Goal: Transaction & Acquisition: Purchase product/service

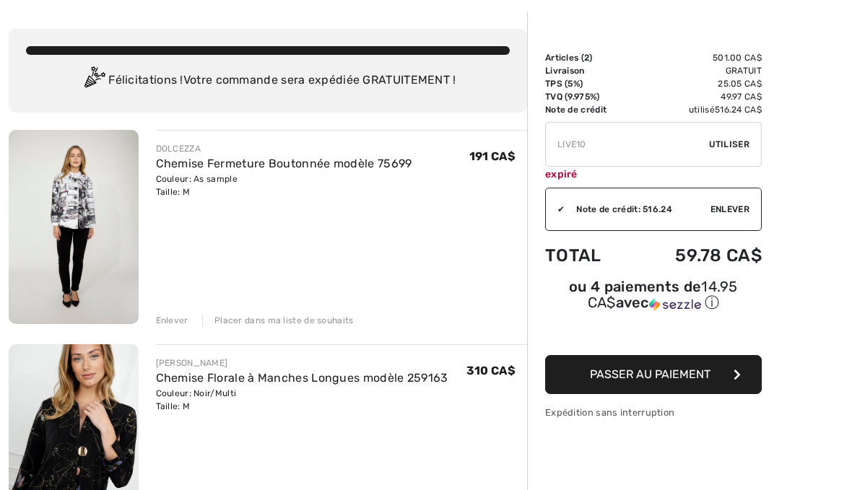
scroll to position [84, 0]
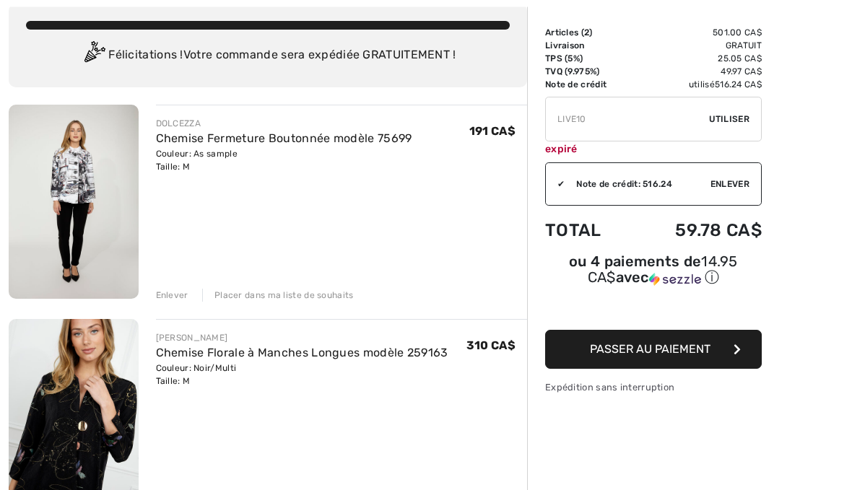
click at [184, 296] on div "Enlever" at bounding box center [172, 295] width 32 height 13
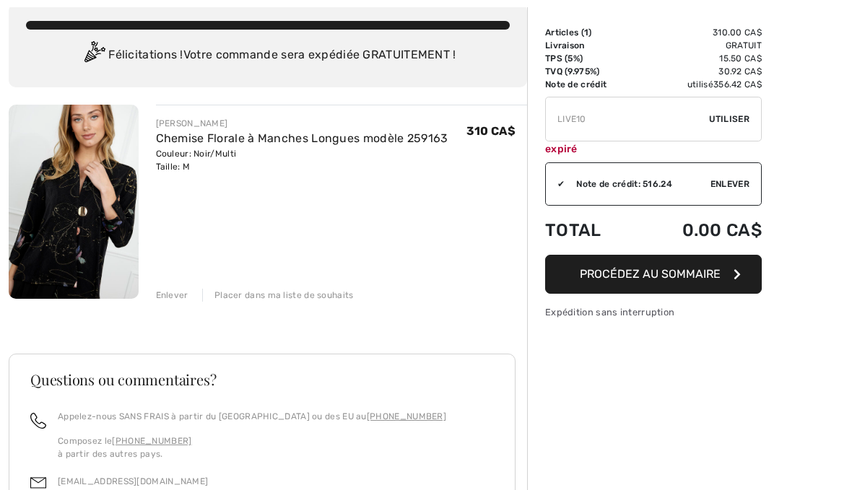
click at [184, 305] on div "FRANK LYMAN Chemise Florale à Manches Longues modèle 259163 Couleur: Noir/Multi…" at bounding box center [268, 401] width 518 height 593
click at [181, 300] on div "Enlever" at bounding box center [172, 295] width 32 height 13
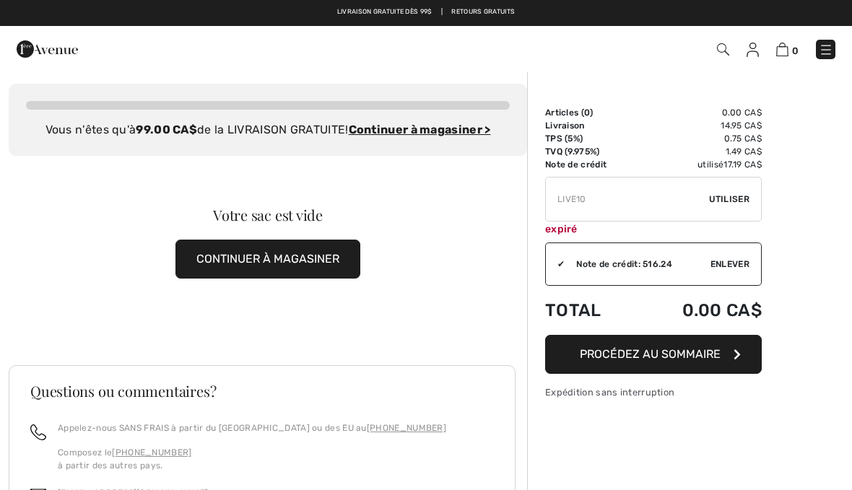
scroll to position [0, 0]
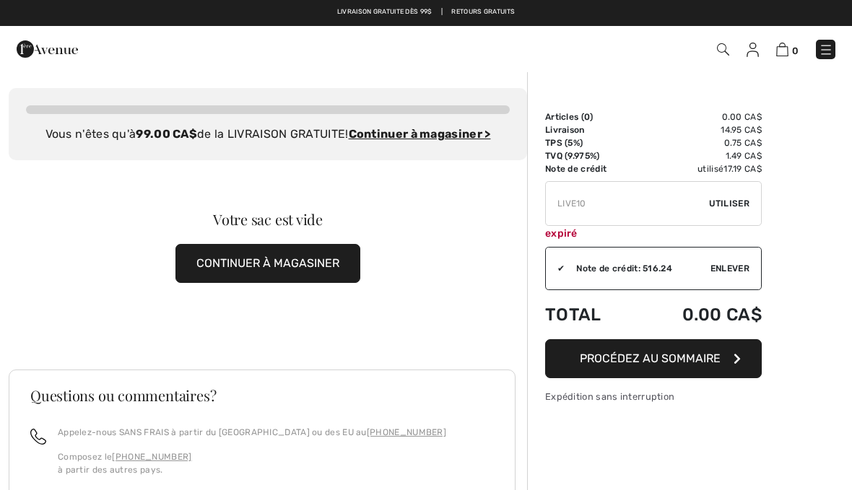
click at [829, 56] on img at bounding box center [825, 50] width 14 height 14
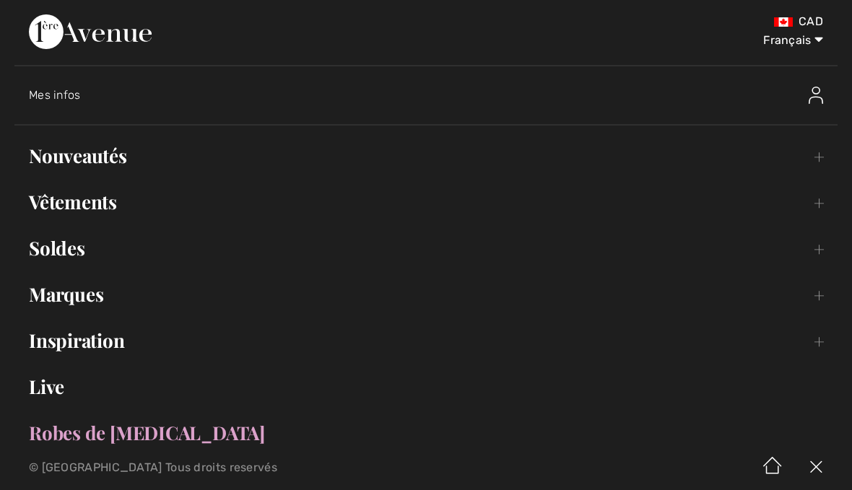
click at [81, 253] on link "Soldes Toggle submenu" at bounding box center [425, 248] width 823 height 32
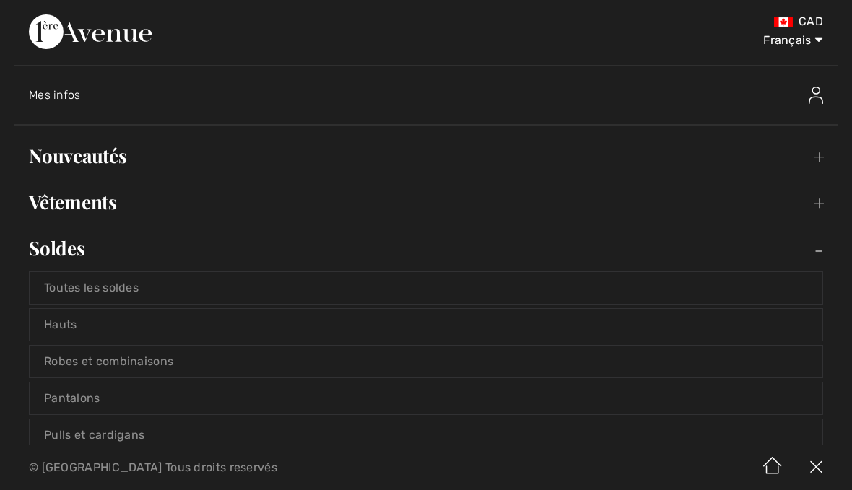
click at [119, 294] on link "Toutes les soldes" at bounding box center [426, 288] width 793 height 32
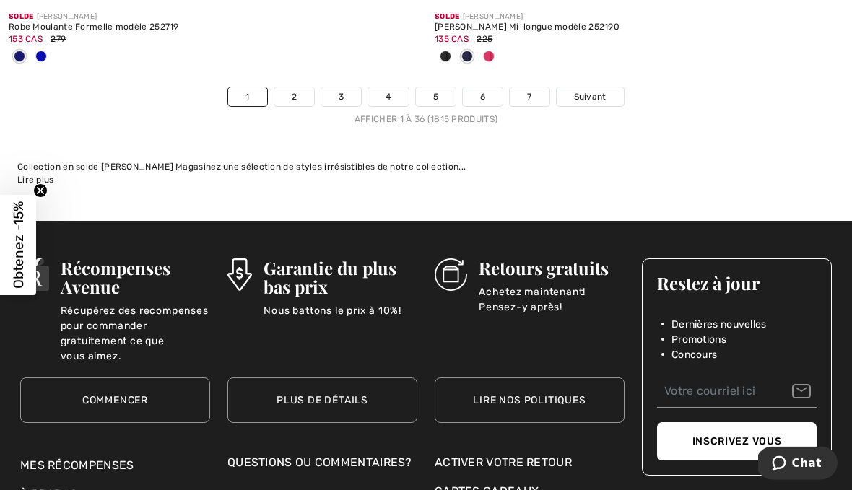
scroll to position [12672, 0]
click at [297, 89] on link "2" at bounding box center [294, 96] width 40 height 19
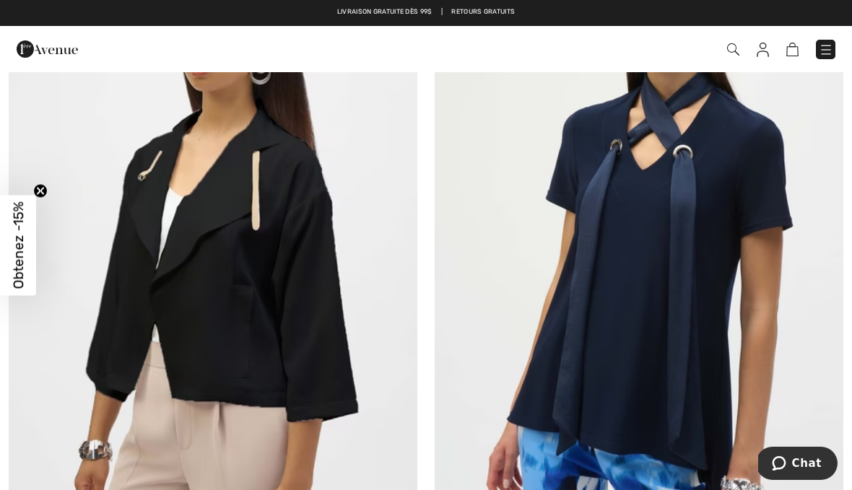
scroll to position [12365, 0]
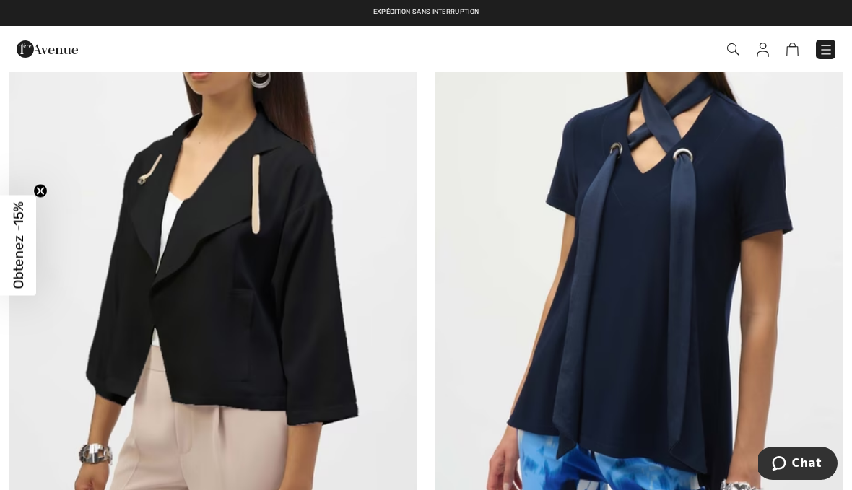
click at [295, 283] on img at bounding box center [213, 245] width 409 height 613
click at [292, 305] on img at bounding box center [213, 245] width 409 height 613
click at [250, 274] on img at bounding box center [213, 245] width 409 height 613
click at [272, 298] on img at bounding box center [213, 245] width 409 height 613
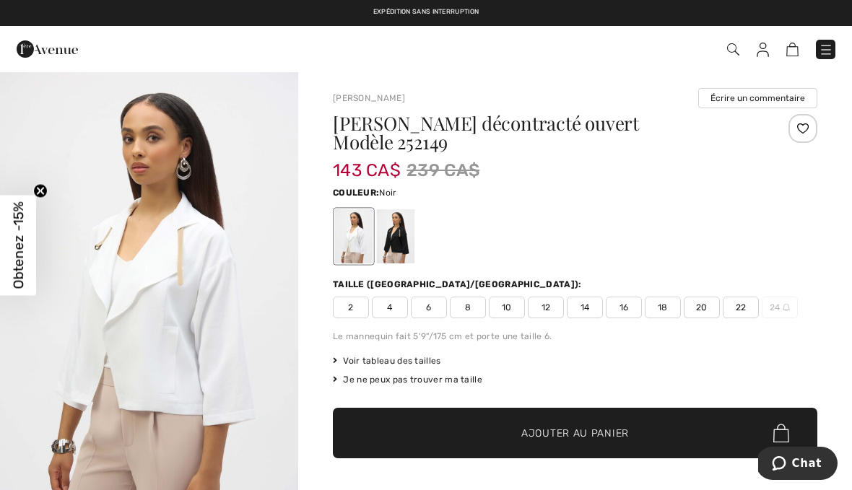
click at [395, 228] on div at bounding box center [396, 236] width 38 height 54
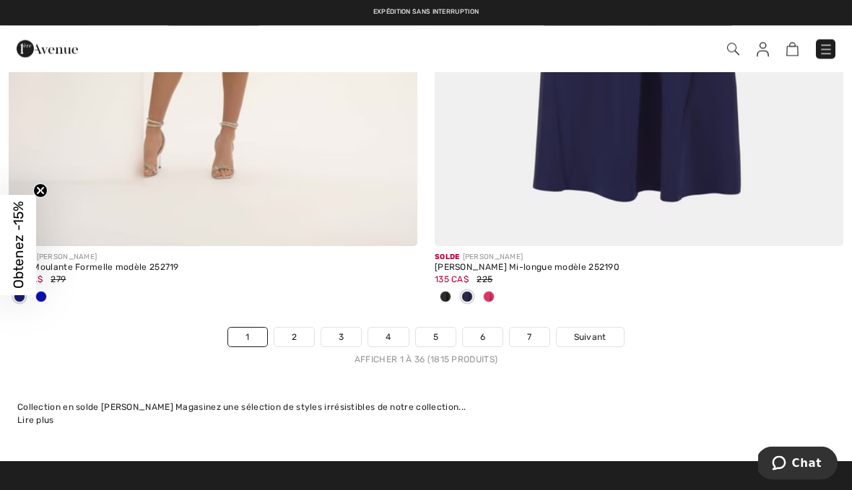
scroll to position [12432, 0]
click at [297, 328] on link "2" at bounding box center [294, 337] width 40 height 19
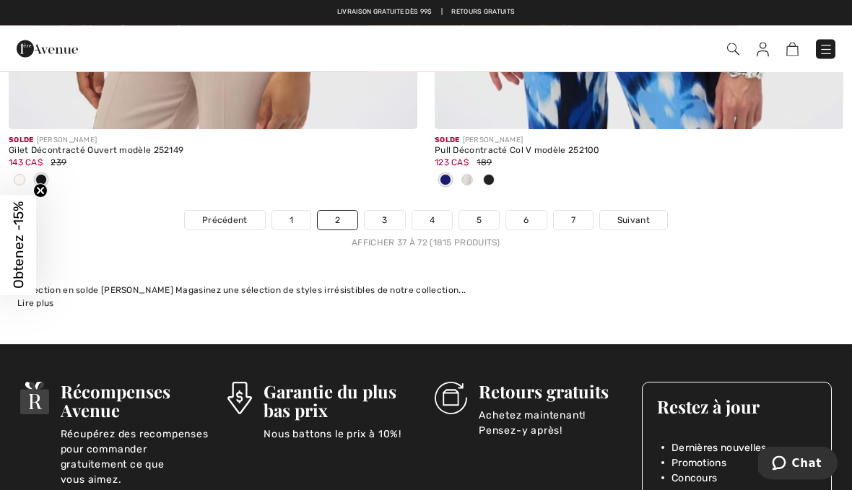
scroll to position [12787, 0]
click at [381, 211] on link "3" at bounding box center [384, 220] width 40 height 19
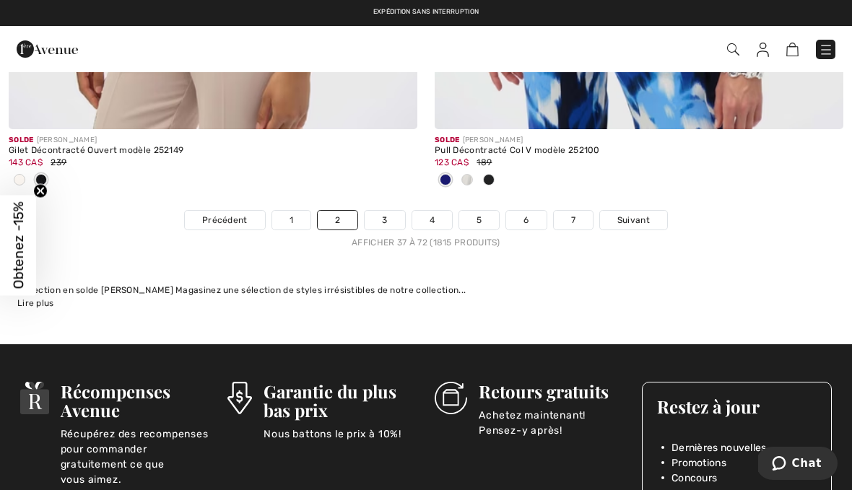
click at [385, 211] on link "3" at bounding box center [384, 220] width 40 height 19
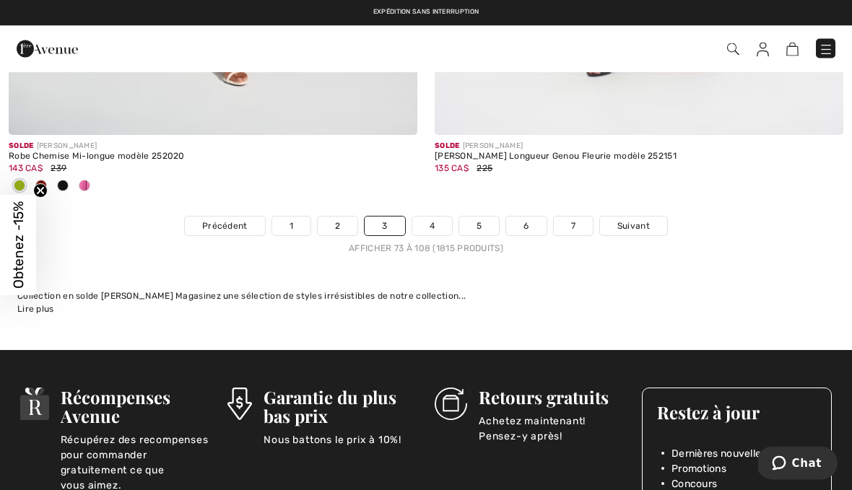
scroll to position [12686, 0]
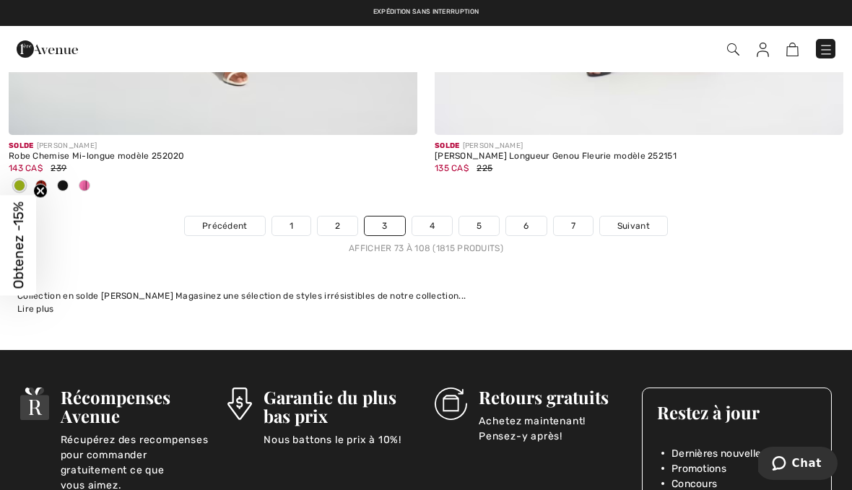
click at [435, 220] on link "4" at bounding box center [432, 226] width 40 height 19
click at [435, 218] on link "4" at bounding box center [432, 226] width 40 height 19
click at [429, 217] on link "4" at bounding box center [432, 226] width 40 height 19
click at [436, 217] on link "4" at bounding box center [432, 226] width 40 height 19
click at [434, 217] on link "4" at bounding box center [432, 226] width 40 height 19
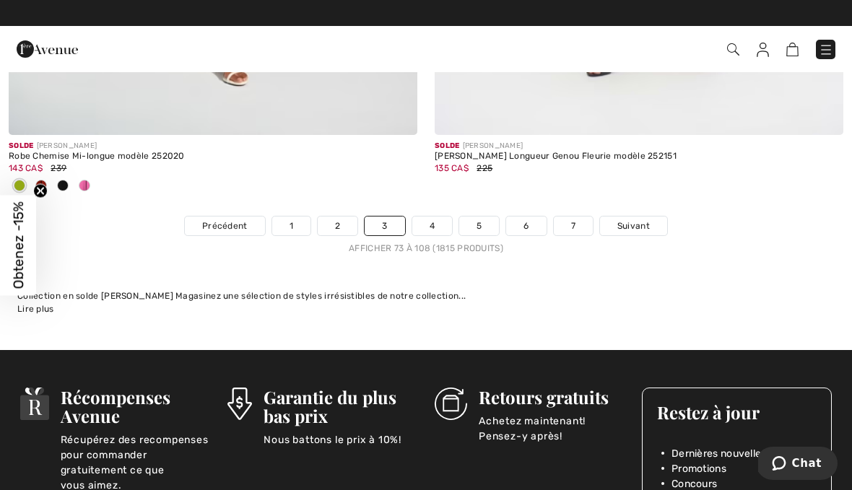
click at [429, 219] on link "4" at bounding box center [432, 226] width 40 height 19
click at [826, 53] on img at bounding box center [825, 50] width 14 height 14
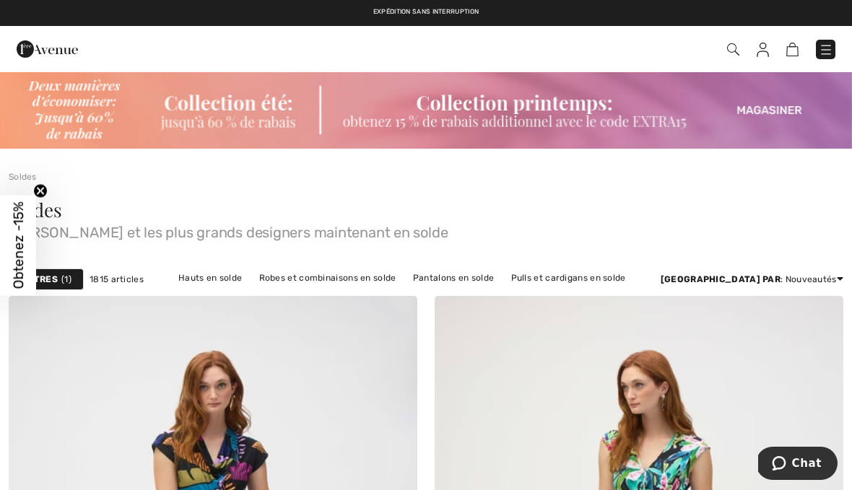
click at [824, 48] on img at bounding box center [825, 50] width 14 height 14
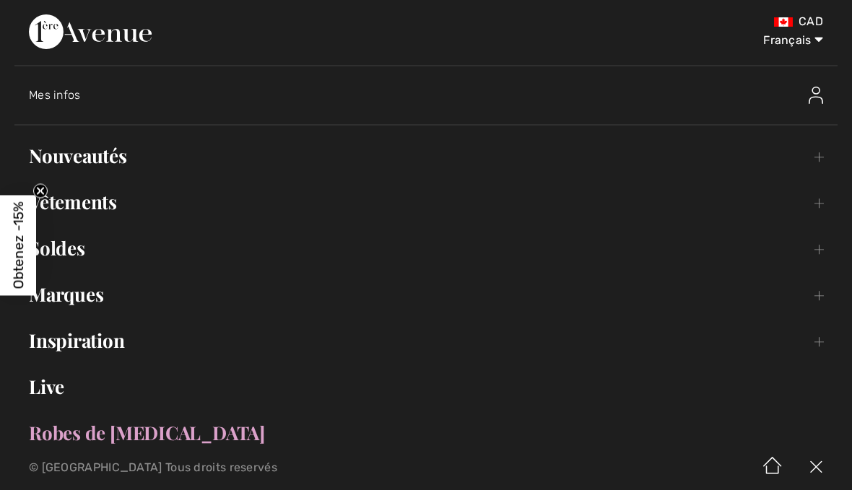
click at [113, 200] on link "Vêtements Toggle submenu" at bounding box center [425, 202] width 823 height 32
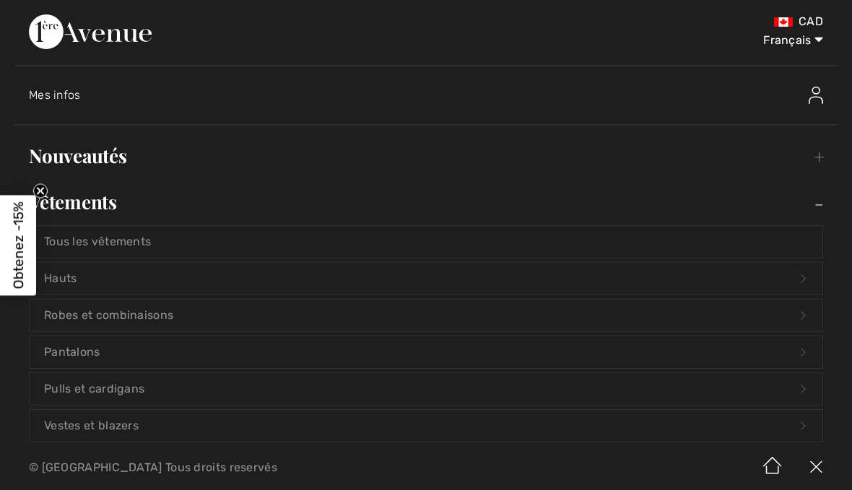
click at [136, 427] on link "Vestes et blazers Open submenu" at bounding box center [426, 426] width 793 height 32
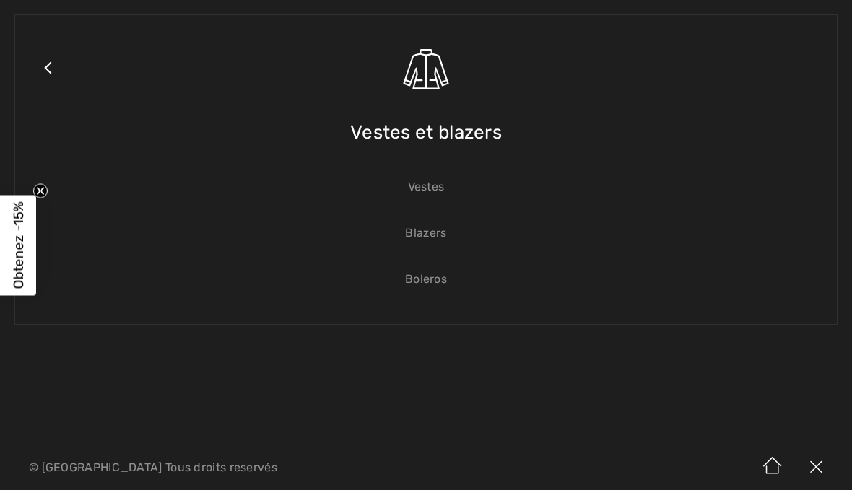
click at [437, 191] on link "Vestes" at bounding box center [426, 187] width 793 height 32
click at [435, 192] on link "Vestes" at bounding box center [426, 187] width 793 height 32
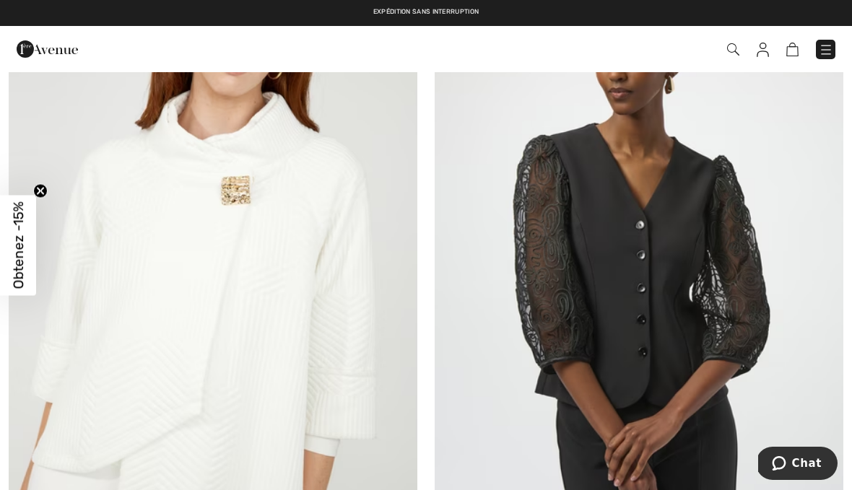
scroll to position [971, 0]
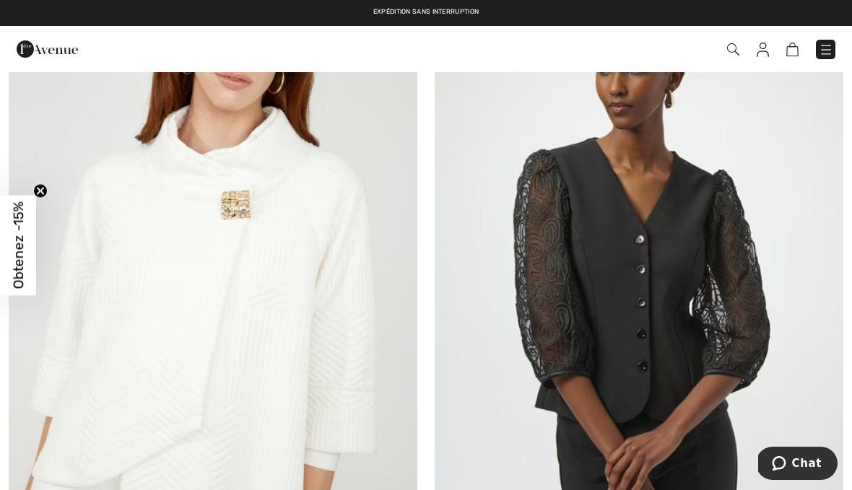
click at [829, 45] on img at bounding box center [825, 50] width 14 height 14
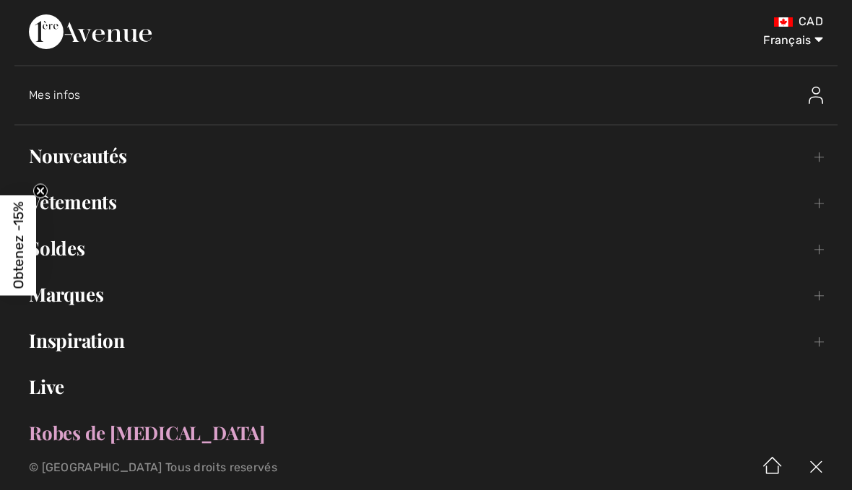
click at [83, 238] on link "Soldes Toggle submenu" at bounding box center [425, 248] width 823 height 32
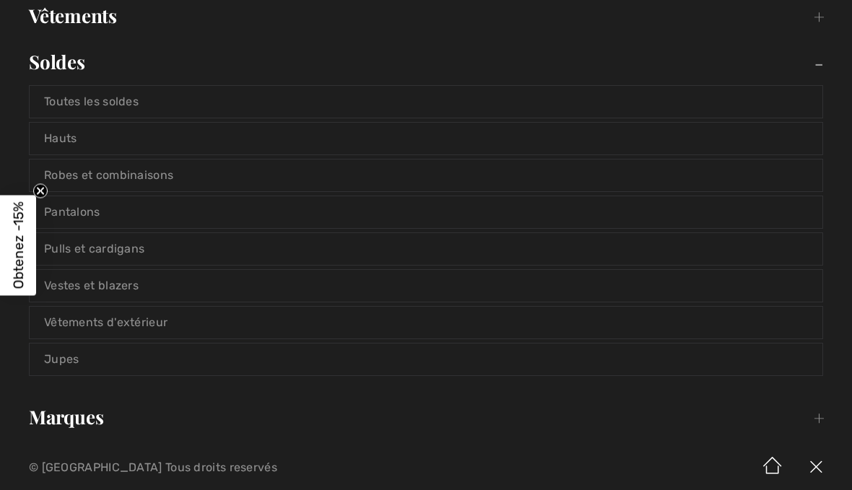
scroll to position [186, 0]
click at [126, 284] on link "Vestes et blazers" at bounding box center [426, 286] width 793 height 32
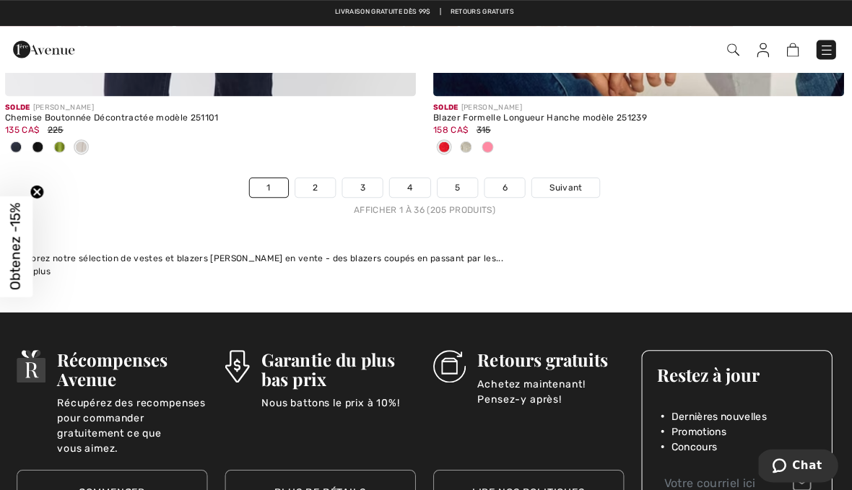
scroll to position [12681, 0]
click at [320, 203] on div "Afficher 1 à 36 (205 produits)" at bounding box center [426, 209] width 852 height 13
click at [319, 180] on link "2" at bounding box center [317, 187] width 40 height 19
click at [318, 181] on link "2" at bounding box center [317, 187] width 40 height 19
click at [313, 179] on link "2" at bounding box center [317, 187] width 40 height 19
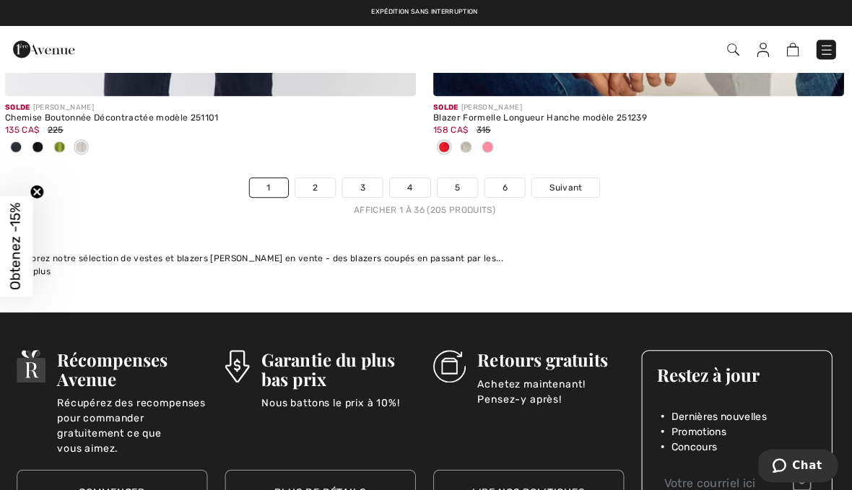
click at [319, 178] on link "2" at bounding box center [317, 187] width 40 height 19
click at [320, 178] on link "2" at bounding box center [317, 187] width 40 height 19
click at [317, 178] on link "2" at bounding box center [317, 187] width 40 height 19
click at [310, 178] on link "2" at bounding box center [317, 187] width 40 height 19
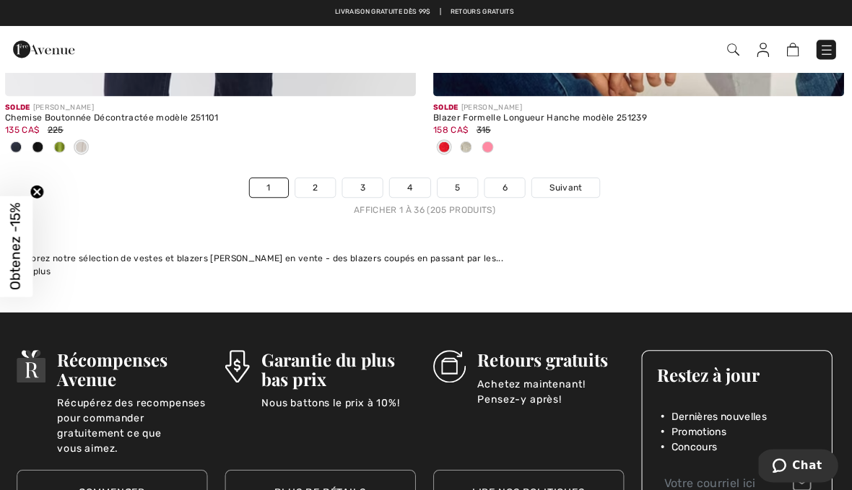
click at [313, 178] on link "2" at bounding box center [317, 187] width 40 height 19
click at [318, 178] on link "2" at bounding box center [317, 187] width 40 height 19
click at [325, 178] on link "2" at bounding box center [317, 187] width 40 height 19
click at [316, 178] on link "2" at bounding box center [317, 187] width 40 height 19
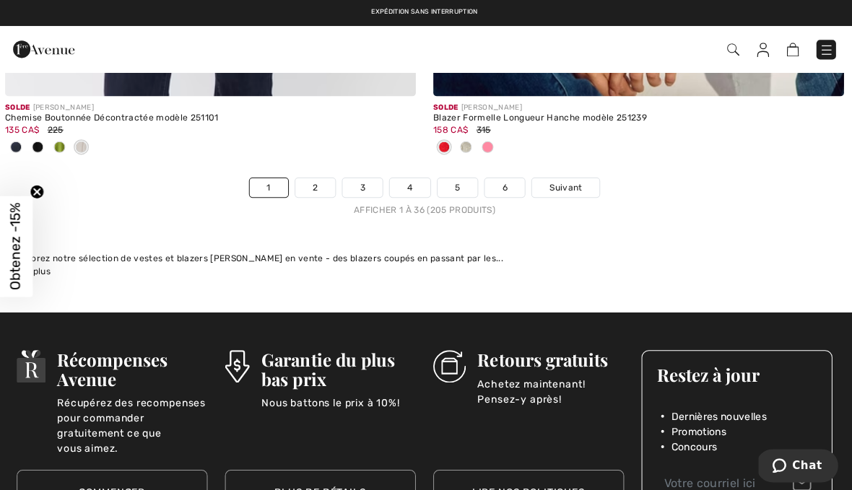
click at [324, 178] on link "2" at bounding box center [317, 187] width 40 height 19
click at [327, 178] on link "2" at bounding box center [317, 187] width 40 height 19
click at [329, 178] on link "2" at bounding box center [317, 187] width 40 height 19
click at [326, 178] on link "2" at bounding box center [317, 187] width 40 height 19
click at [331, 178] on link "2" at bounding box center [317, 187] width 40 height 19
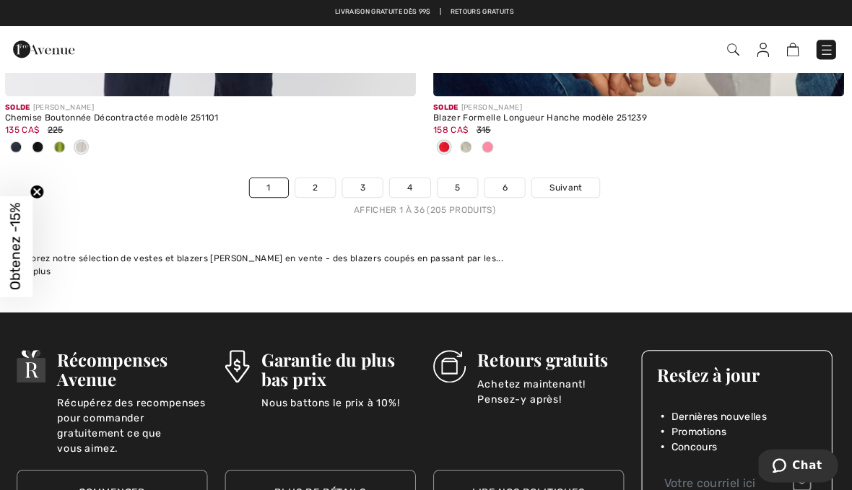
click at [317, 178] on link "2" at bounding box center [317, 187] width 40 height 19
click at [323, 178] on link "2" at bounding box center [317, 187] width 40 height 19
click at [326, 178] on link "2" at bounding box center [317, 187] width 40 height 19
click at [323, 196] on link "2" at bounding box center [317, 187] width 40 height 19
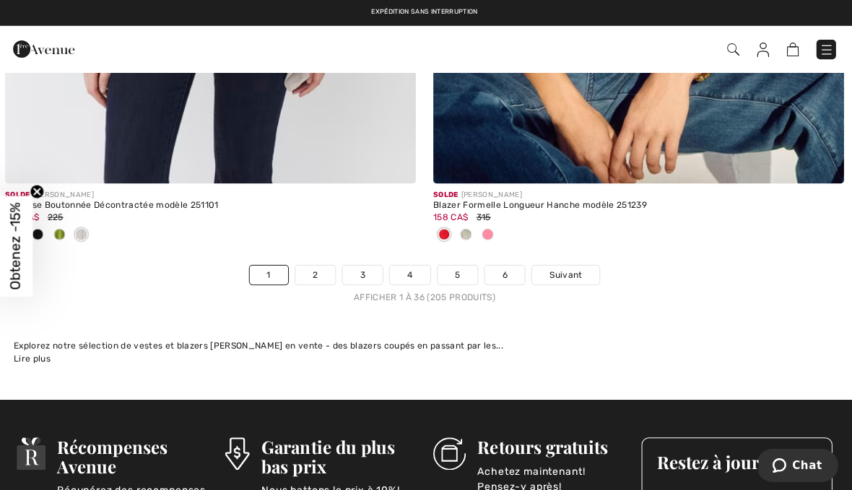
click at [323, 264] on link "2" at bounding box center [317, 273] width 40 height 19
click at [330, 283] on link "2" at bounding box center [317, 273] width 40 height 19
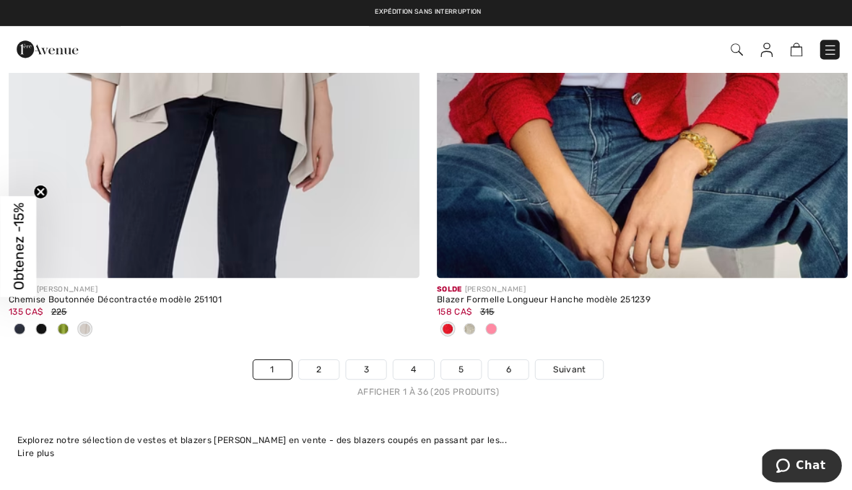
click at [328, 359] on link "2" at bounding box center [317, 368] width 40 height 19
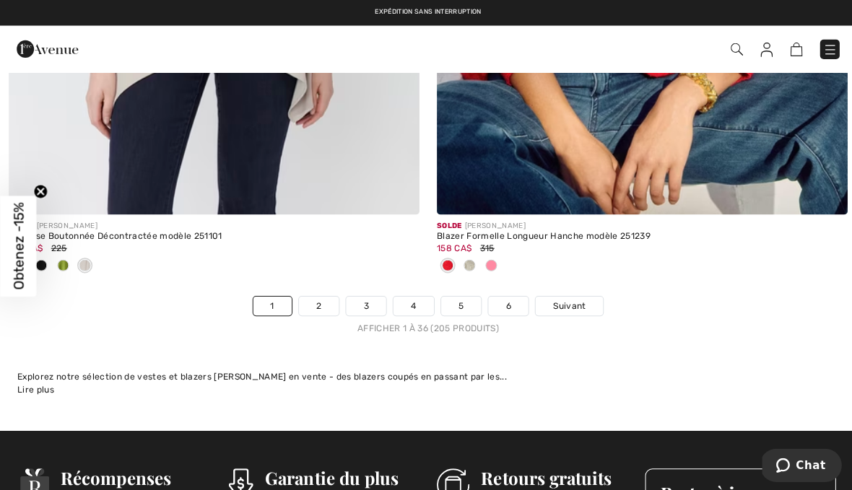
click at [324, 295] on link "2" at bounding box center [317, 304] width 40 height 19
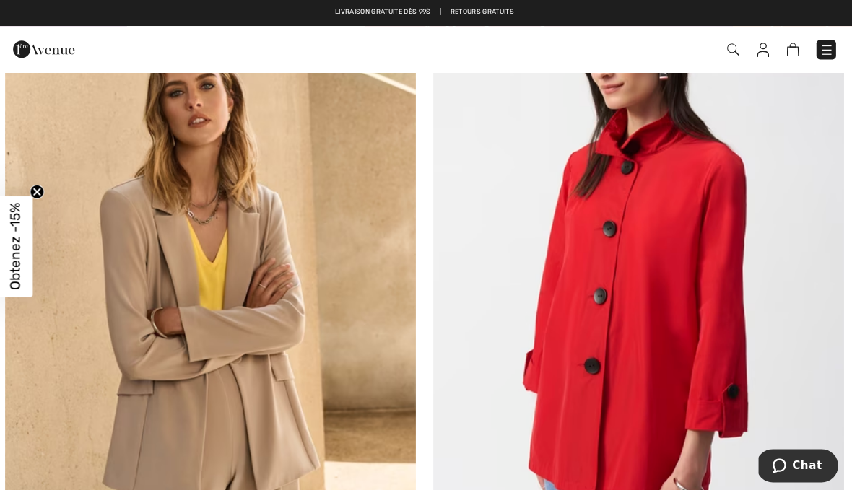
scroll to position [1702, 0]
click at [686, 304] on img at bounding box center [639, 267] width 409 height 613
click at [682, 232] on img at bounding box center [639, 267] width 409 height 613
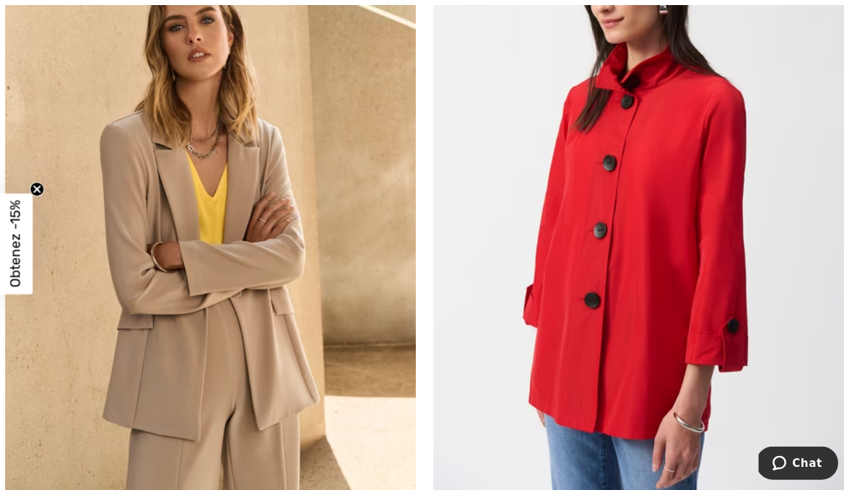
click at [674, 266] on img at bounding box center [639, 204] width 409 height 613
click at [674, 253] on img at bounding box center [639, 204] width 409 height 613
click at [671, 250] on img at bounding box center [639, 204] width 409 height 613
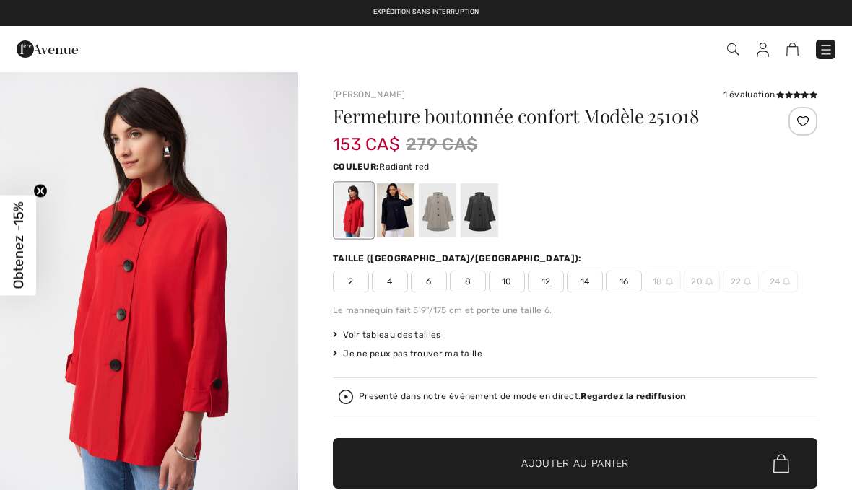
checkbox input "true"
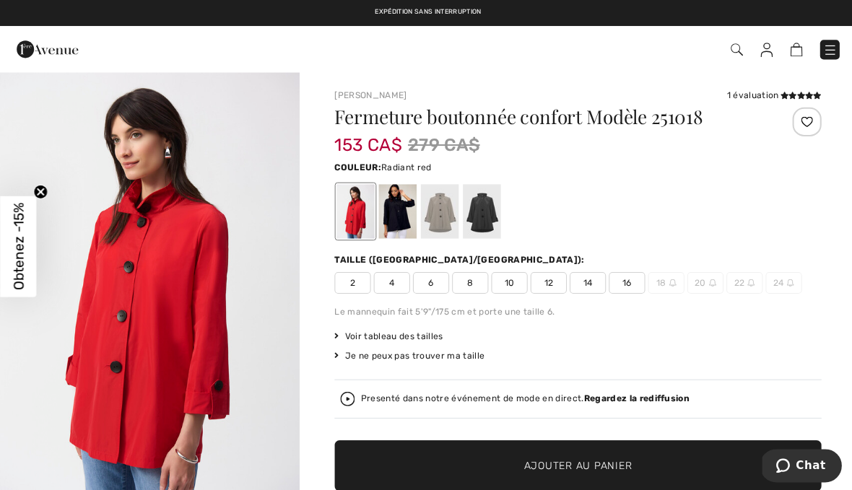
click at [477, 281] on span "8" at bounding box center [468, 282] width 36 height 22
click at [393, 226] on div at bounding box center [396, 210] width 38 height 54
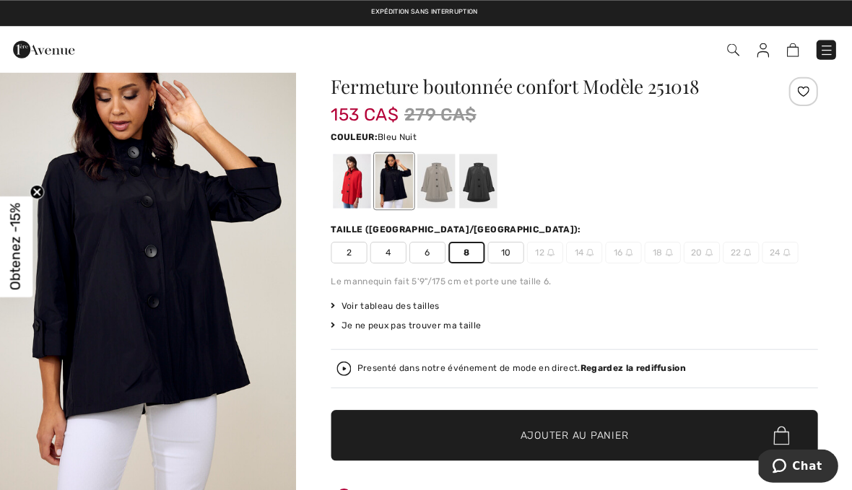
scroll to position [30, 0]
click at [652, 367] on strong "Regardez la rediffusion" at bounding box center [632, 366] width 105 height 10
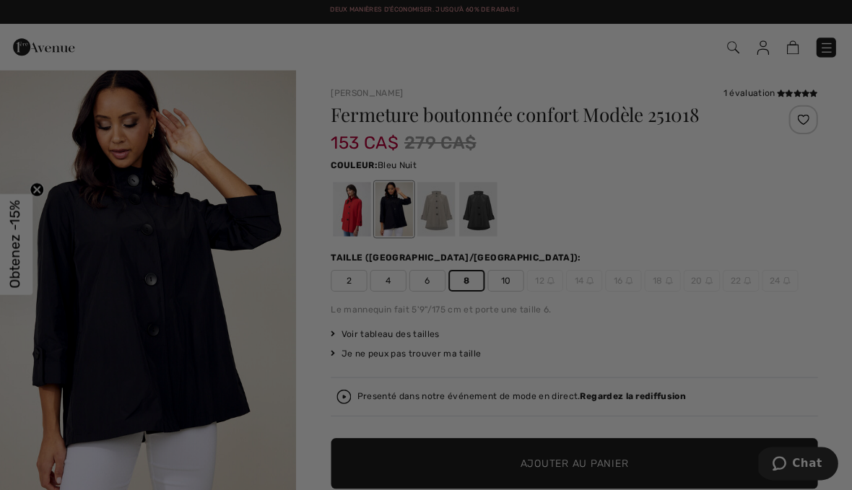
scroll to position [0, 0]
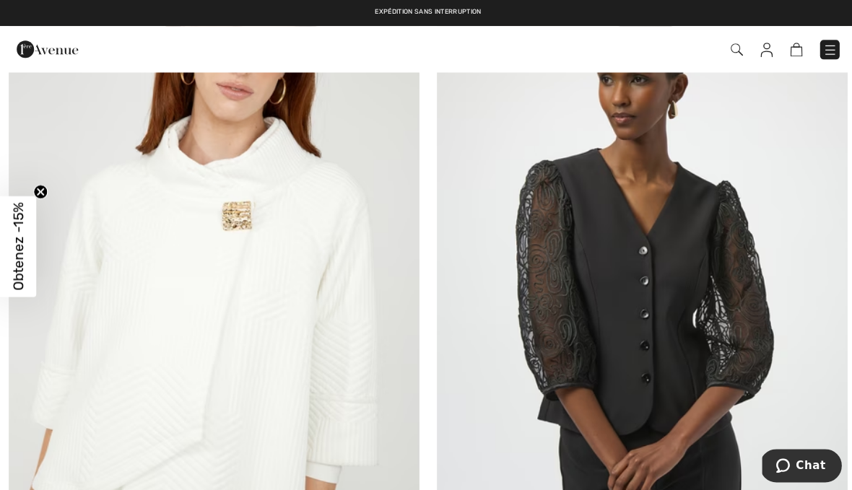
click at [826, 47] on img at bounding box center [825, 50] width 14 height 14
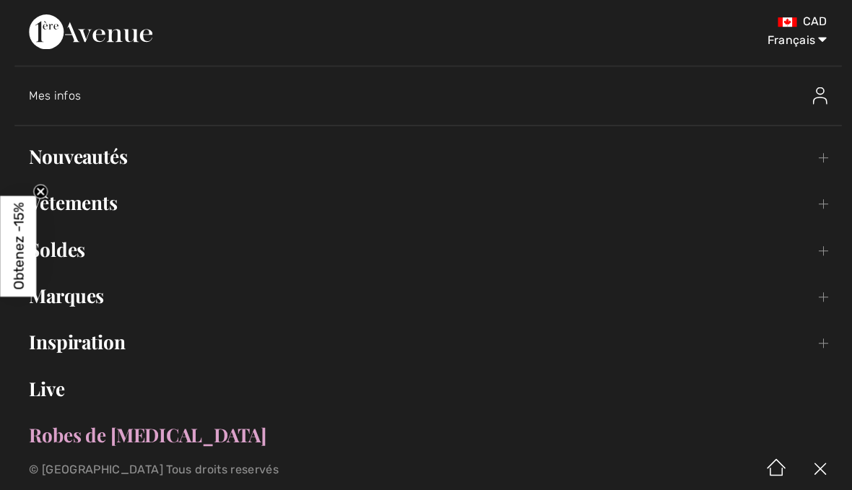
scroll to position [115, 0]
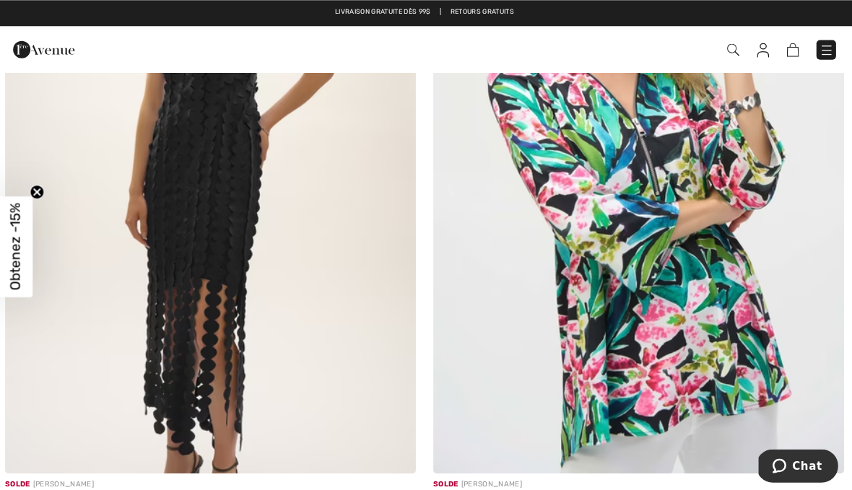
scroll to position [1107, 0]
click at [824, 50] on img at bounding box center [825, 50] width 14 height 14
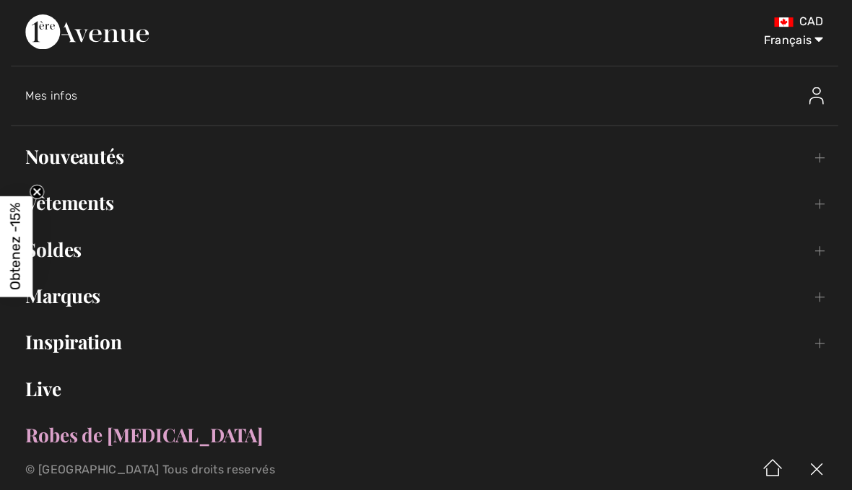
click at [74, 258] on link "Soldes Toggle submenu" at bounding box center [425, 248] width 823 height 32
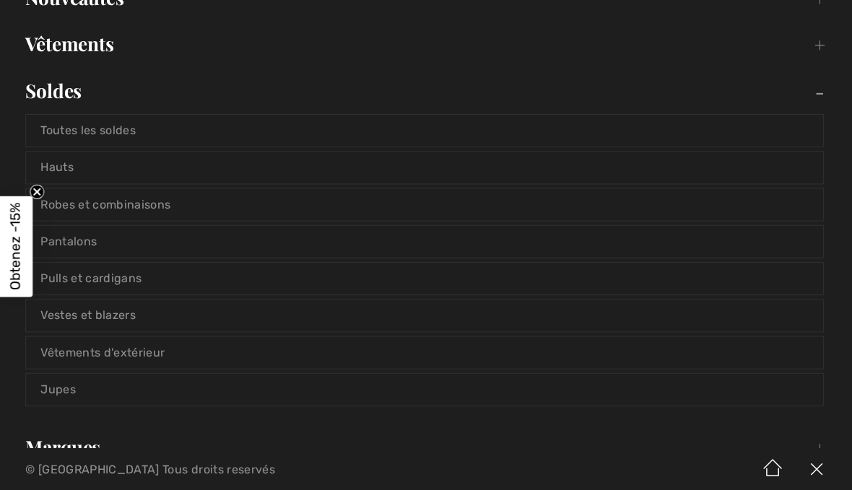
scroll to position [192, 0]
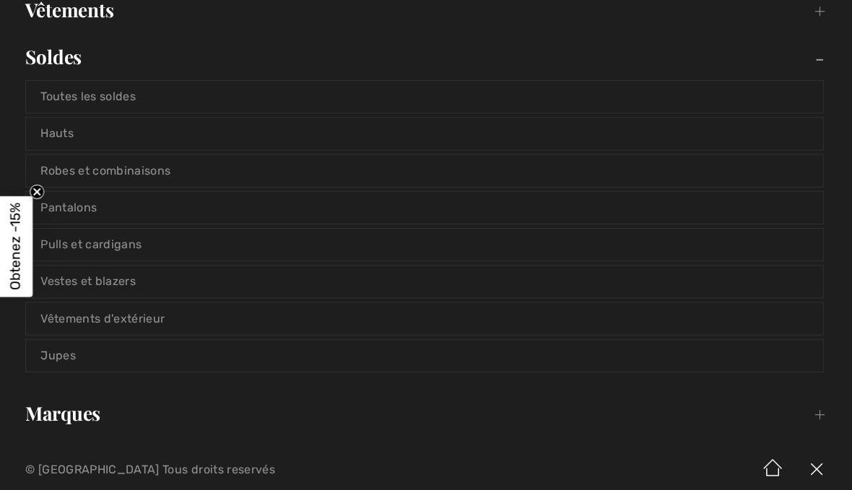
click at [115, 287] on link "Vestes et blazers" at bounding box center [426, 280] width 793 height 32
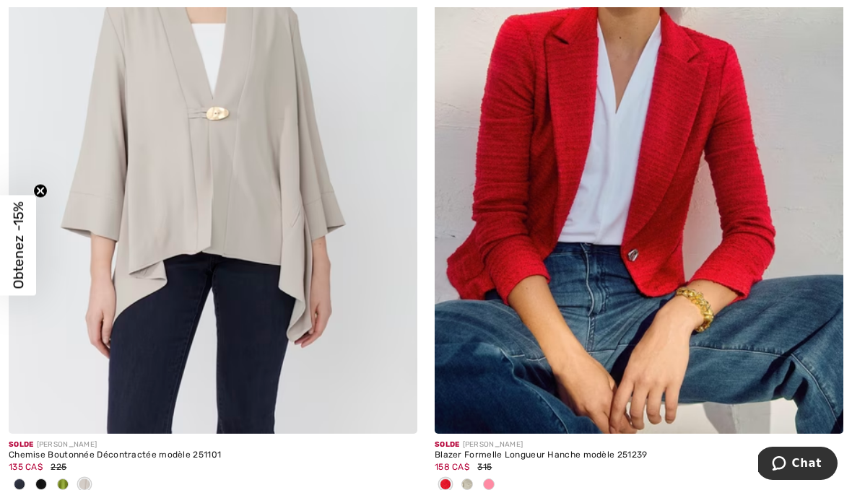
scroll to position [12512, 0]
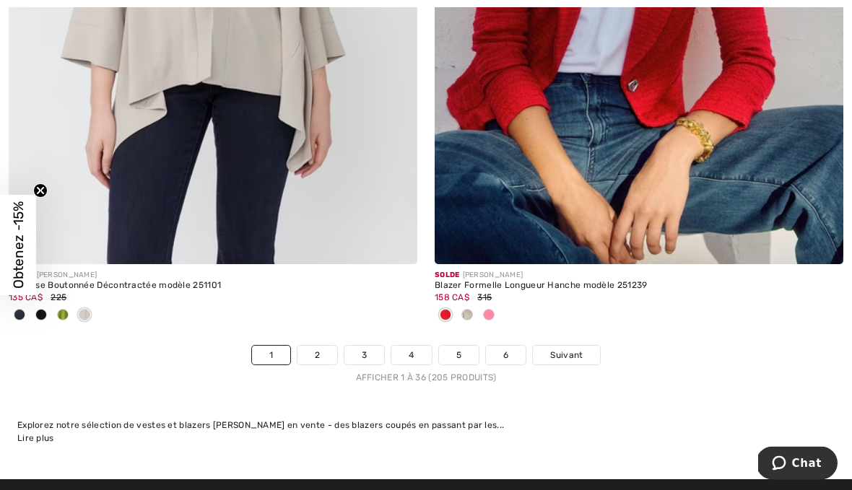
click at [316, 346] on link "2" at bounding box center [317, 355] width 40 height 19
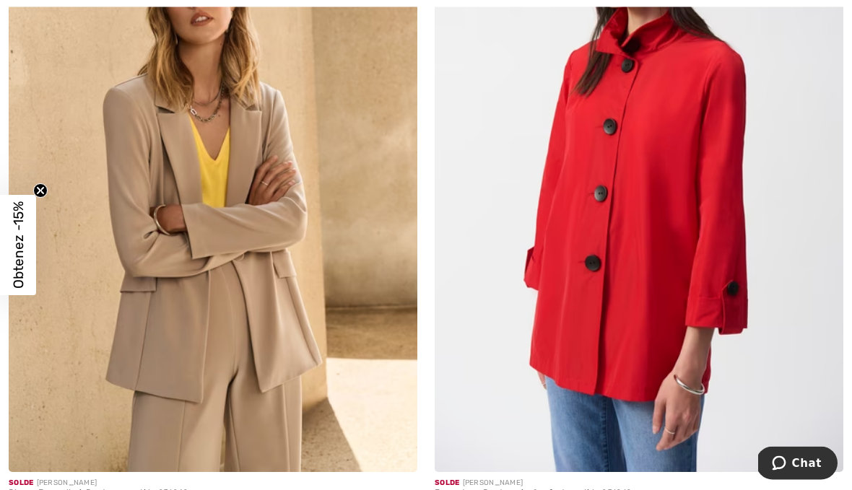
scroll to position [1804, 0]
click at [676, 276] on img at bounding box center [639, 165] width 409 height 613
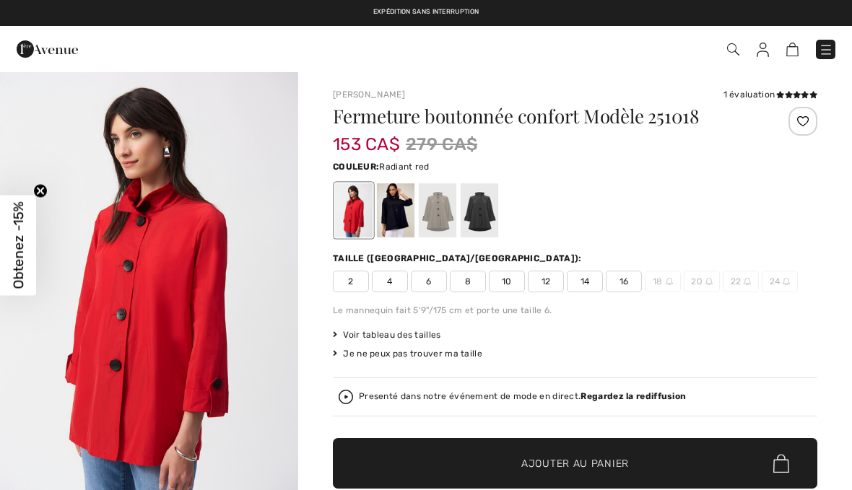
checkbox input "true"
click at [439, 224] on div at bounding box center [438, 210] width 38 height 54
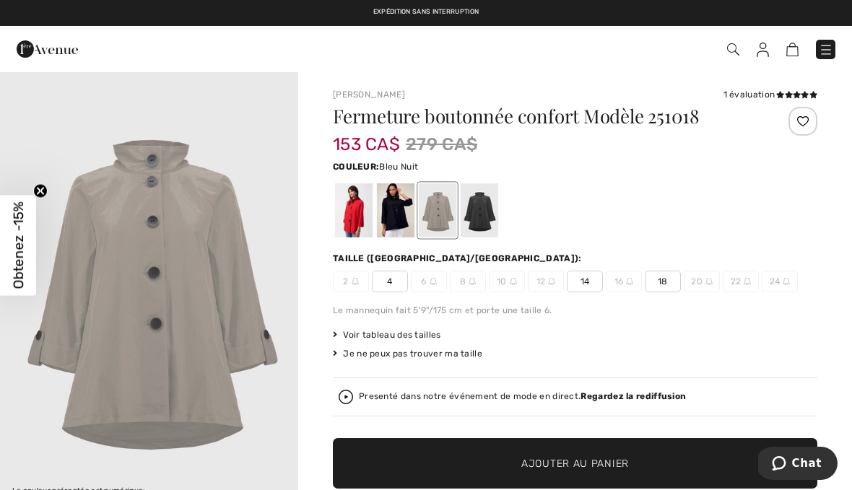
click at [391, 214] on div at bounding box center [396, 210] width 38 height 54
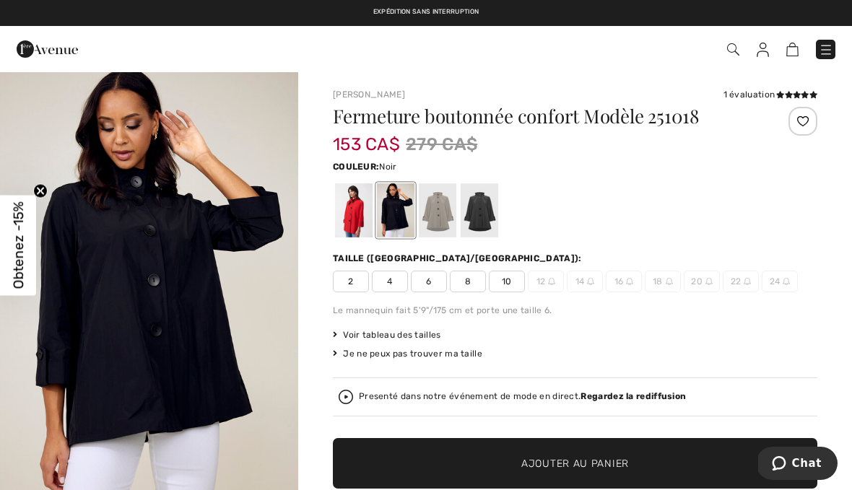
click at [489, 205] on div at bounding box center [479, 210] width 38 height 54
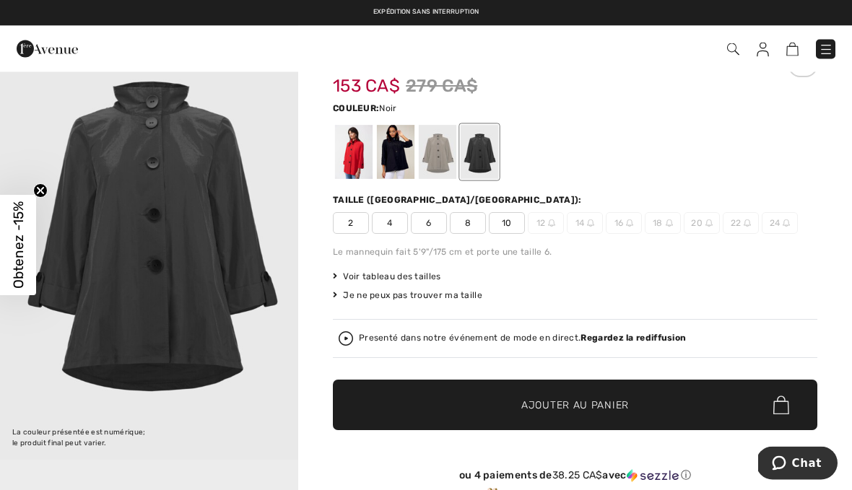
scroll to position [58, 0]
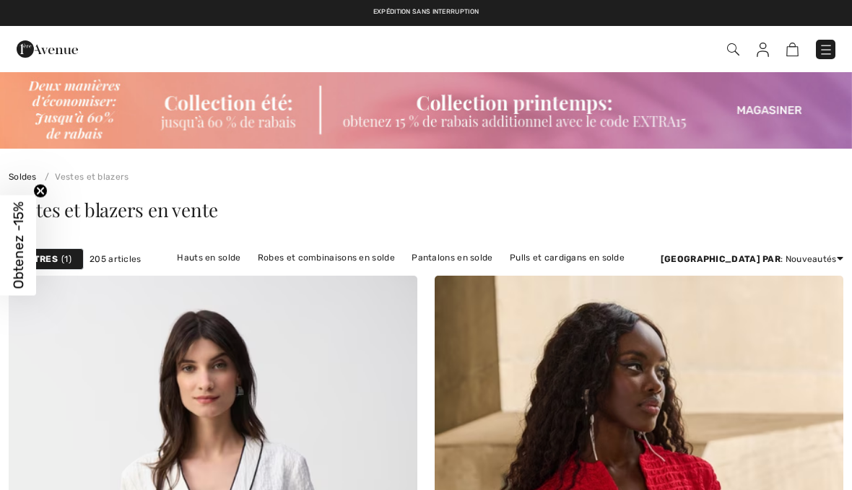
checkbox input "true"
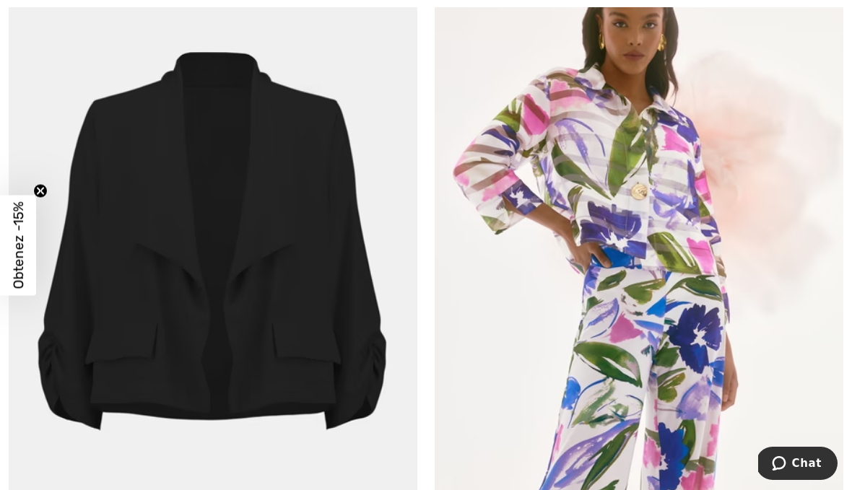
scroll to position [4625, 0]
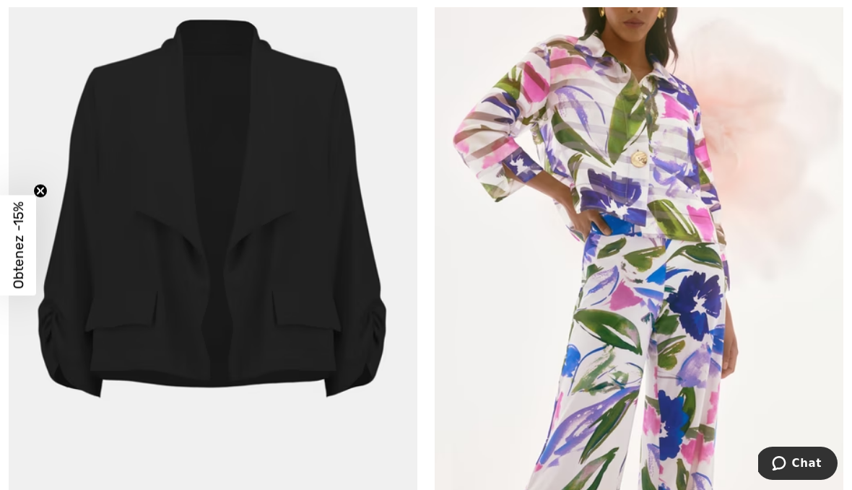
click at [319, 281] on img at bounding box center [213, 227] width 409 height 613
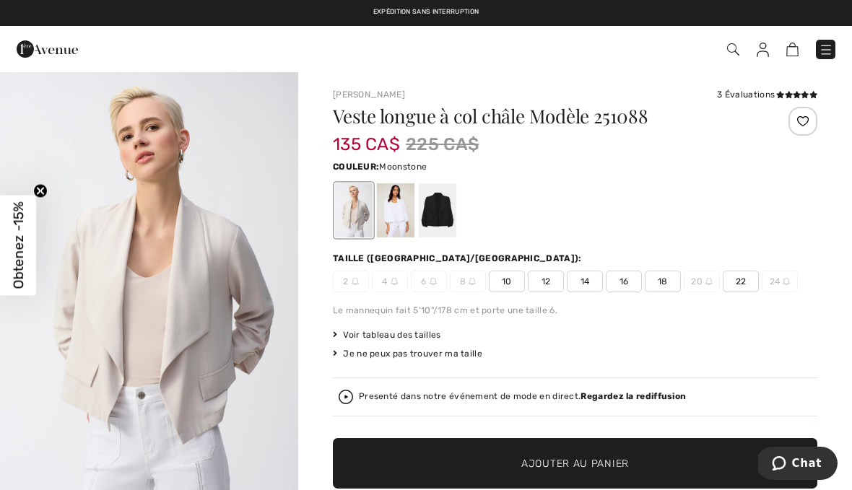
click at [443, 215] on div at bounding box center [438, 210] width 38 height 54
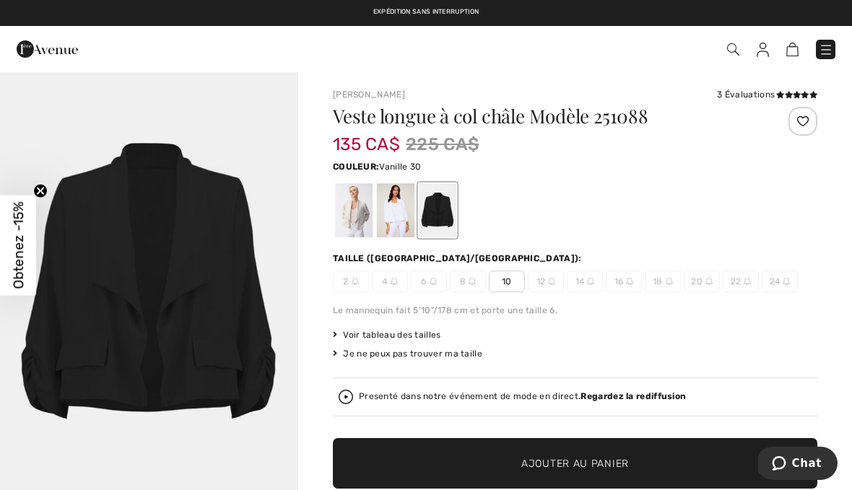
click at [394, 216] on div at bounding box center [396, 210] width 38 height 54
click at [396, 210] on div at bounding box center [396, 210] width 38 height 54
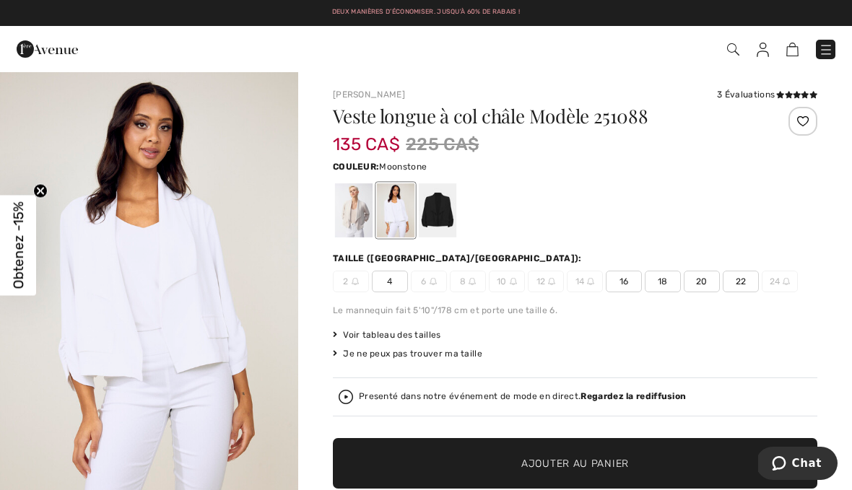
click at [356, 216] on div at bounding box center [354, 210] width 38 height 54
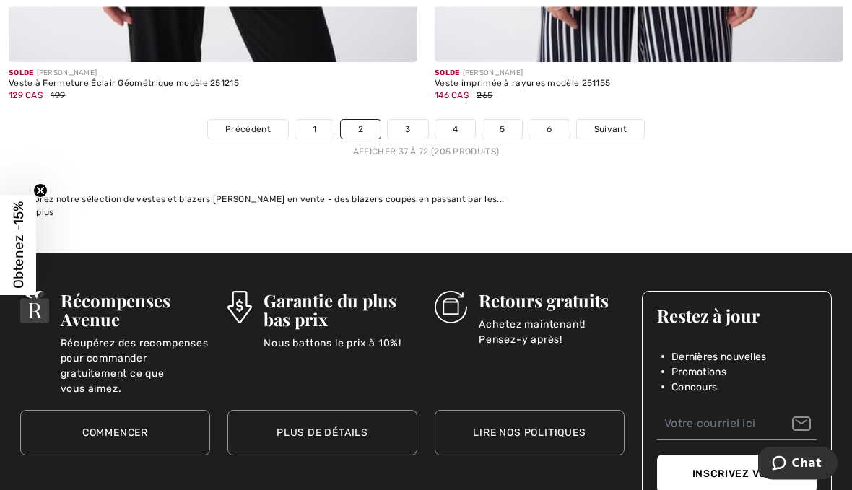
scroll to position [12691, 0]
click at [411, 120] on link "3" at bounding box center [408, 129] width 40 height 19
click at [413, 120] on link "3" at bounding box center [408, 129] width 40 height 19
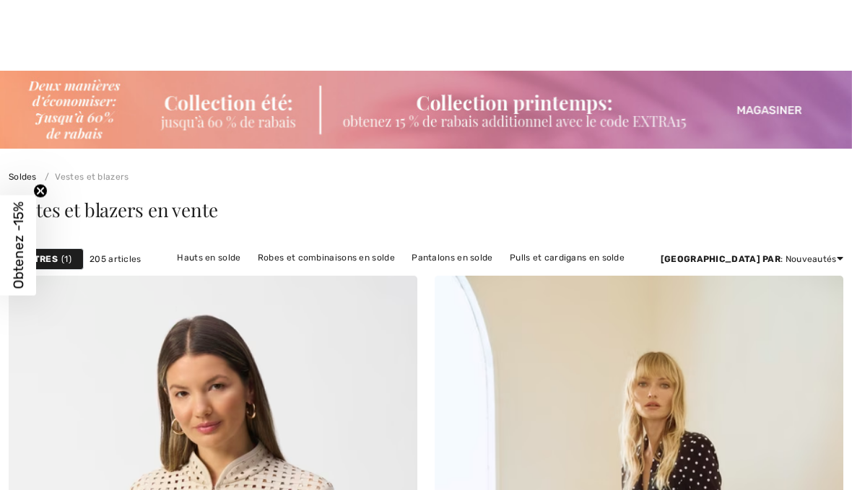
checkbox input "true"
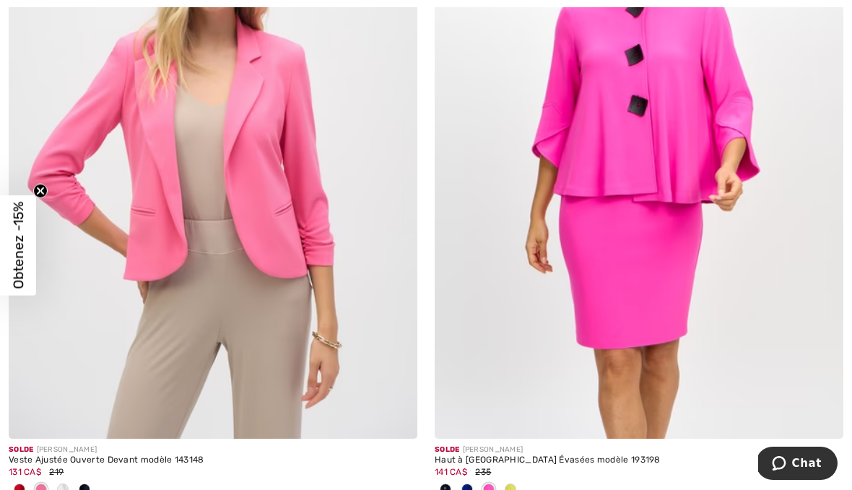
scroll to position [1860, 0]
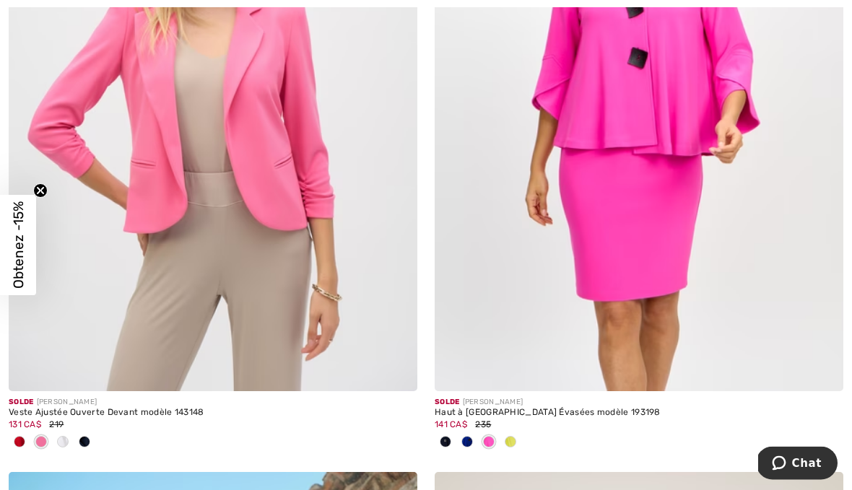
click at [668, 126] on img at bounding box center [639, 85] width 409 height 613
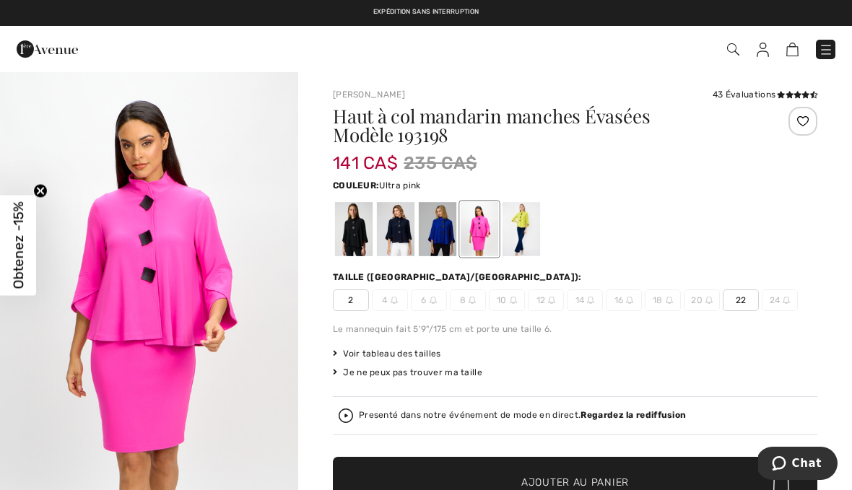
click at [410, 232] on div at bounding box center [396, 229] width 38 height 54
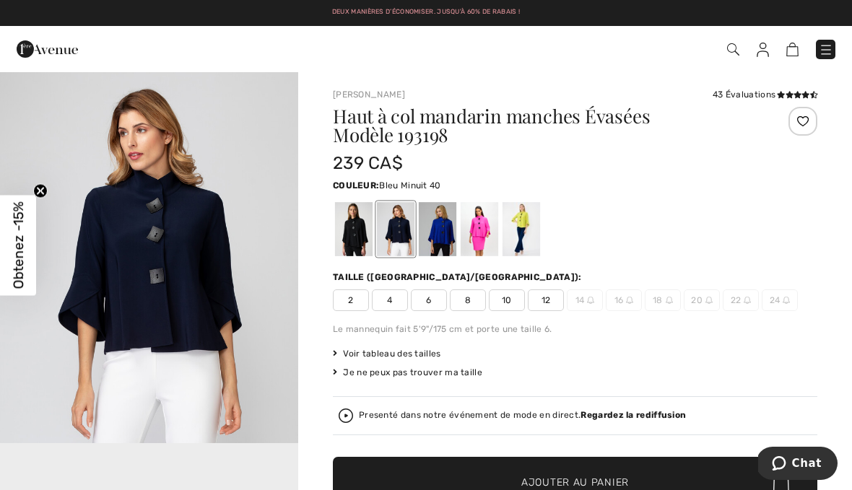
click at [448, 235] on div at bounding box center [438, 229] width 38 height 54
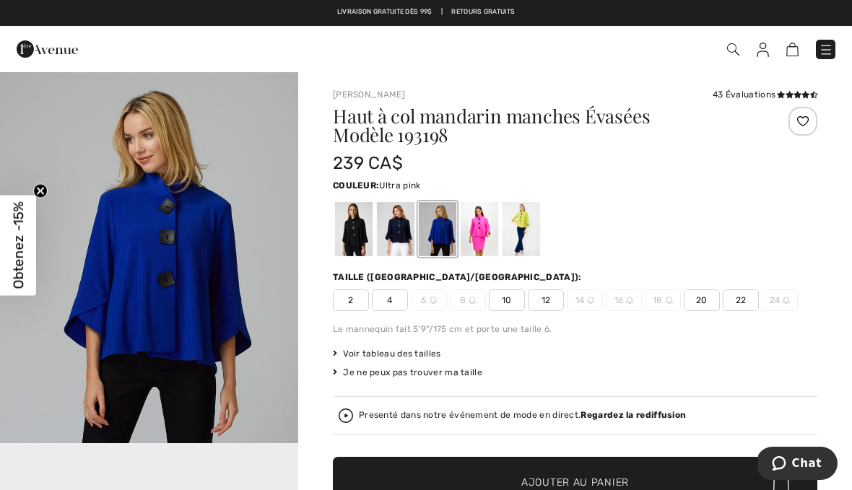
click at [486, 227] on div at bounding box center [479, 229] width 38 height 54
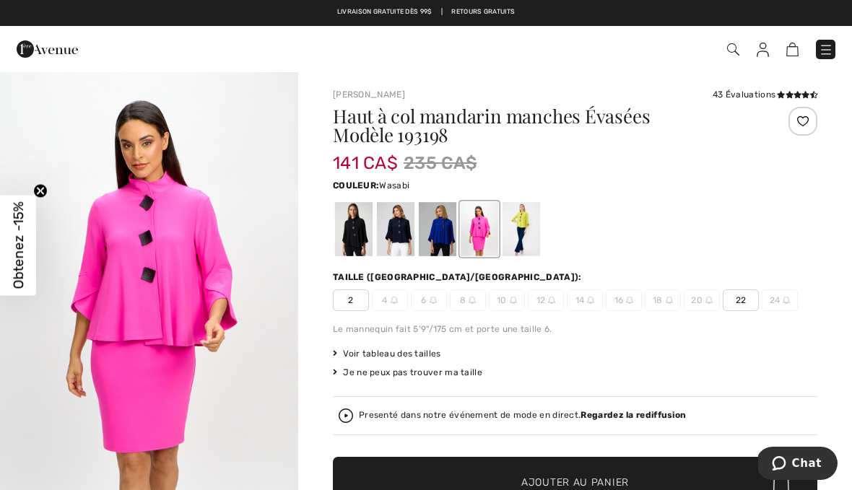
click at [539, 225] on div at bounding box center [521, 229] width 38 height 54
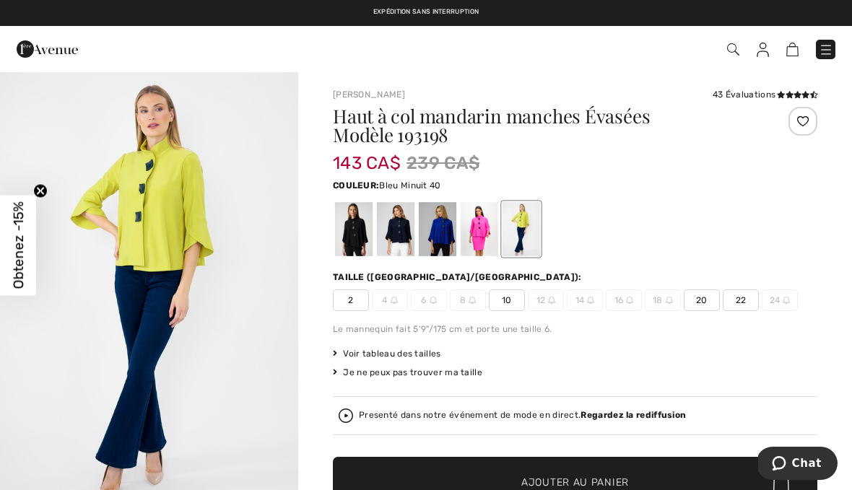
click at [409, 235] on div at bounding box center [396, 229] width 38 height 54
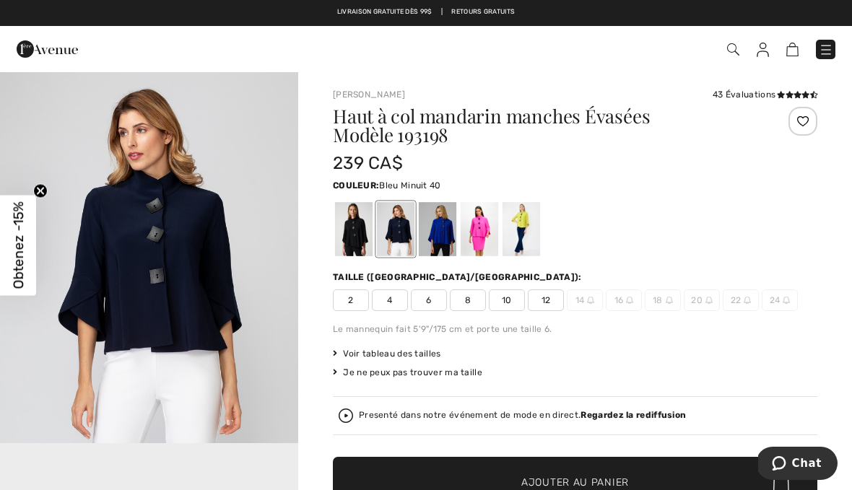
click at [678, 194] on div "Couleur: Bleu Minuit 40 Bleu Minuit 40" at bounding box center [575, 217] width 484 height 83
click at [352, 237] on div at bounding box center [354, 229] width 38 height 54
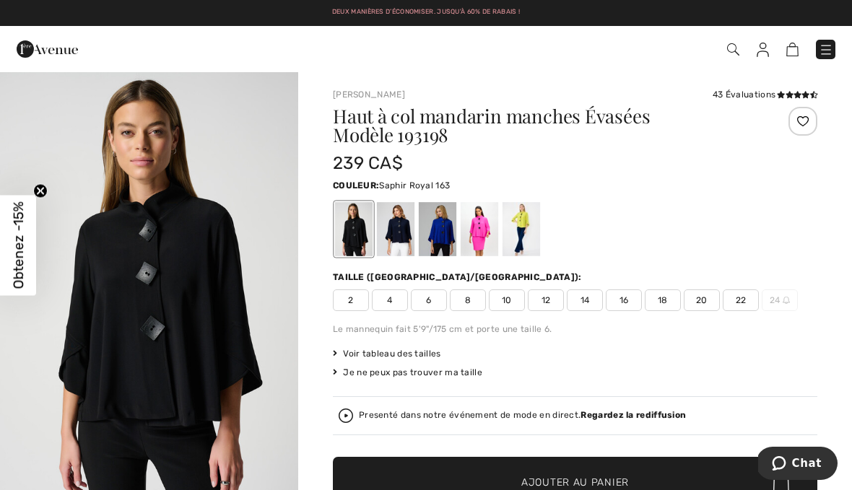
click at [444, 231] on div at bounding box center [438, 229] width 38 height 54
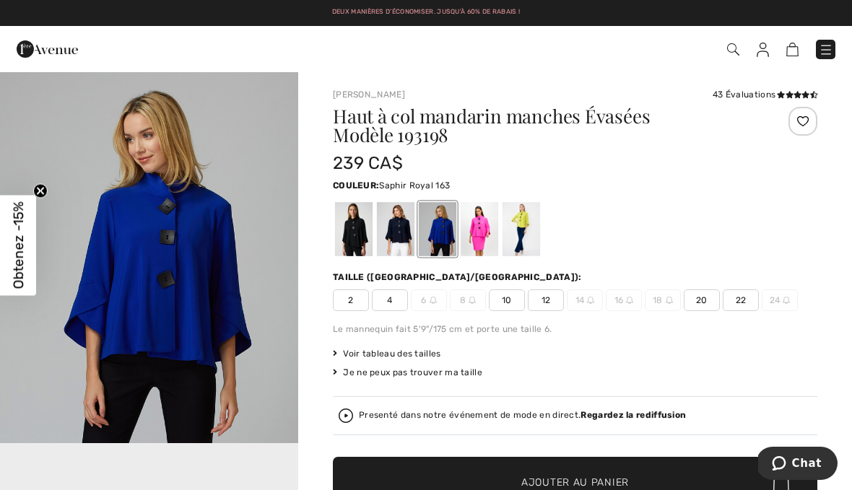
click at [493, 224] on div at bounding box center [479, 229] width 38 height 54
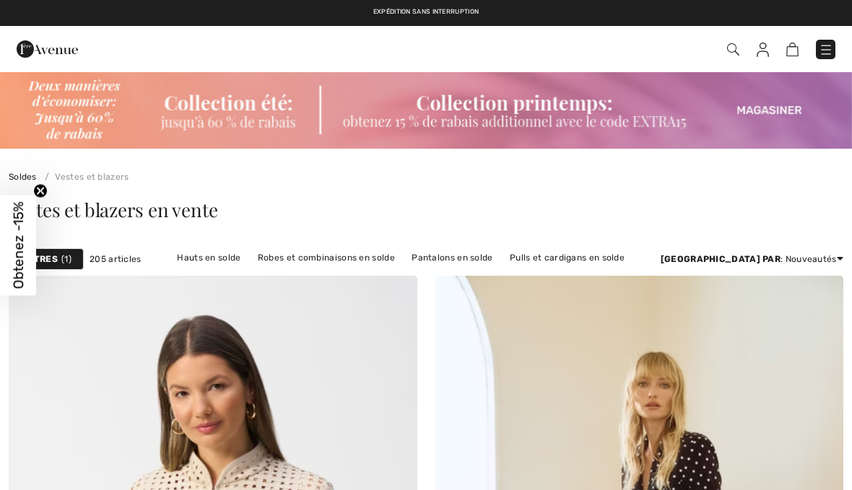
checkbox input "true"
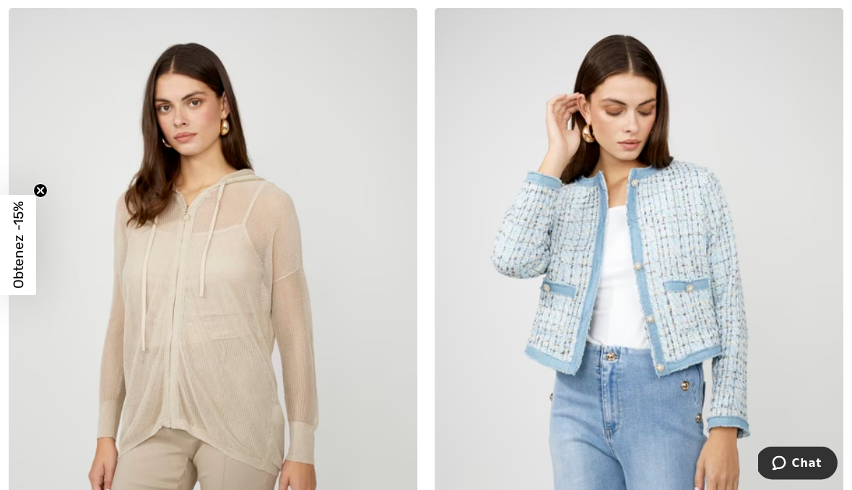
scroll to position [3664, 0]
click at [699, 279] on img at bounding box center [639, 314] width 409 height 613
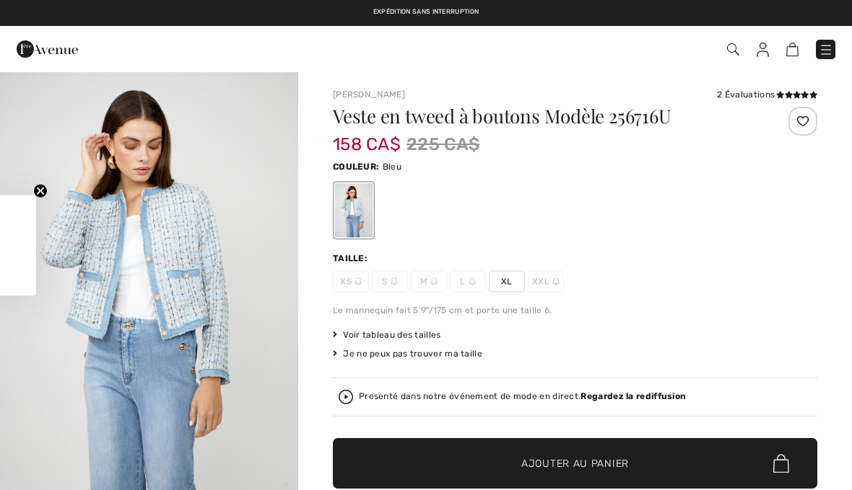
checkbox input "true"
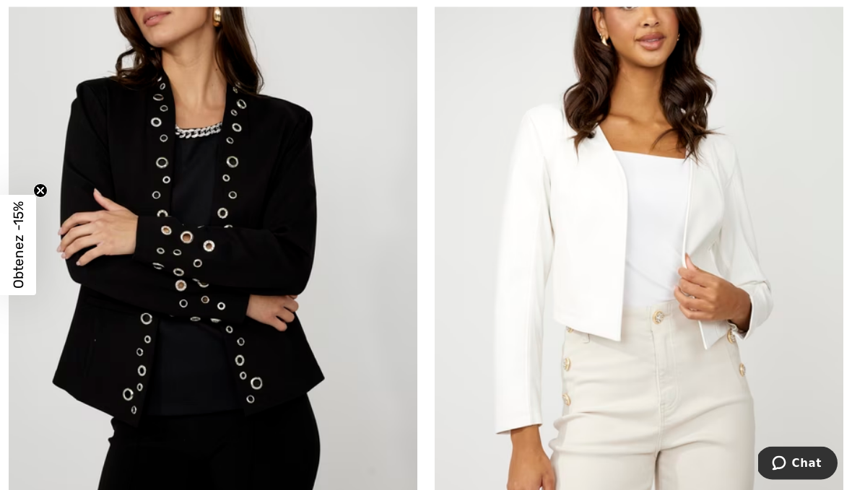
scroll to position [4548, 0]
click at [269, 202] on img at bounding box center [213, 232] width 409 height 613
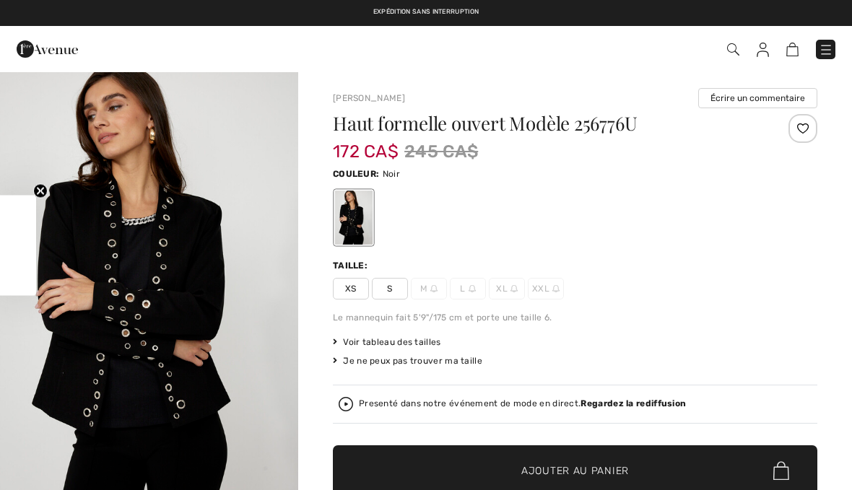
checkbox input "true"
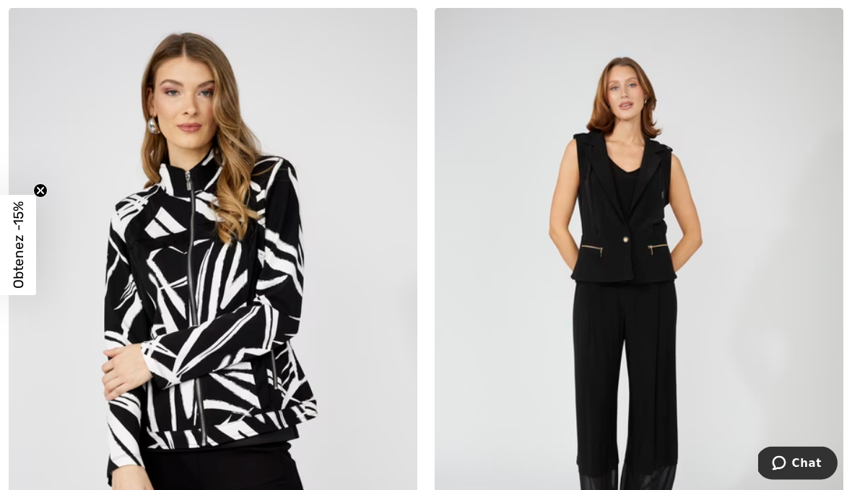
scroll to position [7178, 0]
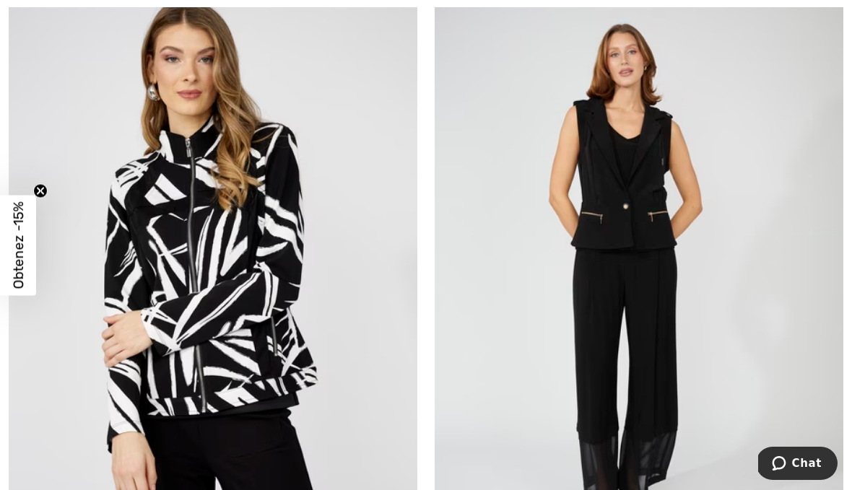
click at [258, 294] on img at bounding box center [213, 281] width 409 height 613
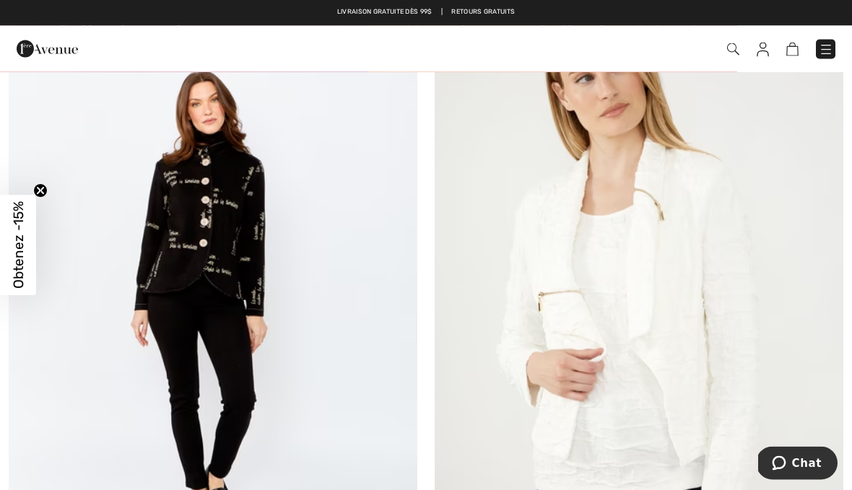
scroll to position [9348, 0]
click at [245, 216] on img at bounding box center [213, 300] width 409 height 613
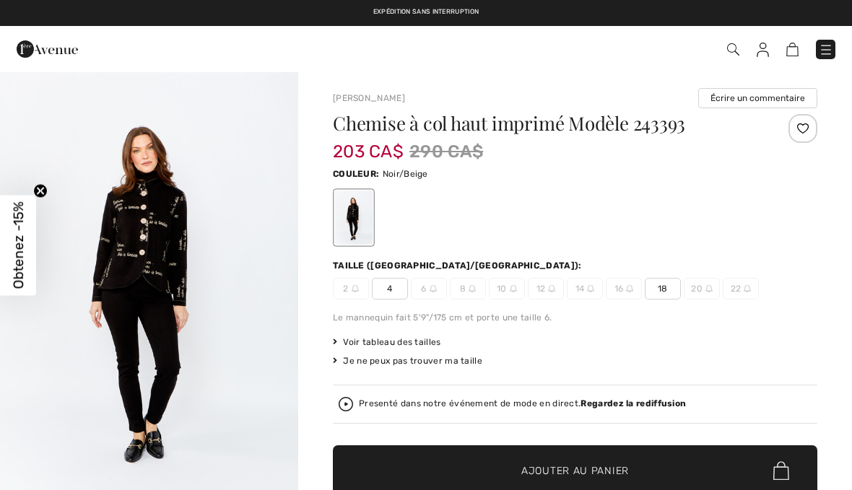
checkbox input "true"
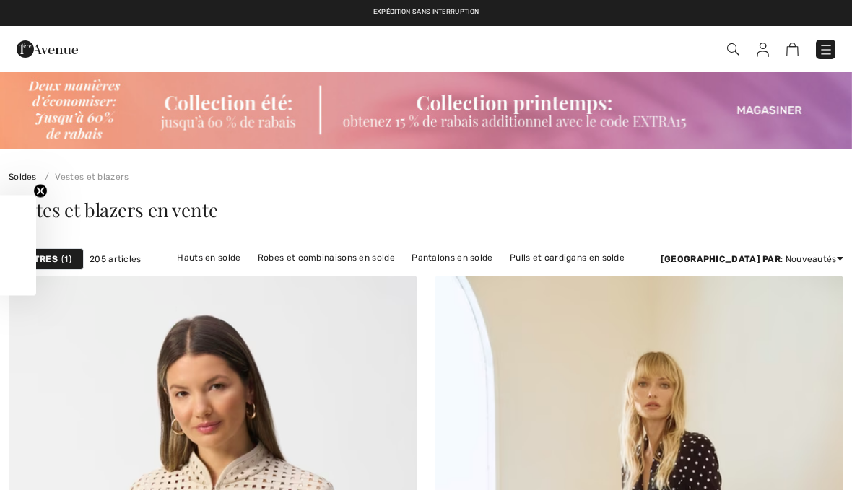
checkbox input "true"
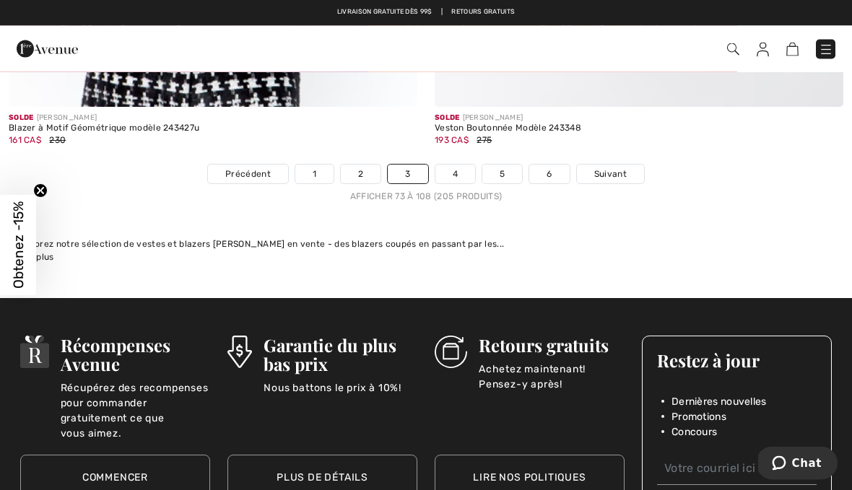
scroll to position [12551, 0]
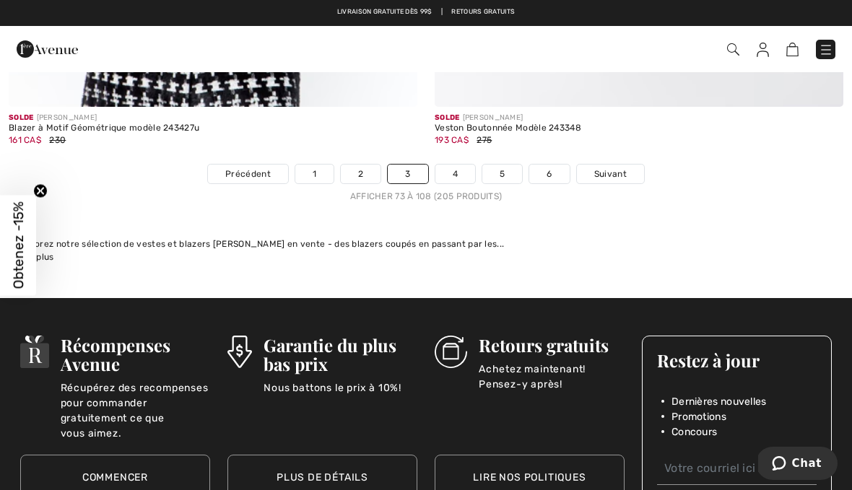
click at [462, 165] on link "4" at bounding box center [455, 174] width 40 height 19
click at [463, 166] on link "4" at bounding box center [455, 174] width 40 height 19
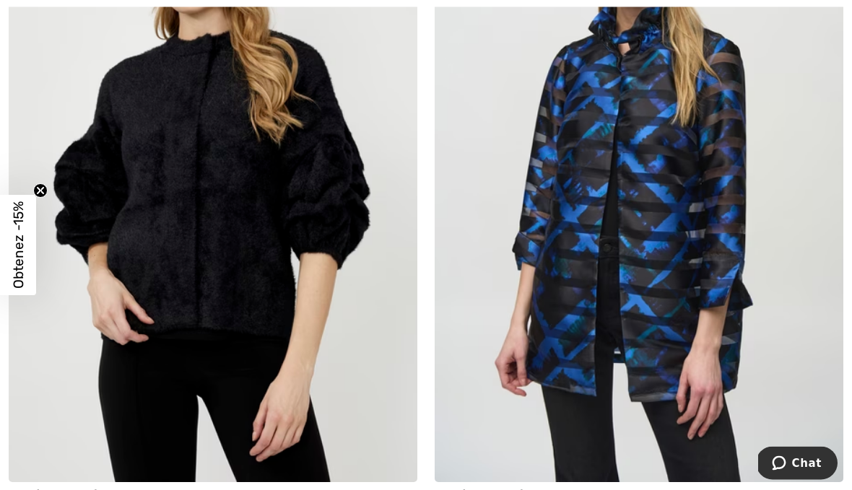
scroll to position [1076, 0]
click at [272, 207] on img at bounding box center [213, 175] width 409 height 613
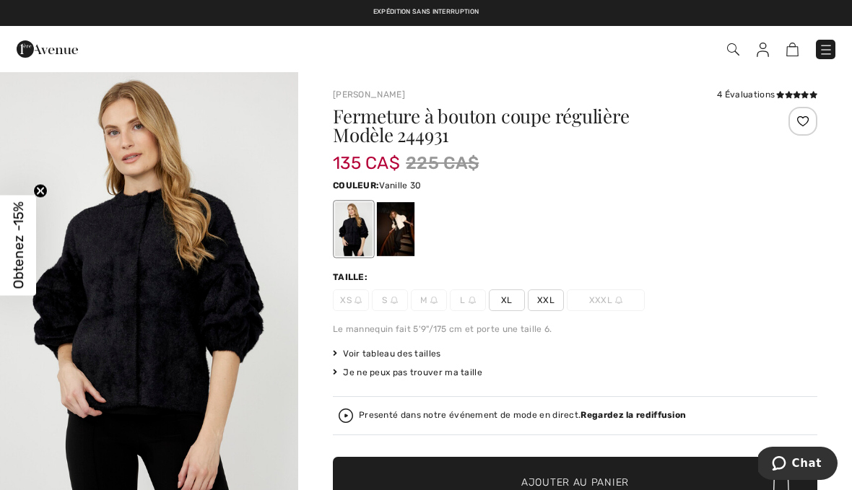
click at [402, 229] on div at bounding box center [396, 229] width 38 height 54
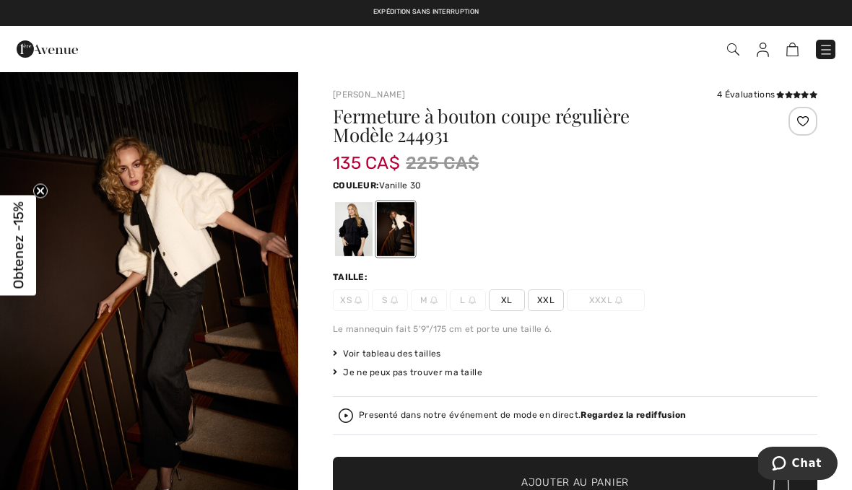
click at [403, 227] on div at bounding box center [396, 229] width 38 height 54
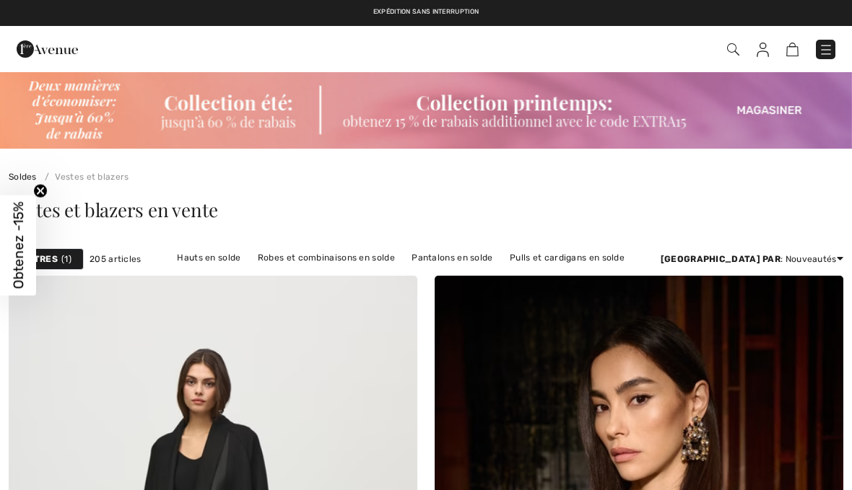
checkbox input "true"
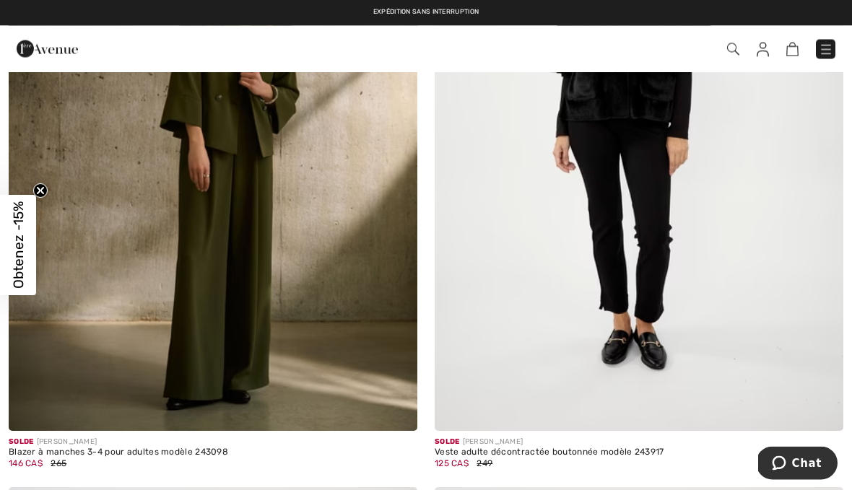
scroll to position [2479, 0]
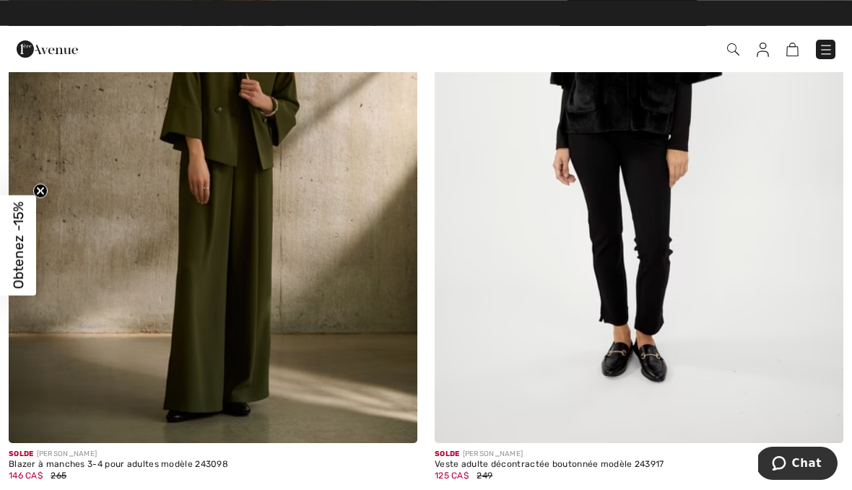
click at [650, 123] on img at bounding box center [639, 136] width 409 height 613
click at [644, 122] on img at bounding box center [639, 136] width 409 height 613
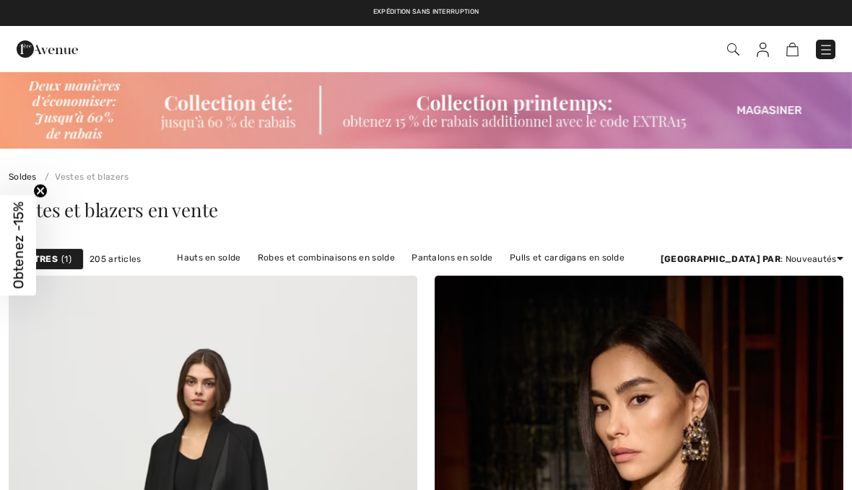
checkbox input "true"
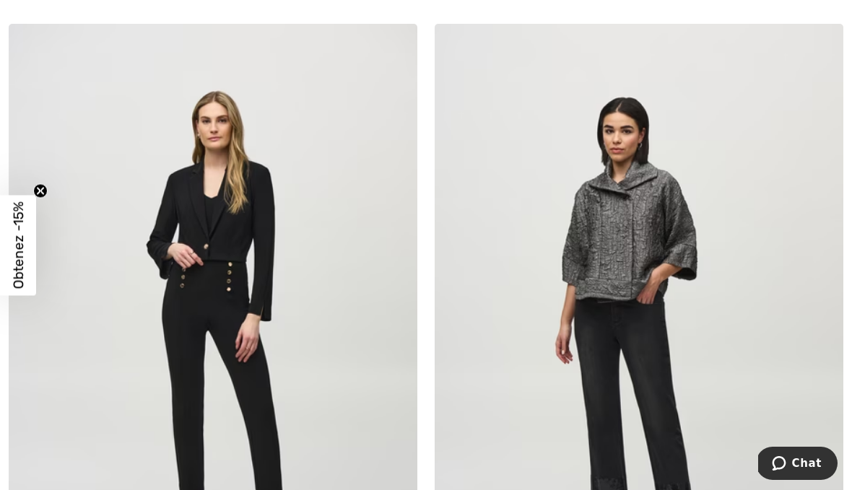
scroll to position [2956, 0]
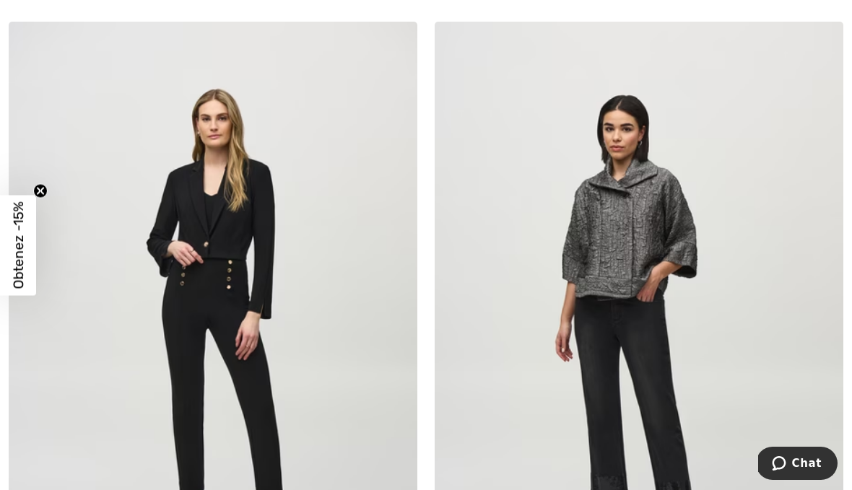
click at [647, 235] on img at bounding box center [639, 328] width 409 height 613
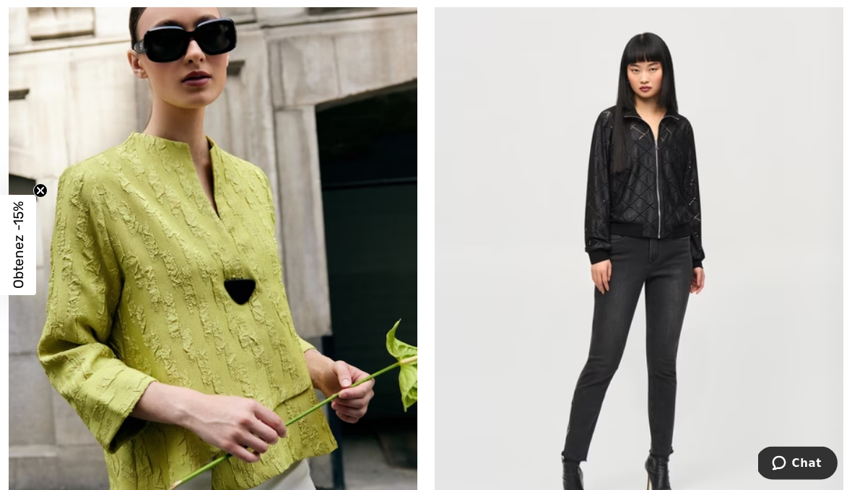
scroll to position [5206, 0]
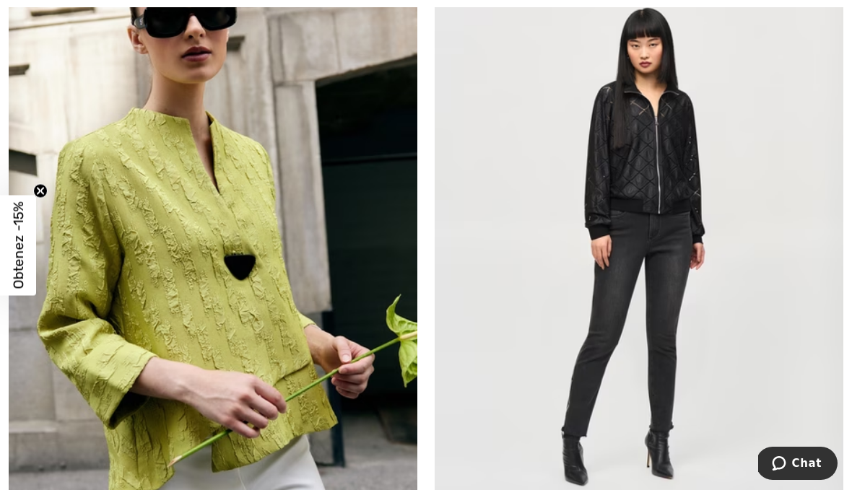
click at [271, 315] on img at bounding box center [213, 244] width 409 height 613
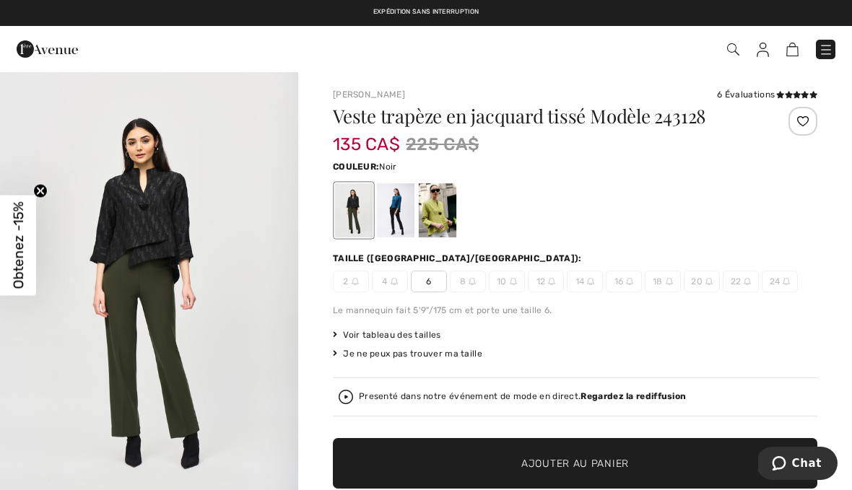
click at [398, 210] on div at bounding box center [396, 210] width 38 height 54
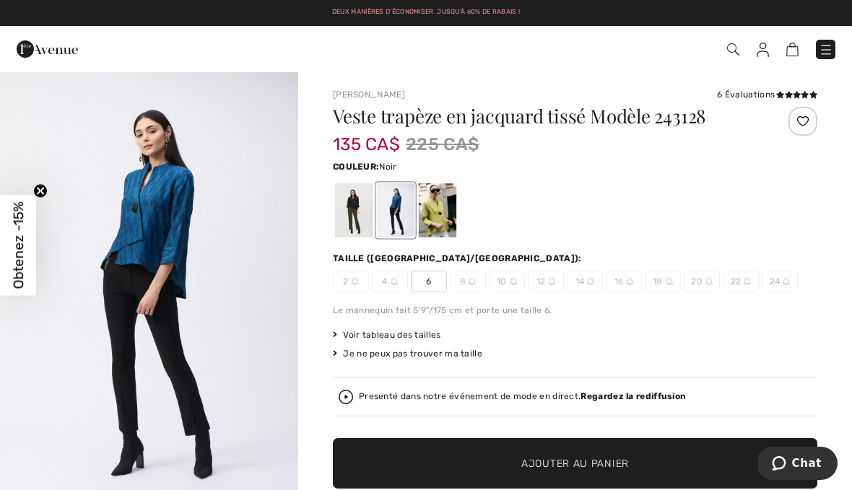
click at [354, 201] on div at bounding box center [354, 210] width 38 height 54
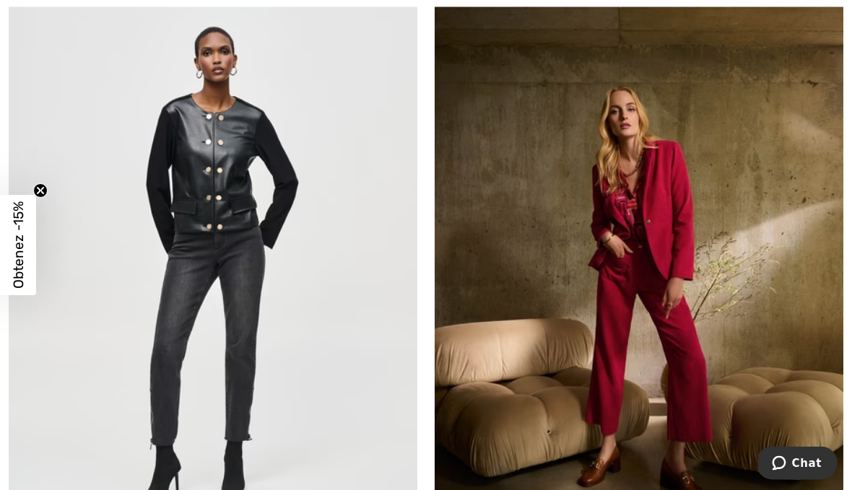
scroll to position [7884, 0]
click at [227, 170] on img at bounding box center [213, 268] width 409 height 613
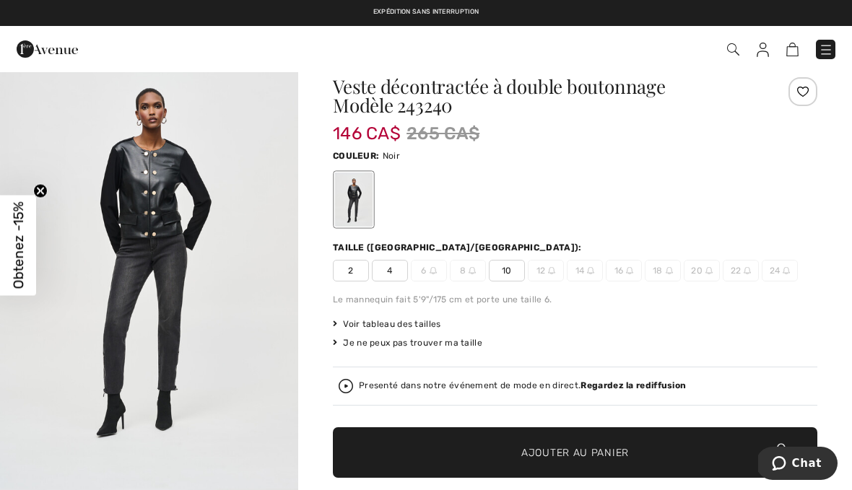
scroll to position [17, 0]
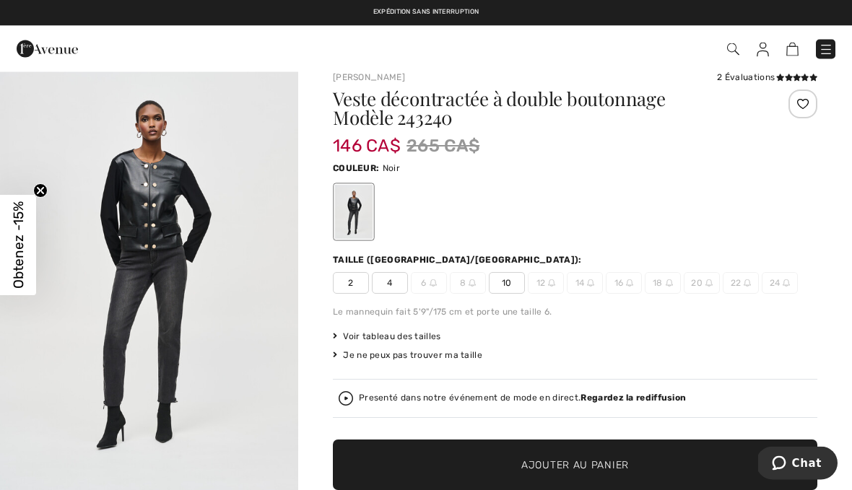
click at [512, 285] on span "10" at bounding box center [507, 284] width 36 height 22
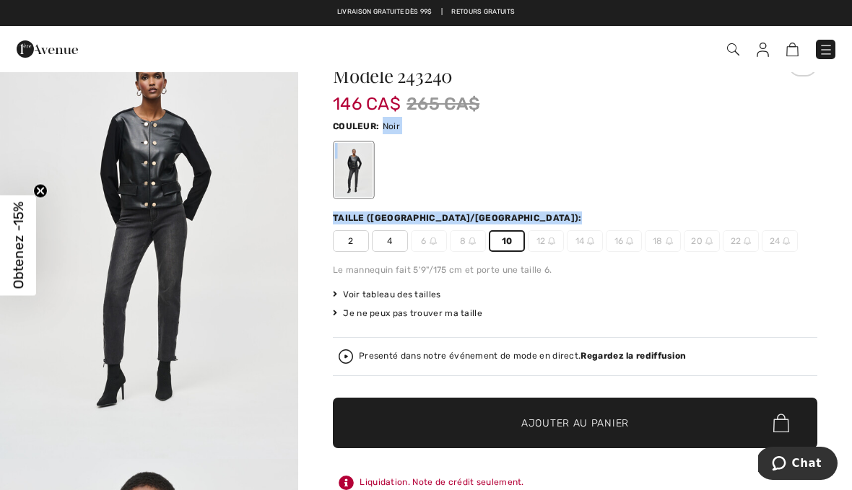
scroll to position [111, 0]
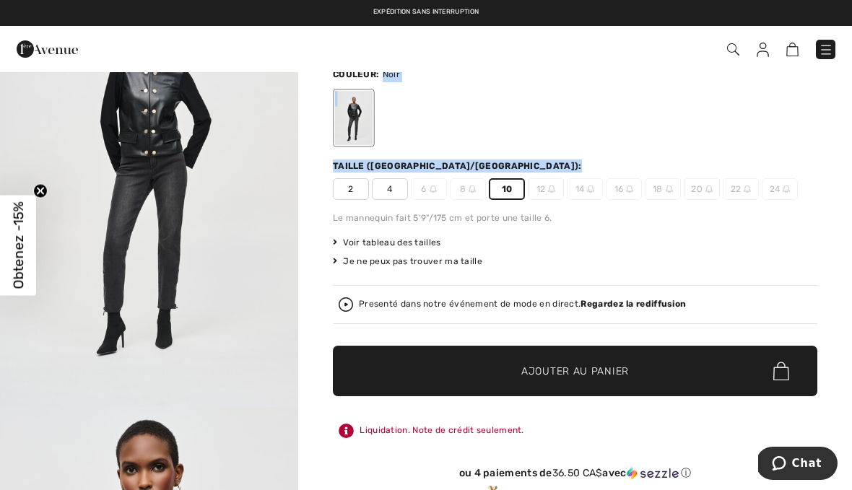
click at [658, 377] on span "✔ Ajouté au panier Ajouter au panier" at bounding box center [575, 371] width 484 height 51
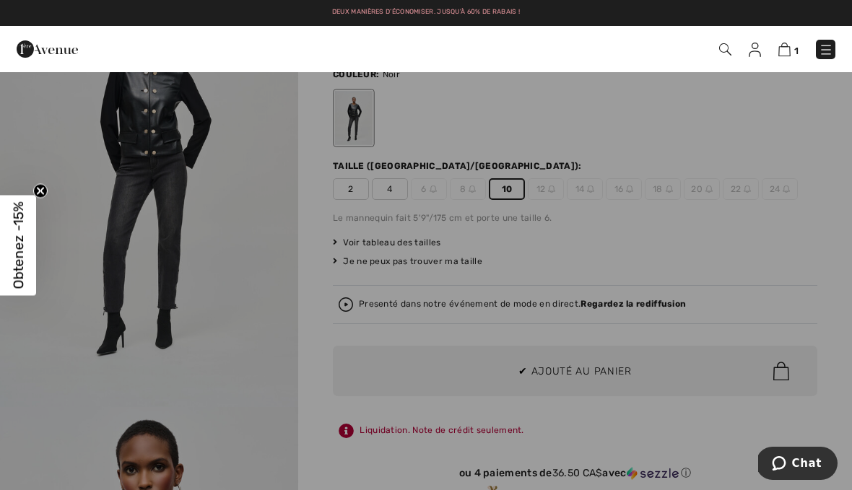
click at [617, 372] on div at bounding box center [426, 245] width 852 height 490
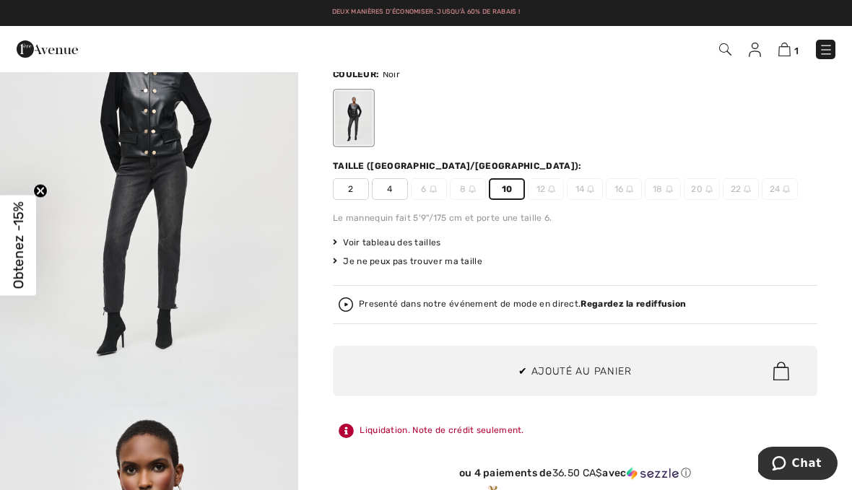
click at [803, 41] on span "1" at bounding box center [601, 49] width 468 height 19
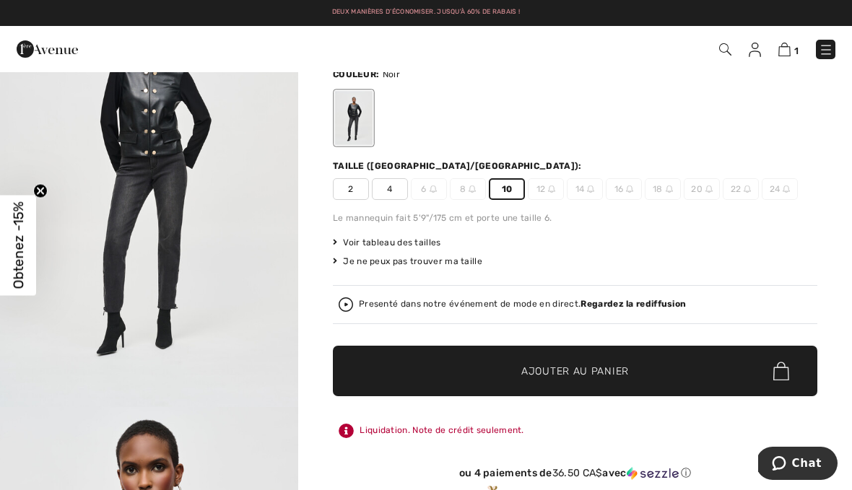
click at [790, 50] on img at bounding box center [784, 50] width 12 height 14
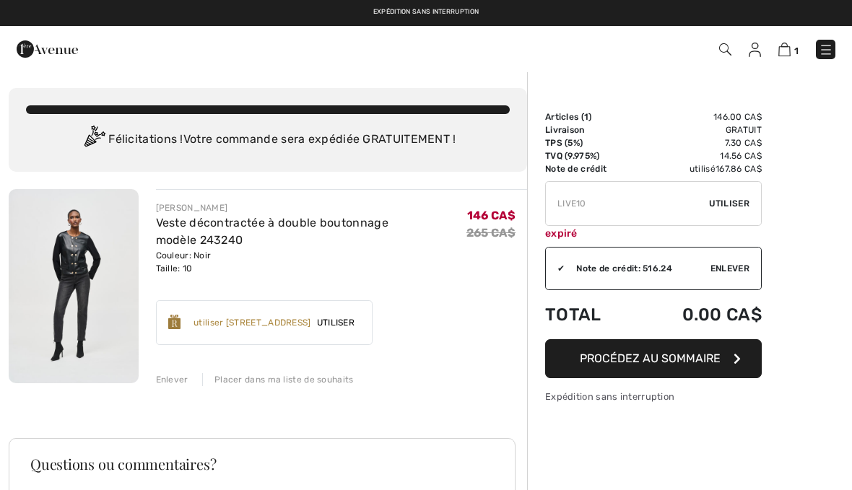
click at [603, 211] on input "TEXT" at bounding box center [627, 203] width 163 height 43
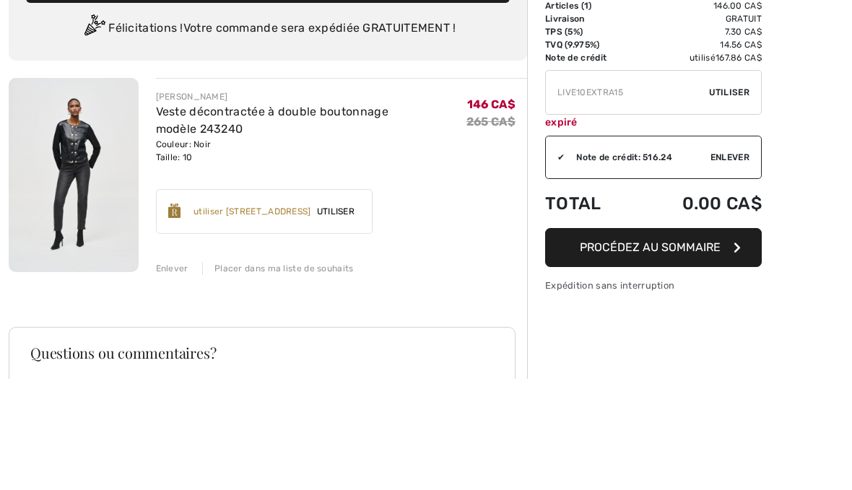
click at [575, 182] on input "TEXT" at bounding box center [627, 203] width 163 height 43
type input "L"
type input "EXTRA15"
click at [735, 197] on span "Utiliser" at bounding box center [729, 203] width 40 height 13
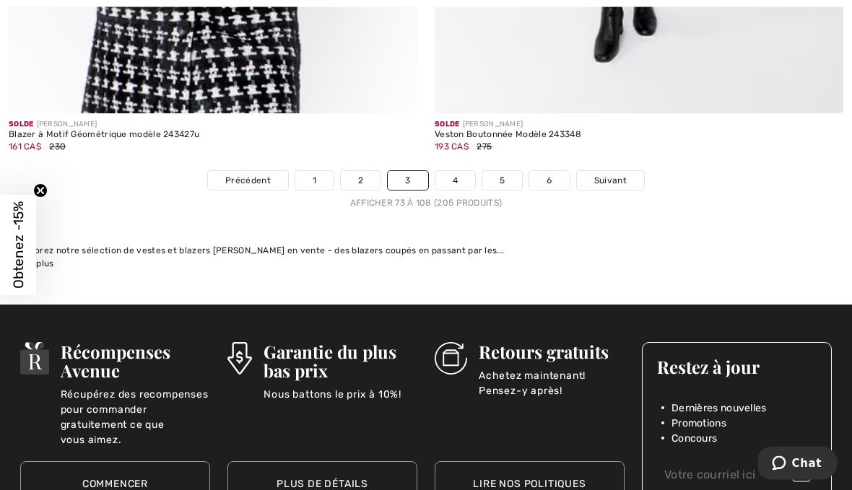
scroll to position [12599, 0]
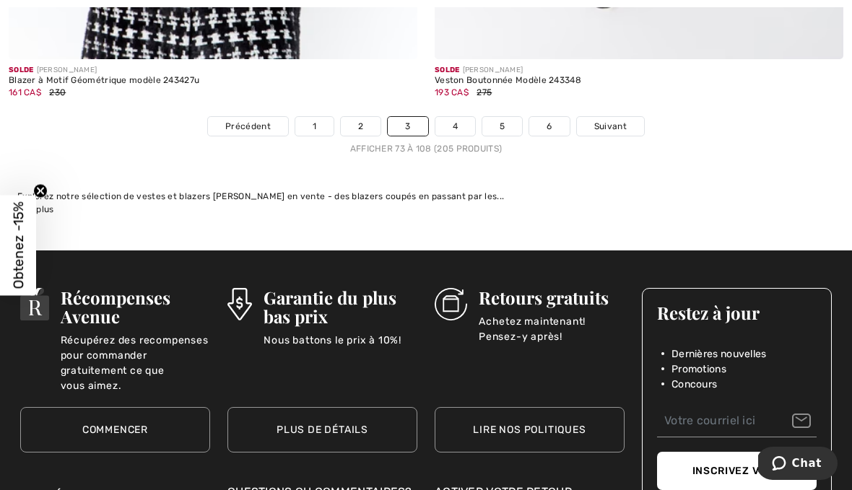
click at [453, 117] on link "4" at bounding box center [455, 126] width 40 height 19
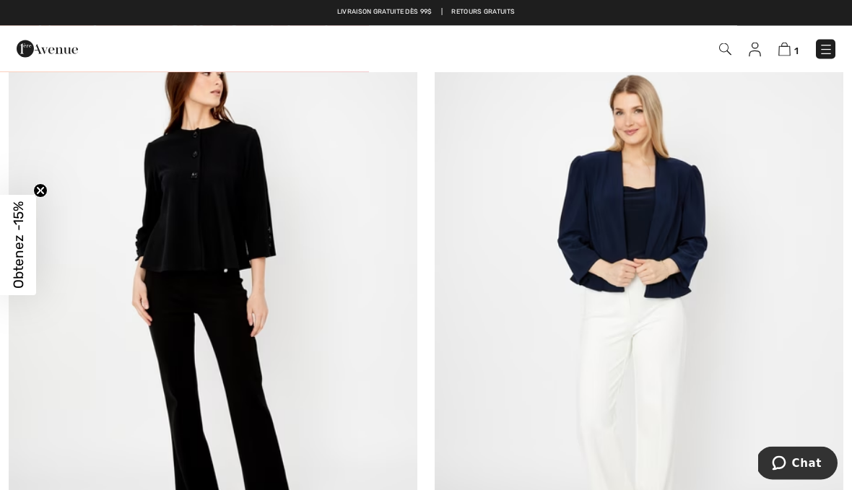
scroll to position [9317, 0]
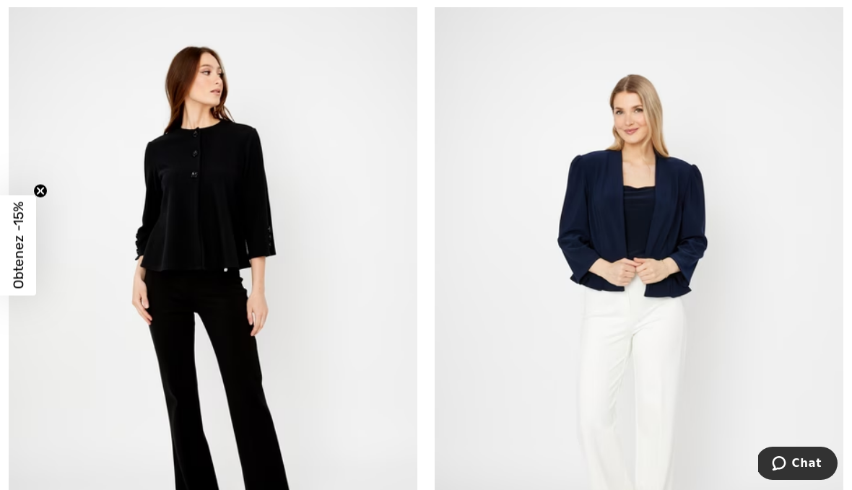
click at [231, 183] on img at bounding box center [213, 308] width 409 height 613
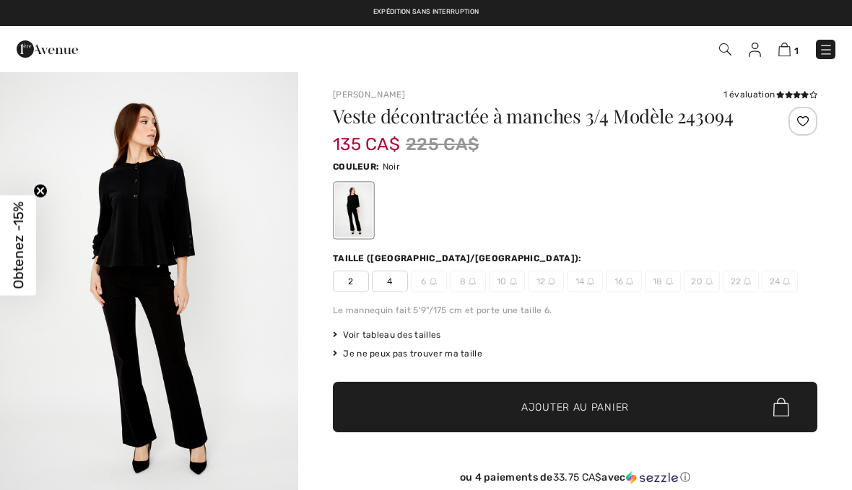
checkbox input "true"
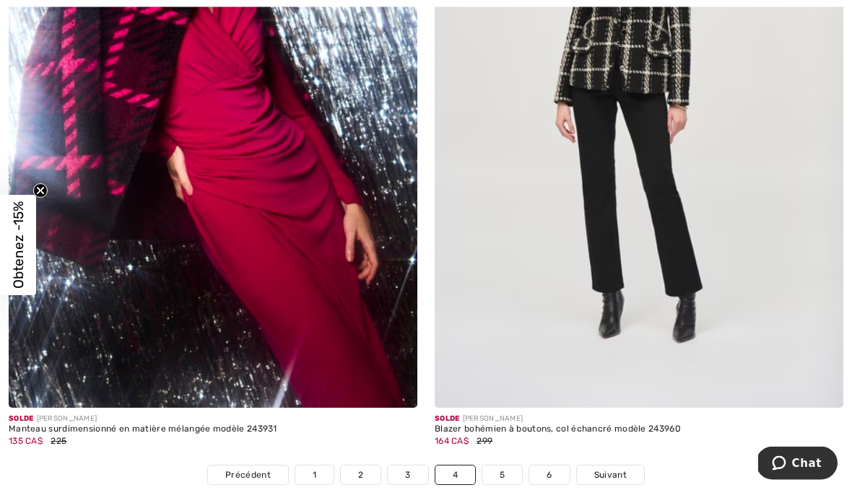
scroll to position [12255, 0]
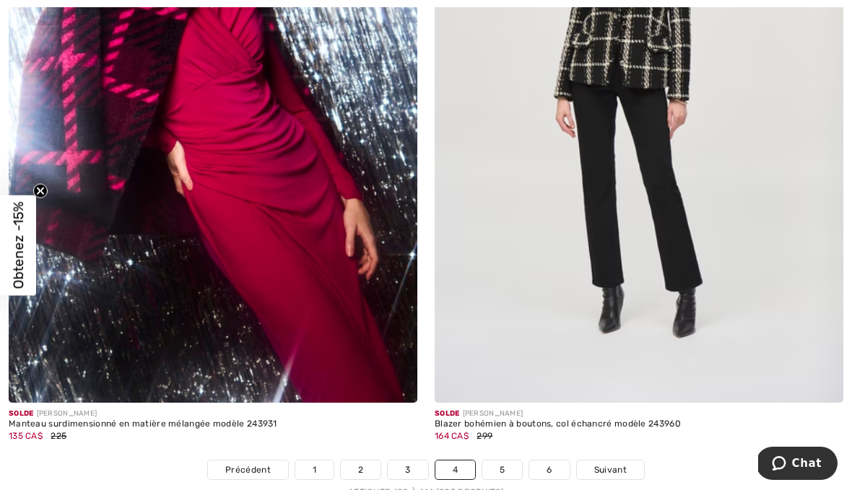
click at [505, 460] on link "5" at bounding box center [502, 469] width 40 height 19
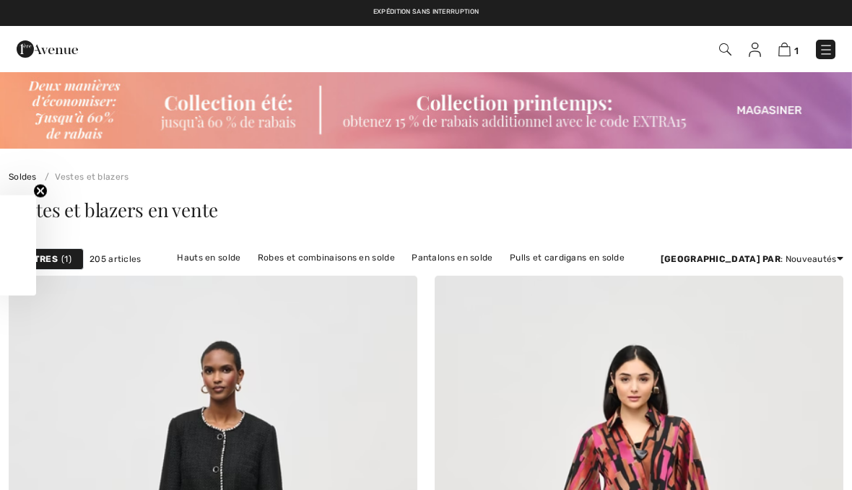
checkbox input "true"
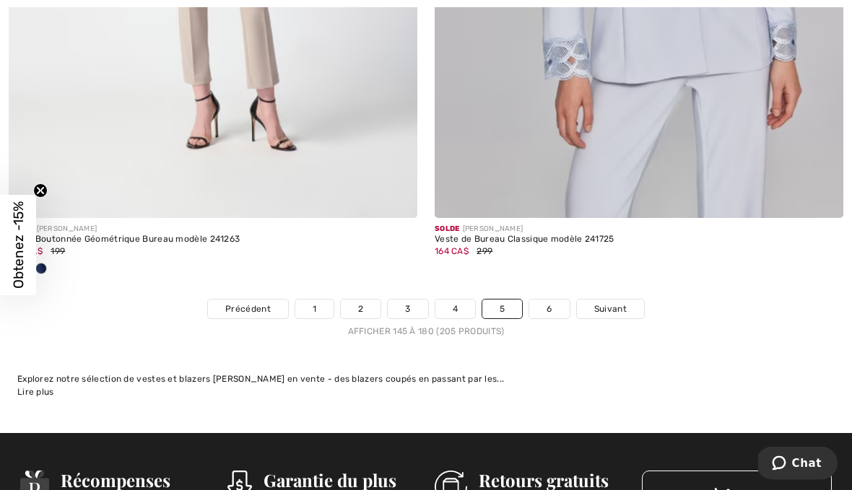
scroll to position [12535, 0]
click at [548, 300] on link "6" at bounding box center [549, 309] width 40 height 19
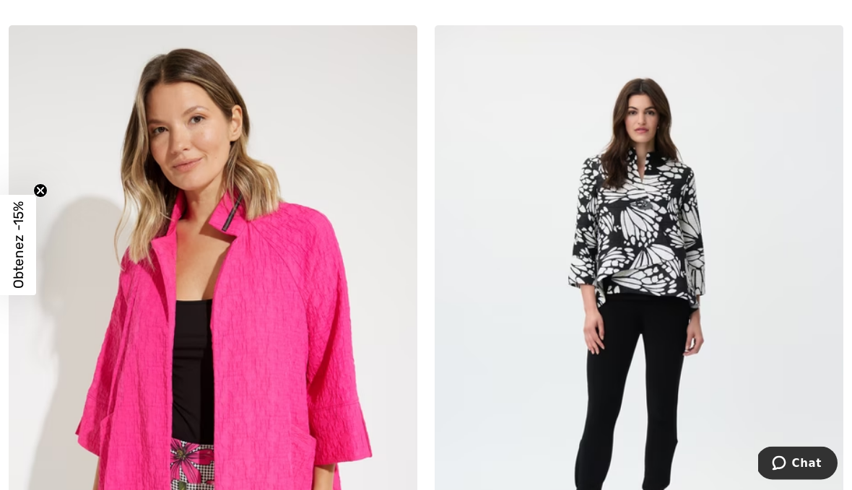
scroll to position [7175, 0]
click at [658, 253] on img at bounding box center [639, 331] width 409 height 613
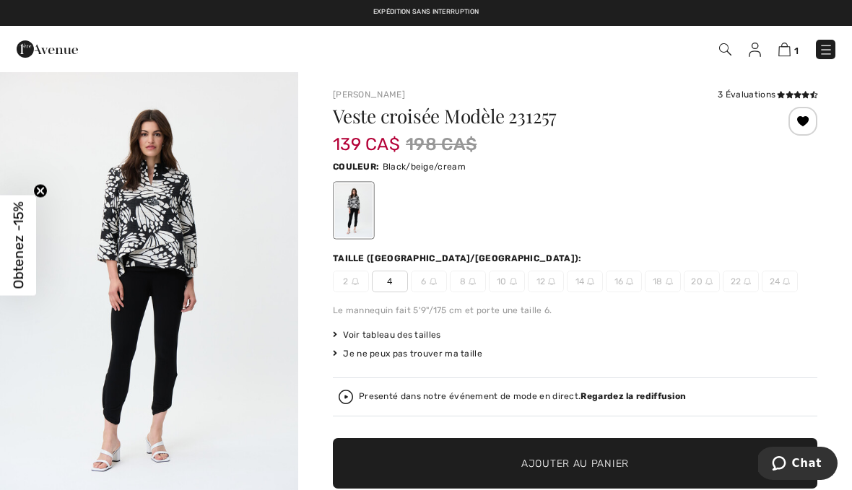
click at [821, 51] on img at bounding box center [825, 50] width 14 height 14
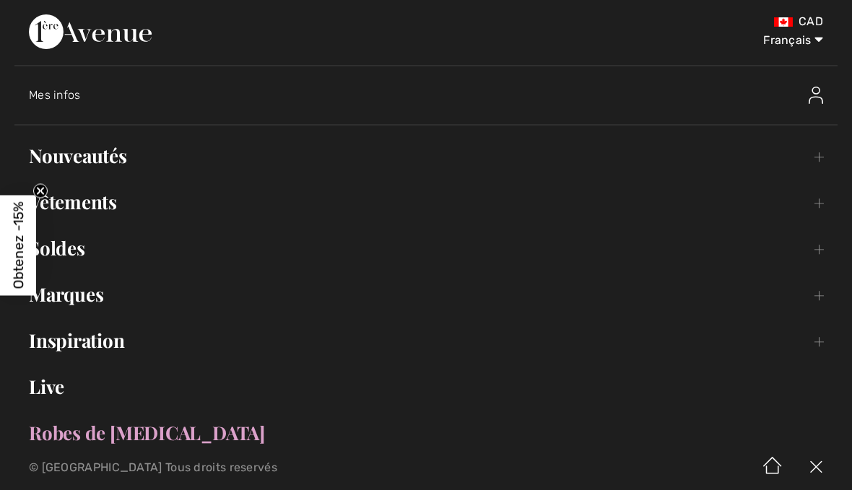
click at [121, 155] on link "Nouveautés Toggle submenu" at bounding box center [425, 156] width 823 height 32
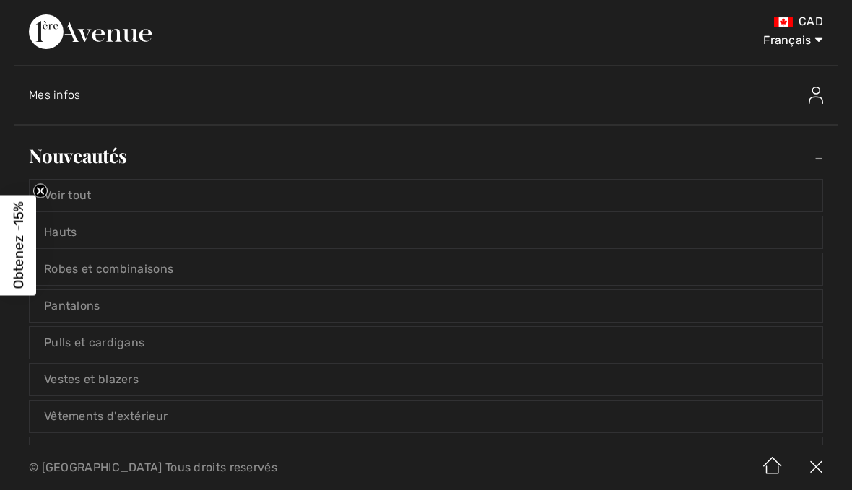
click at [97, 202] on link "Voir tout" at bounding box center [426, 196] width 793 height 32
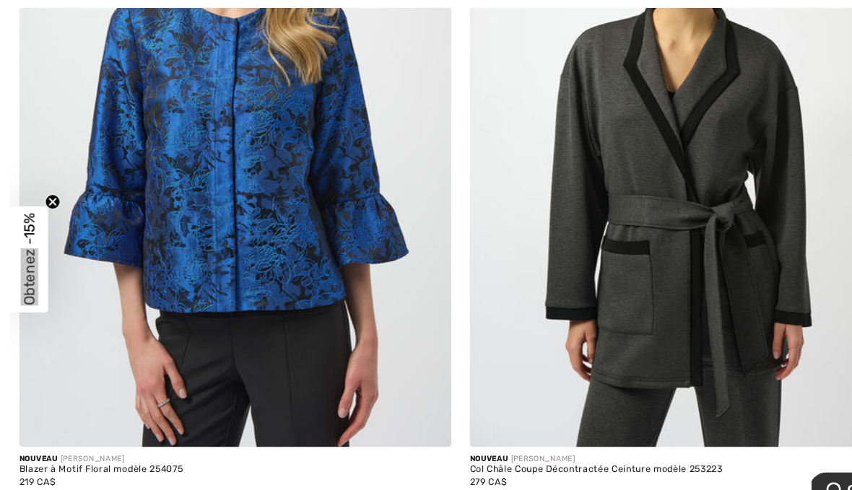
scroll to position [8859, 0]
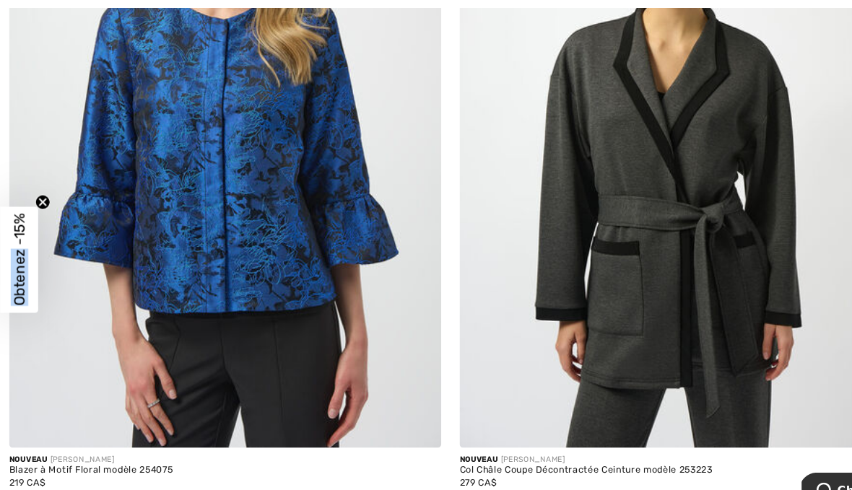
click at [762, 282] on img at bounding box center [639, 116] width 409 height 613
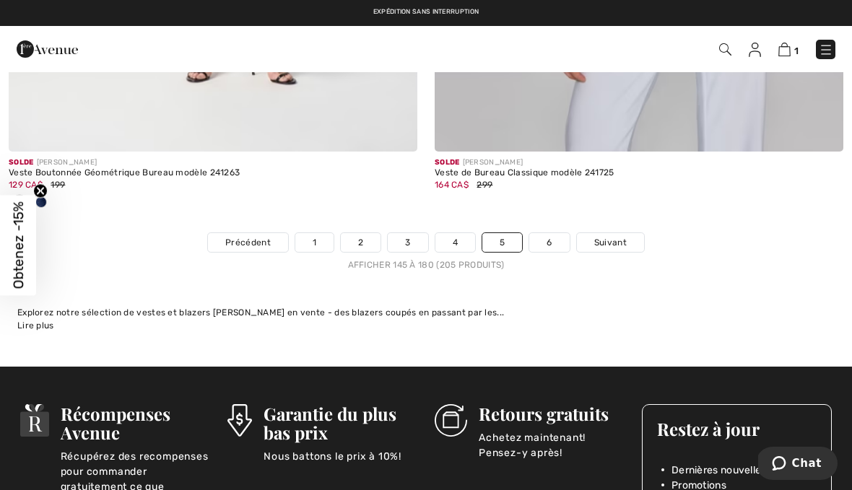
click at [830, 51] on img at bounding box center [825, 50] width 14 height 14
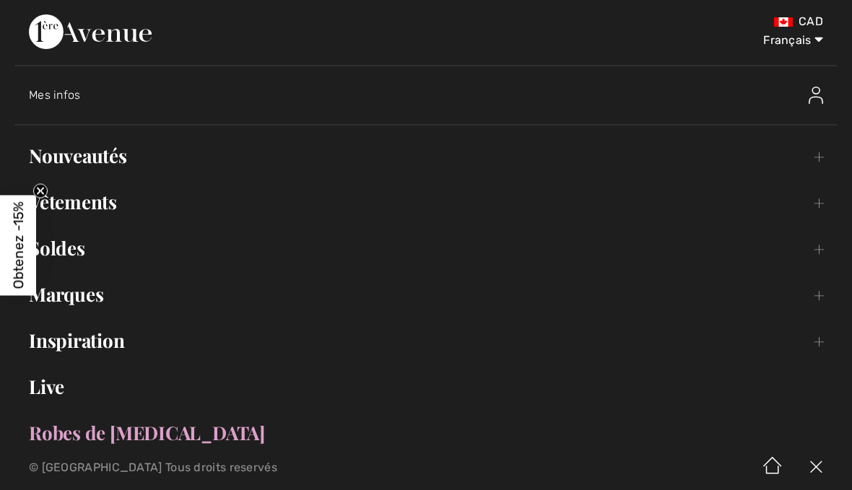
click at [117, 162] on link "Nouveautés Toggle submenu" at bounding box center [425, 156] width 823 height 32
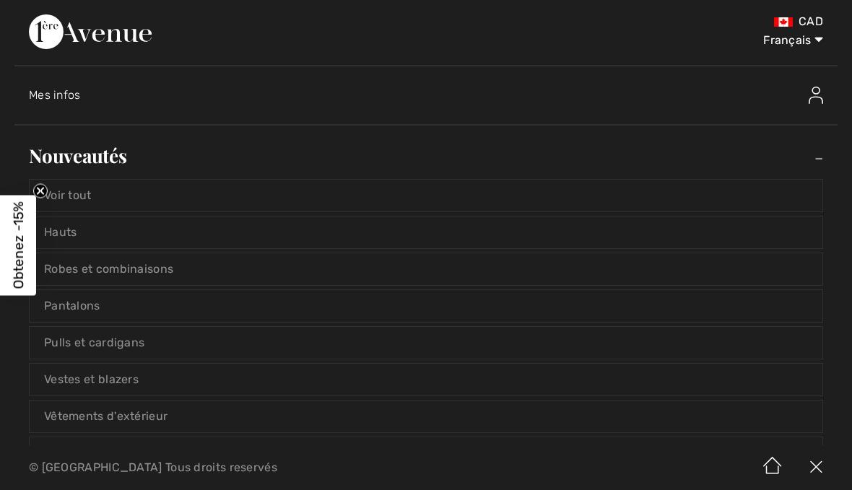
click at [91, 201] on link "Voir tout" at bounding box center [426, 196] width 793 height 32
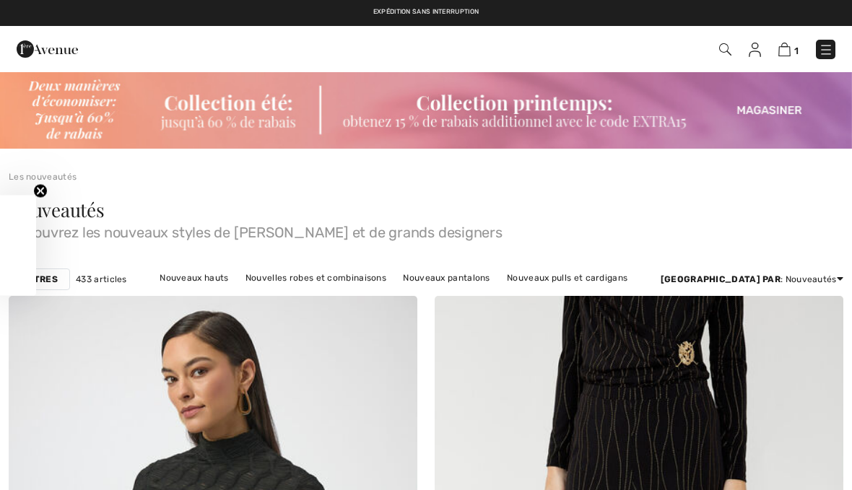
checkbox input "true"
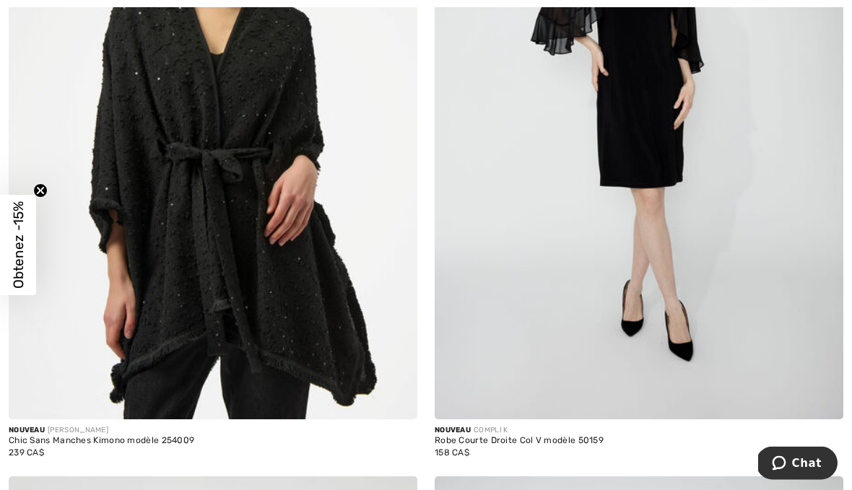
scroll to position [11613, 0]
click at [318, 282] on img at bounding box center [213, 113] width 409 height 613
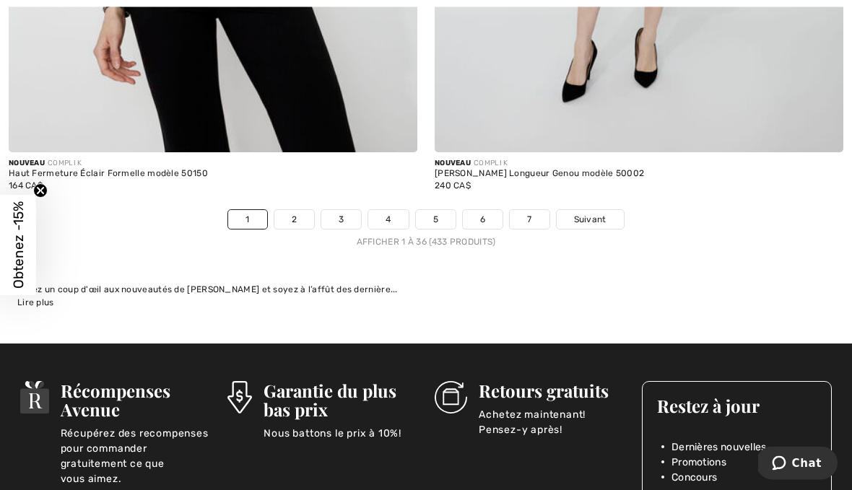
scroll to position [12550, 0]
click at [292, 210] on link "2" at bounding box center [294, 219] width 40 height 19
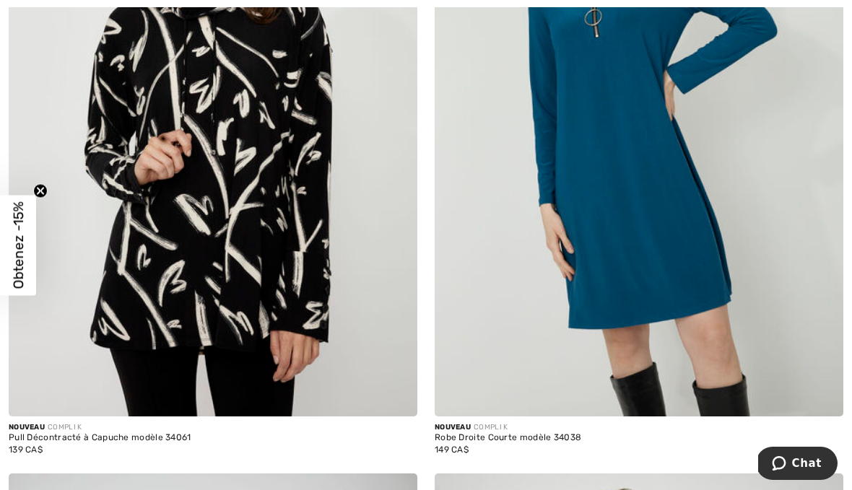
scroll to position [1162, 0]
click at [245, 211] on img at bounding box center [213, 110] width 409 height 613
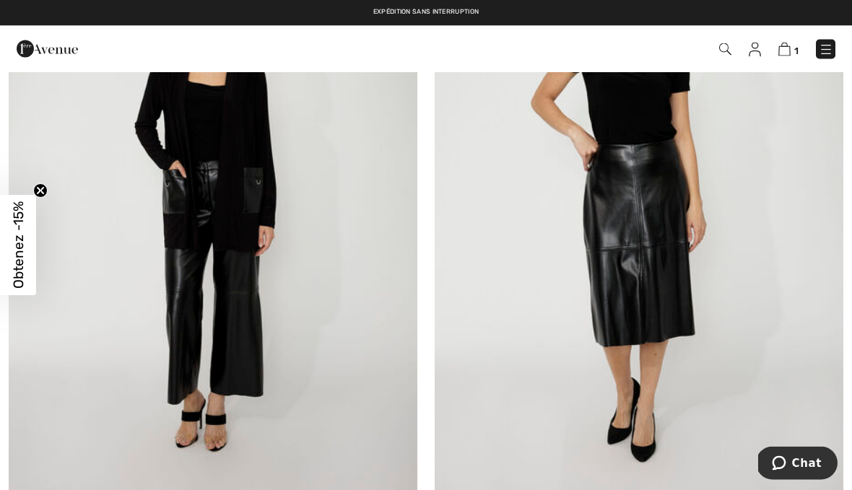
scroll to position [6606, 0]
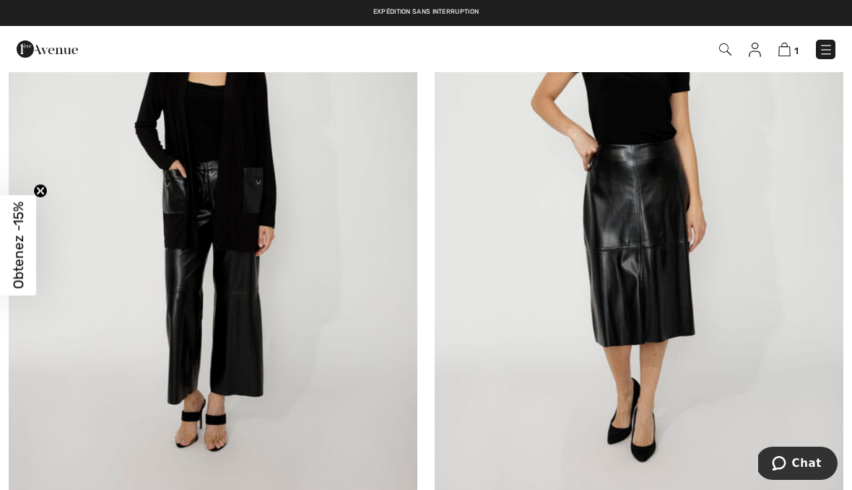
click at [258, 110] on img at bounding box center [213, 204] width 409 height 613
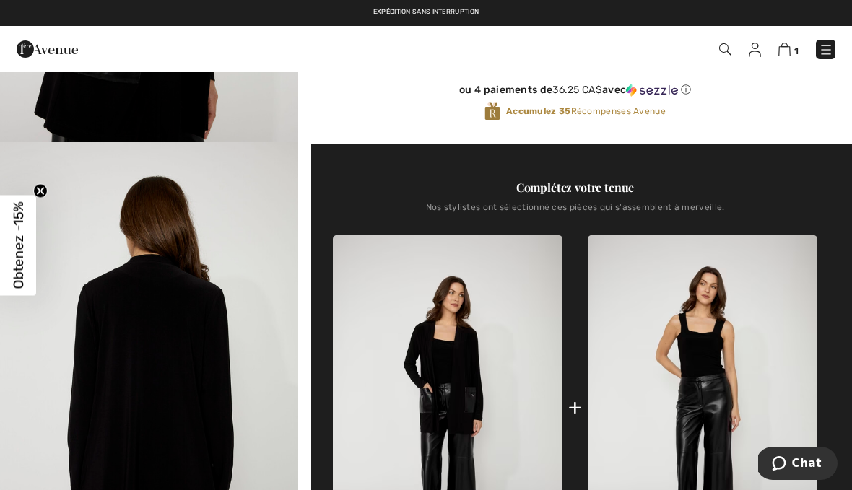
scroll to position [377, 0]
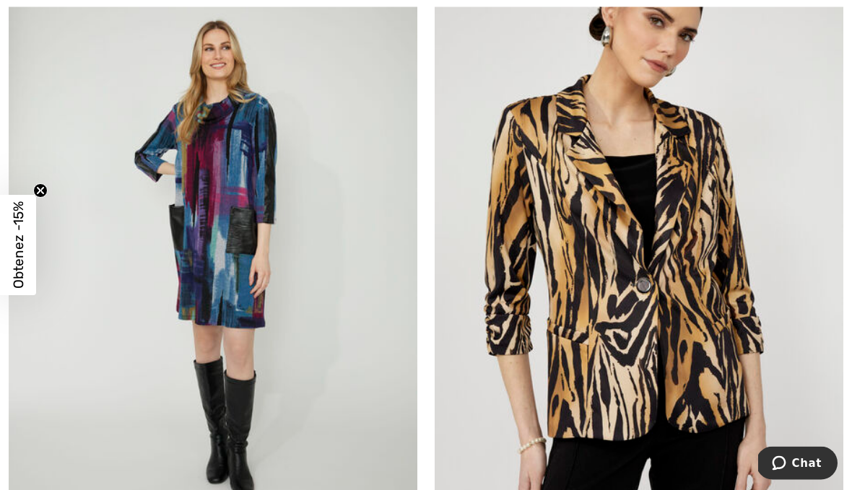
scroll to position [7909, 0]
click at [694, 317] on img at bounding box center [639, 240] width 409 height 613
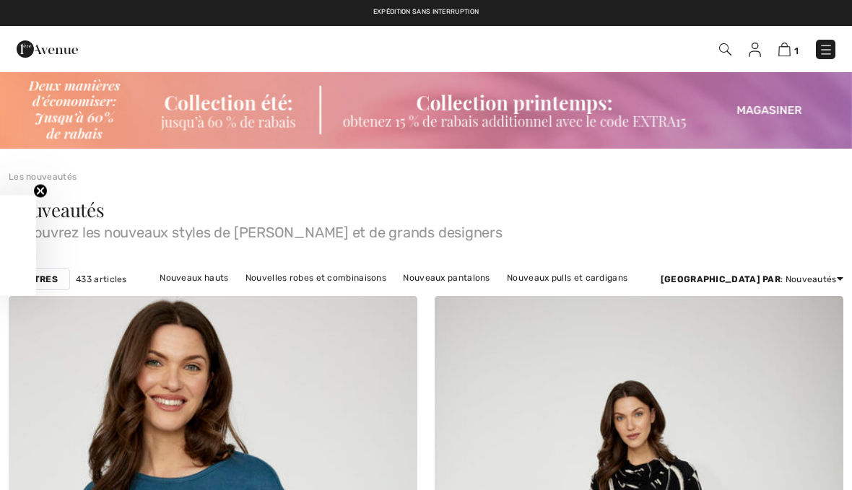
checkbox input "true"
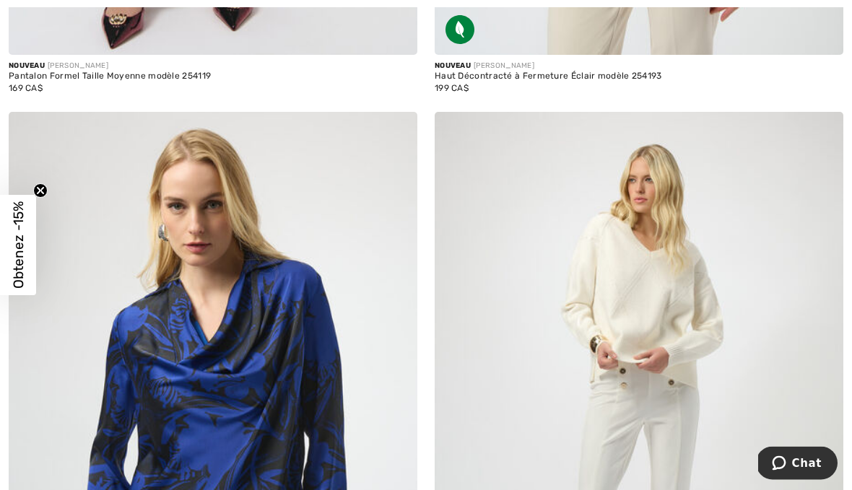
scroll to position [11906, 0]
click at [10, 246] on span "Obtenez -15%" at bounding box center [18, 244] width 17 height 87
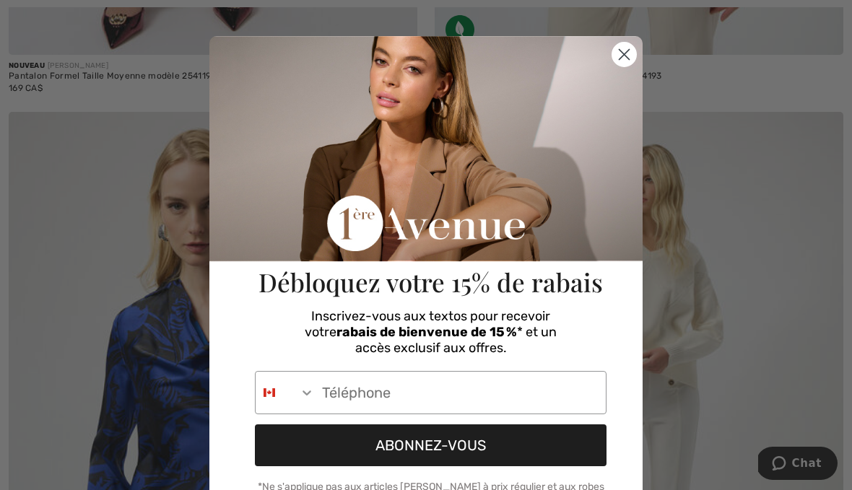
click at [624, 77] on div "Débloquez votre 15% de rabais" at bounding box center [430, 171] width 409 height 270
click at [620, 66] on circle "Close dialog" at bounding box center [624, 55] width 24 height 24
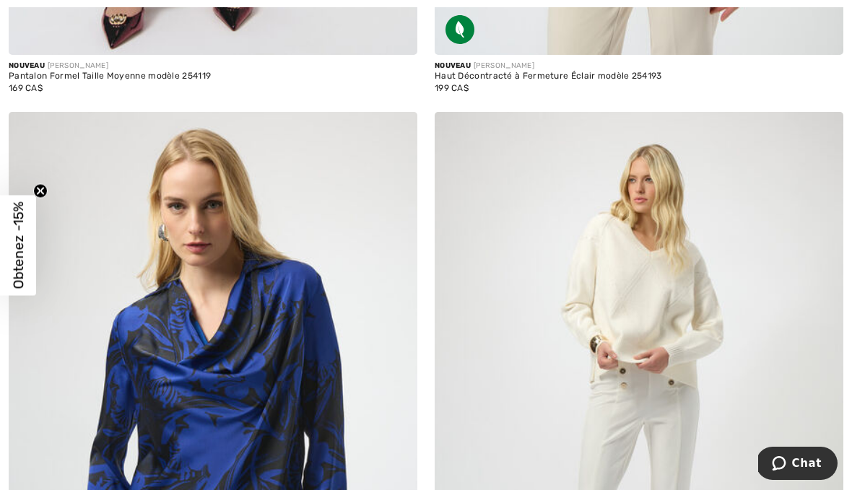
click at [647, 279] on img at bounding box center [639, 418] width 409 height 613
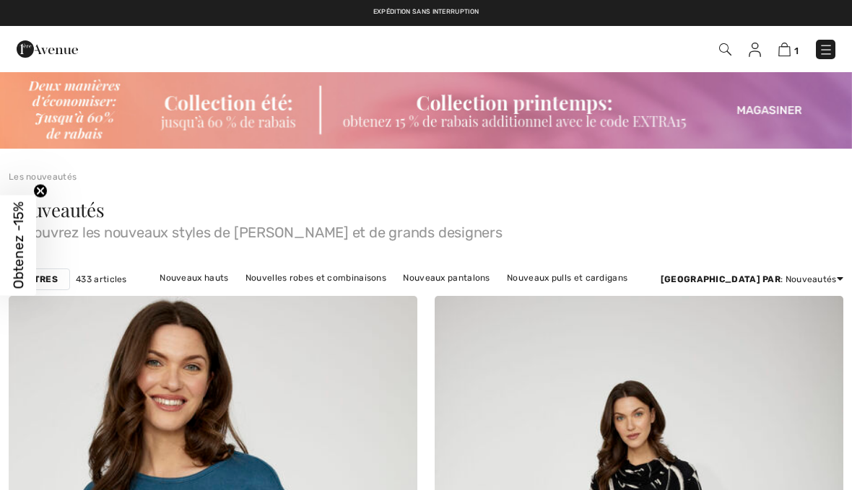
checkbox input "true"
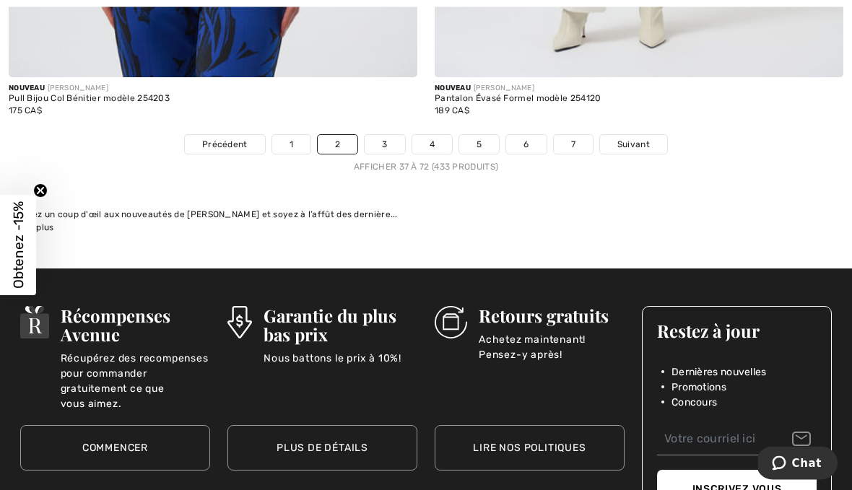
scroll to position [12553, 0]
click at [383, 141] on link "3" at bounding box center [384, 144] width 40 height 19
click at [387, 135] on link "3" at bounding box center [384, 144] width 40 height 19
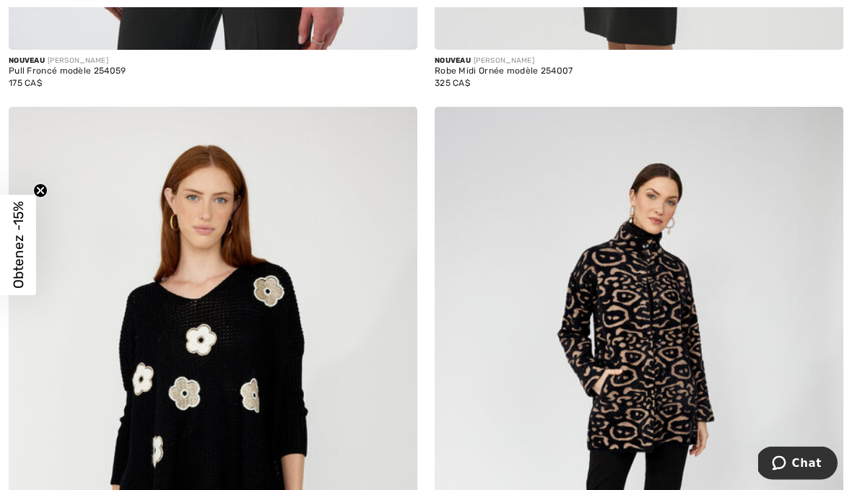
scroll to position [1639, 0]
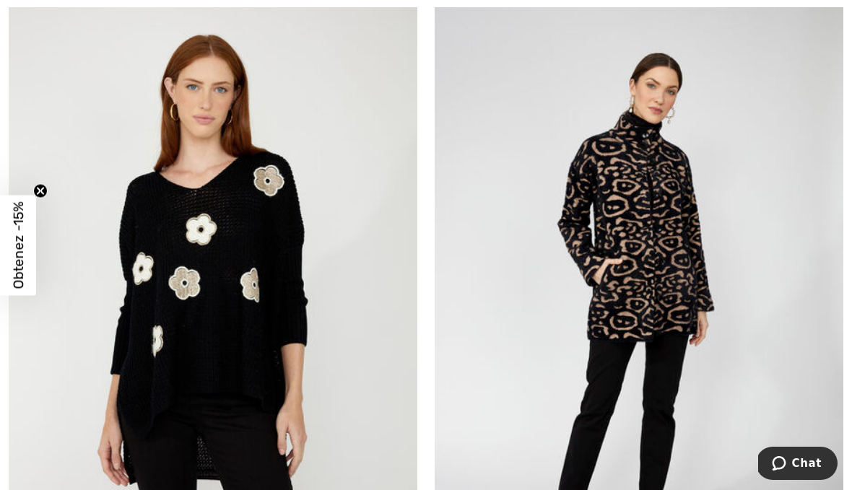
click at [647, 271] on img at bounding box center [639, 302] width 409 height 613
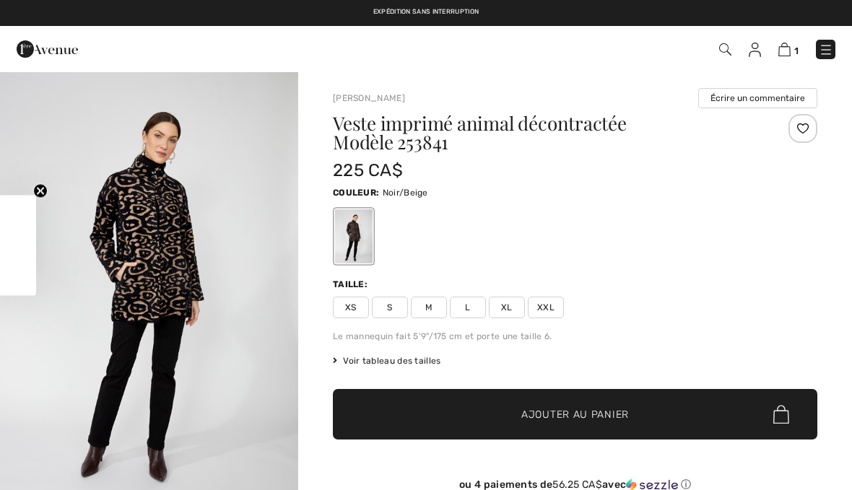
checkbox input "true"
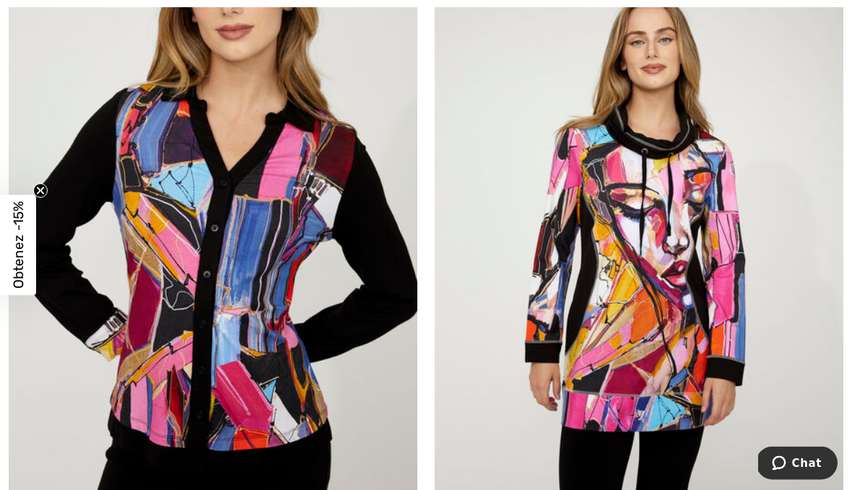
scroll to position [10003, 0]
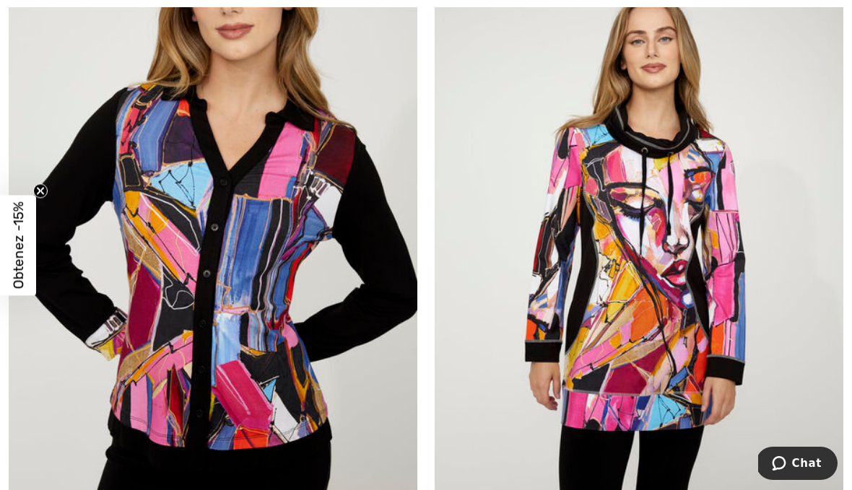
click at [264, 266] on img at bounding box center [213, 240] width 409 height 613
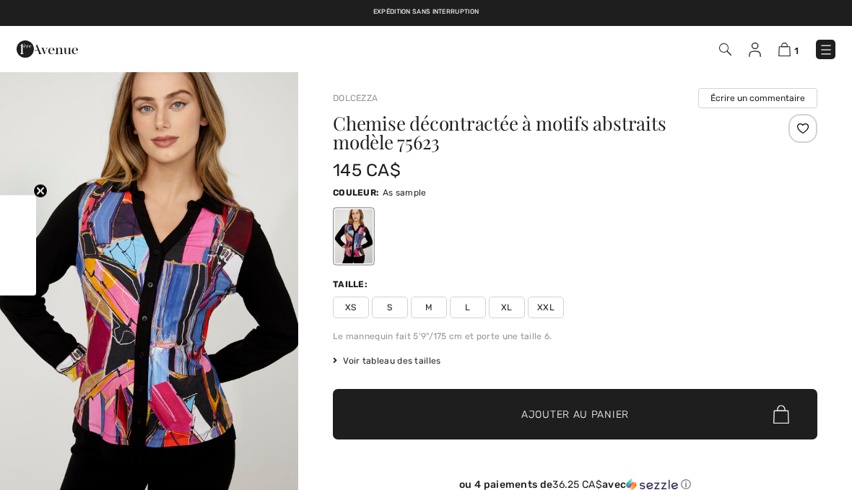
checkbox input "true"
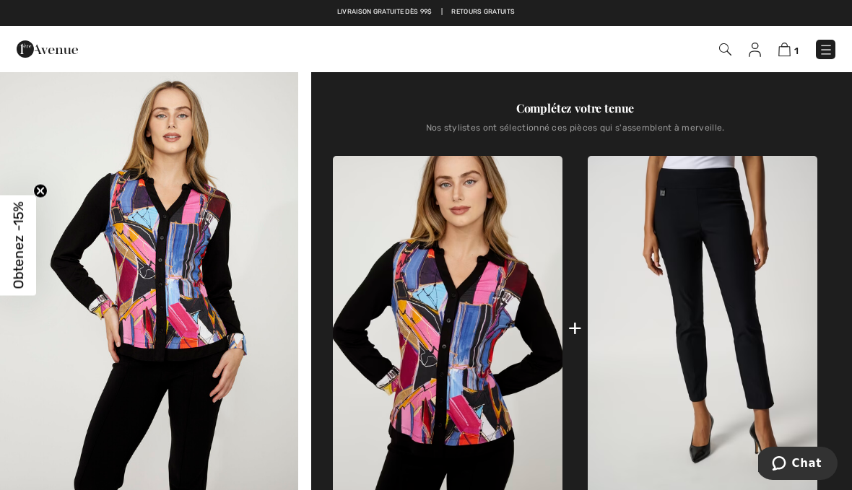
scroll to position [442, 0]
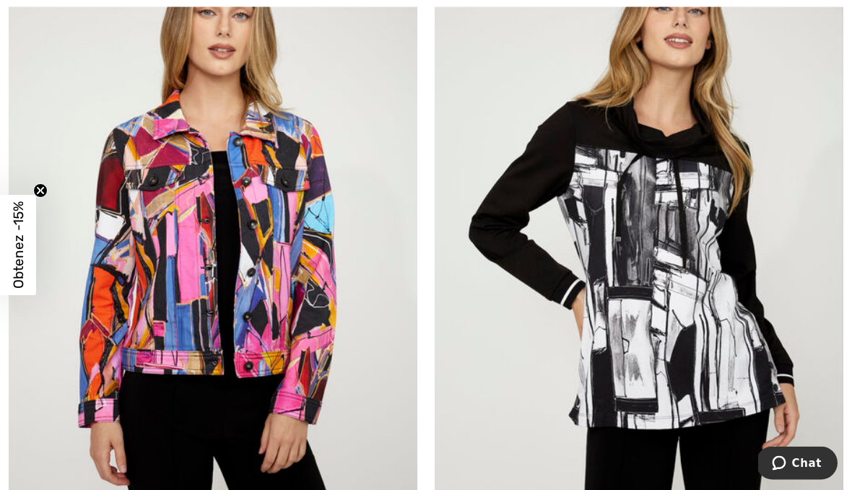
scroll to position [10679, 0]
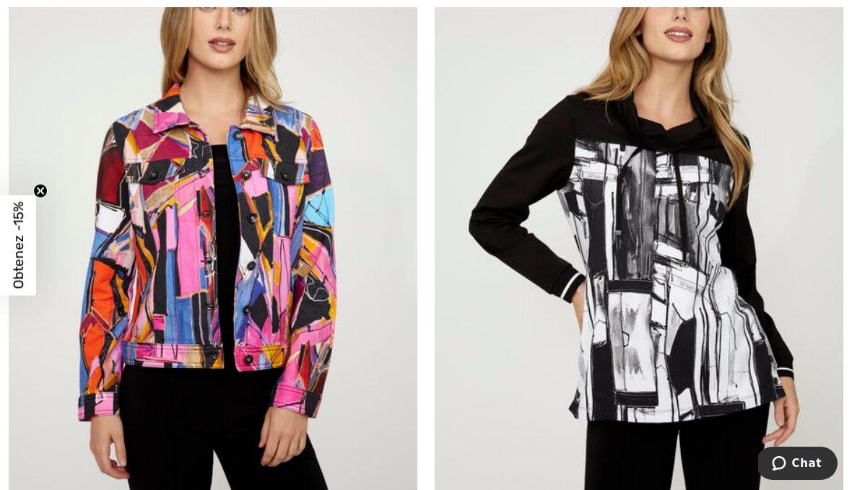
click at [695, 280] on img at bounding box center [639, 235] width 409 height 613
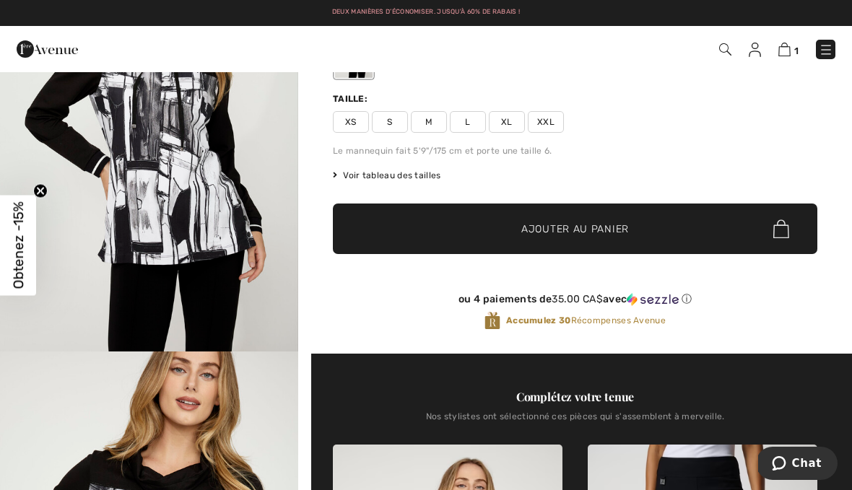
scroll to position [159, 0]
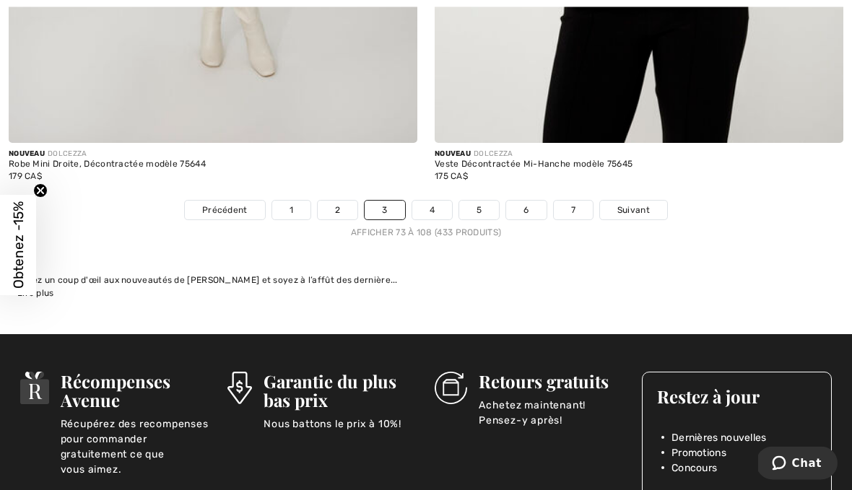
scroll to position [12416, 0]
click at [437, 201] on link "4" at bounding box center [432, 210] width 40 height 19
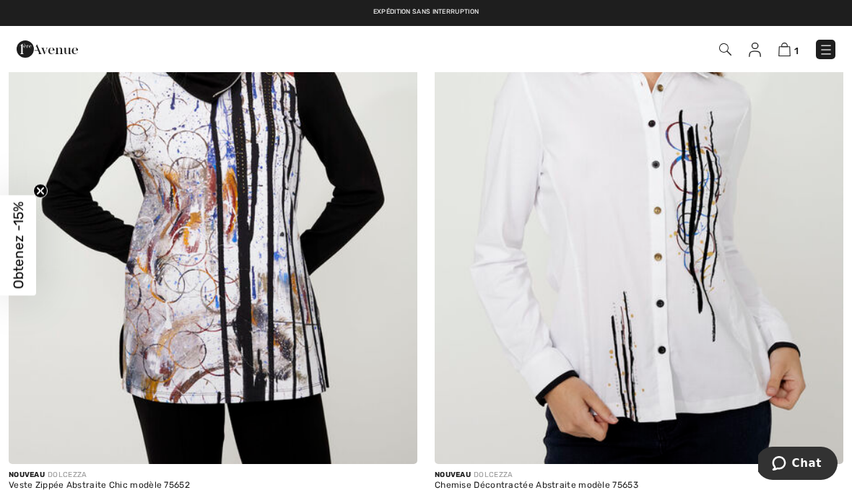
scroll to position [406, 0]
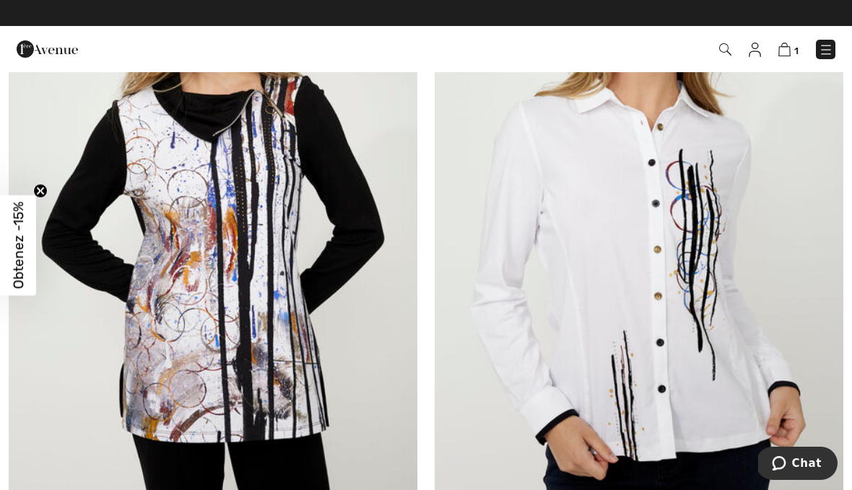
click at [271, 345] on img at bounding box center [213, 196] width 409 height 613
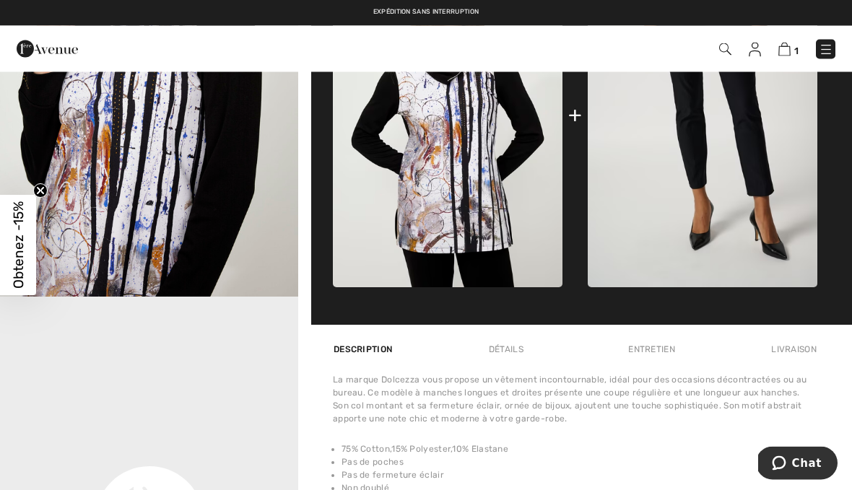
scroll to position [660, 0]
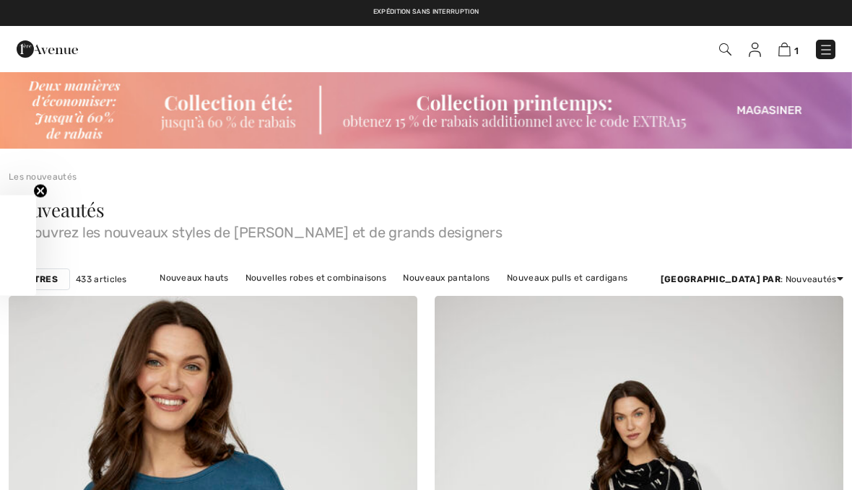
checkbox input "true"
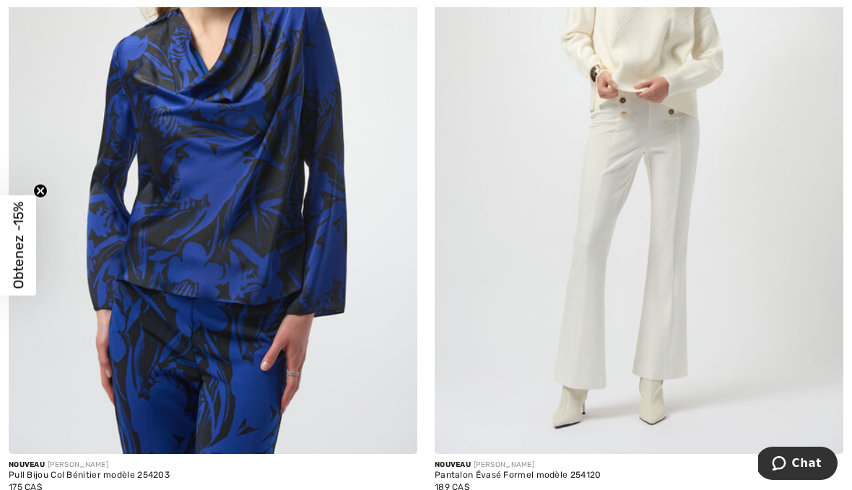
scroll to position [12213, 0]
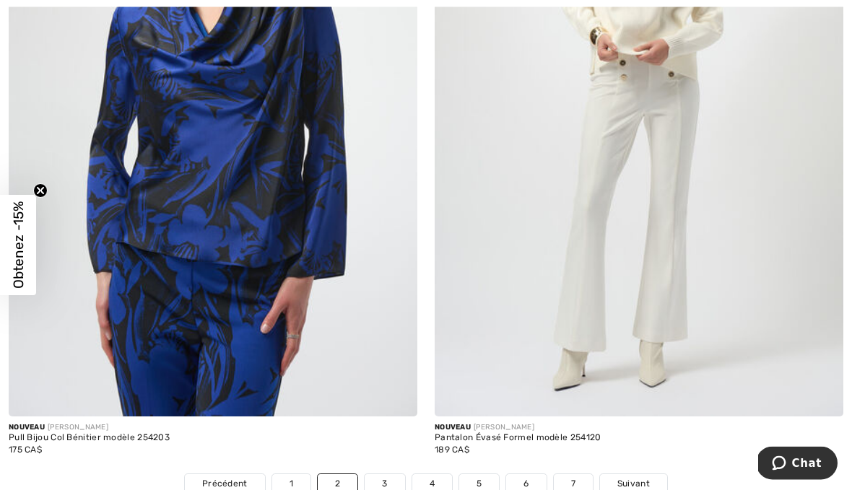
click at [393, 475] on link "3" at bounding box center [384, 484] width 40 height 19
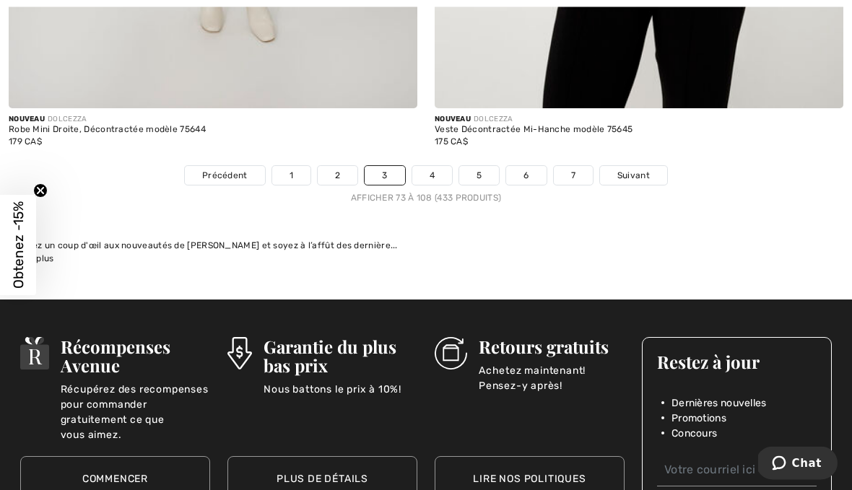
scroll to position [12451, 0]
click at [434, 166] on link "4" at bounding box center [432, 175] width 40 height 19
click at [435, 166] on link "4" at bounding box center [432, 175] width 40 height 19
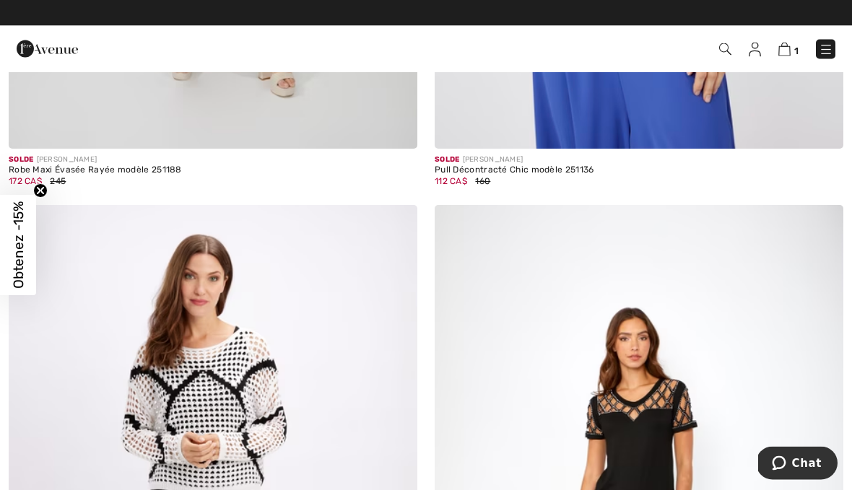
scroll to position [6944, 0]
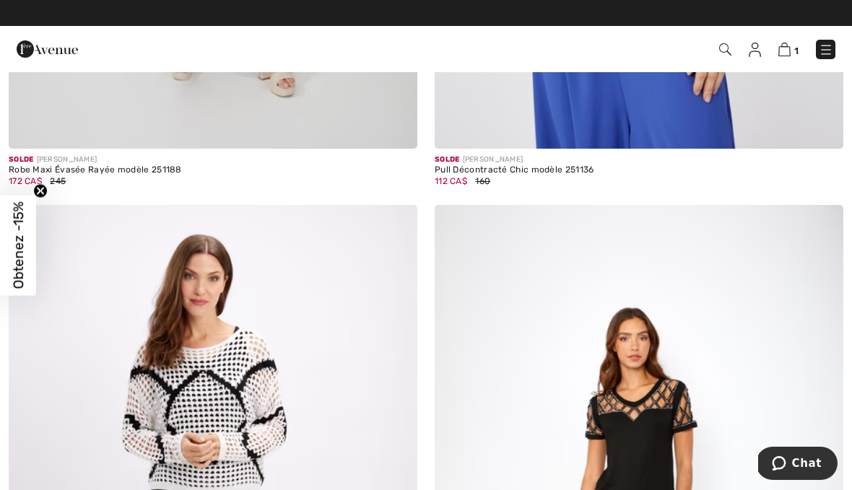
click at [826, 45] on img at bounding box center [825, 50] width 14 height 14
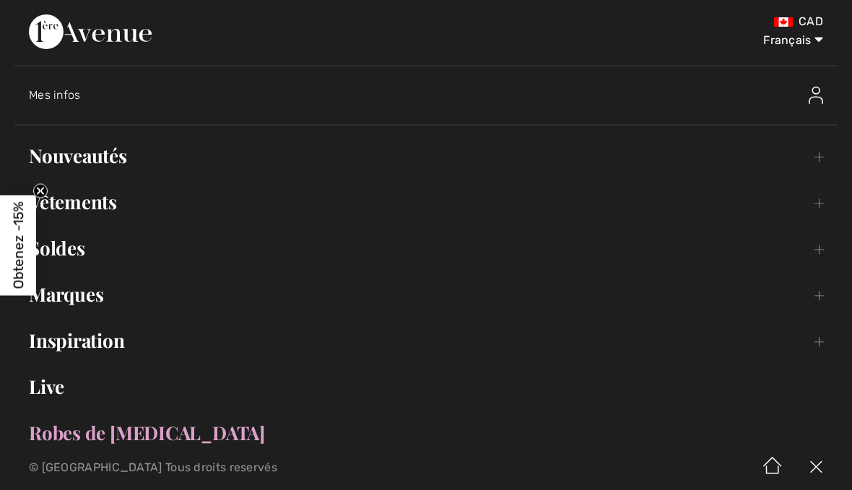
click at [115, 202] on link "Vêtements Toggle submenu" at bounding box center [425, 202] width 823 height 32
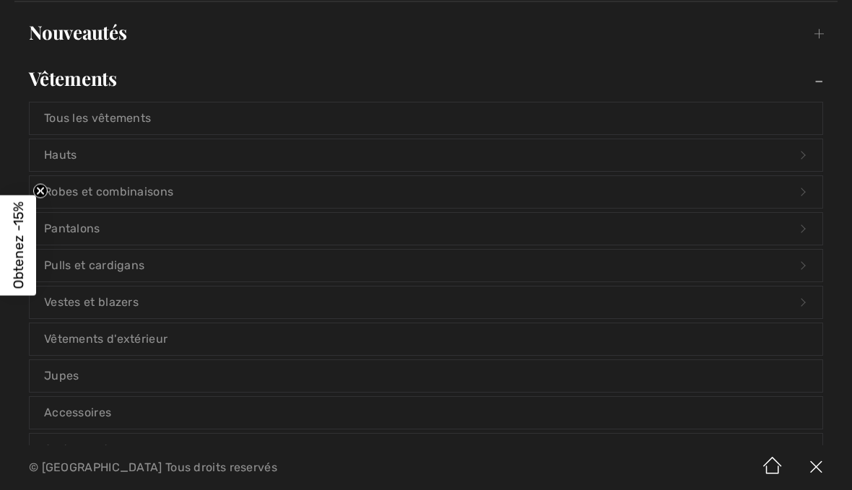
scroll to position [151, 0]
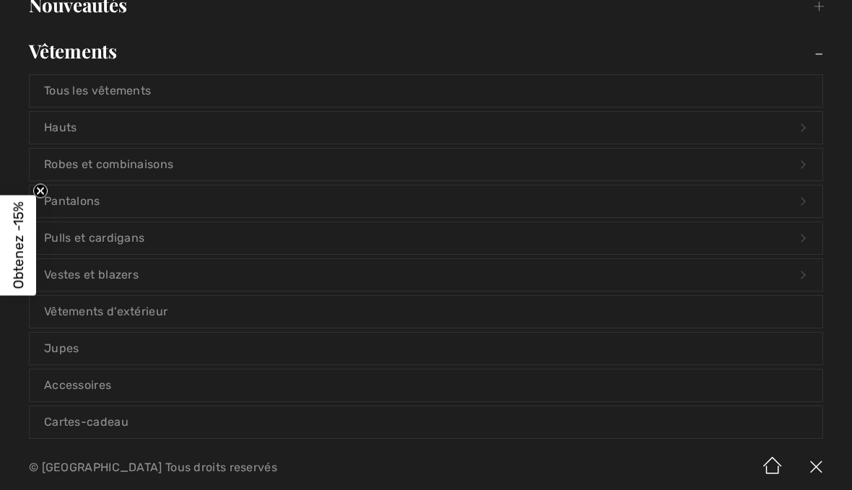
click at [156, 323] on link "Vêtements d'extérieur" at bounding box center [426, 312] width 793 height 32
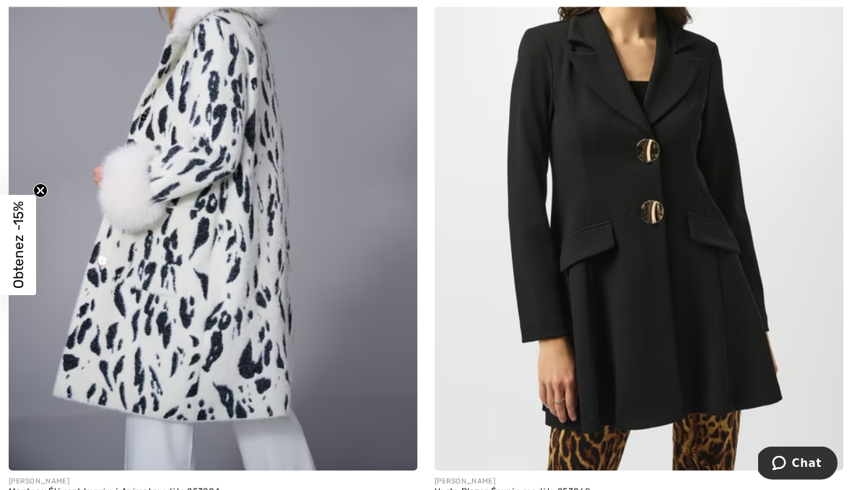
scroll to position [5365, 0]
click at [695, 290] on img at bounding box center [639, 164] width 409 height 613
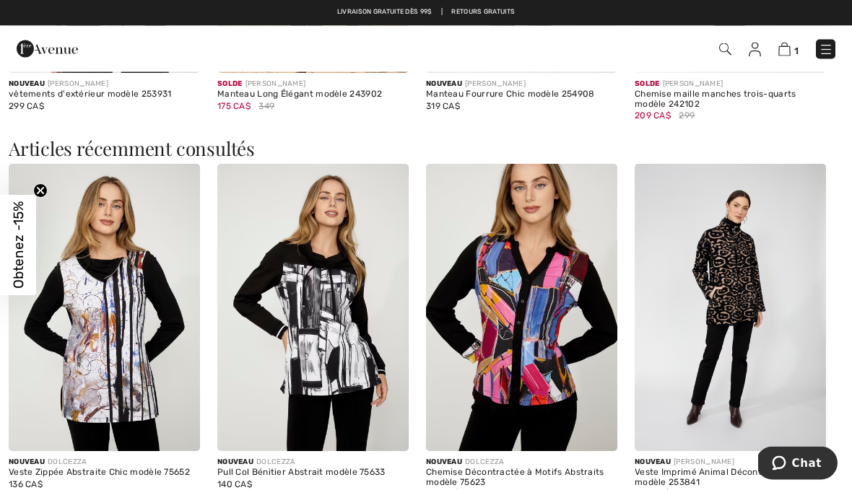
scroll to position [2017, 0]
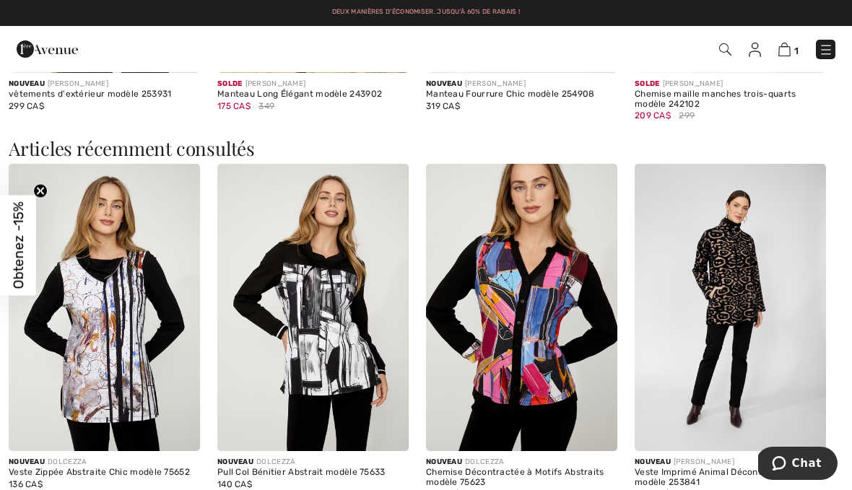
click at [740, 289] on img at bounding box center [729, 307] width 191 height 287
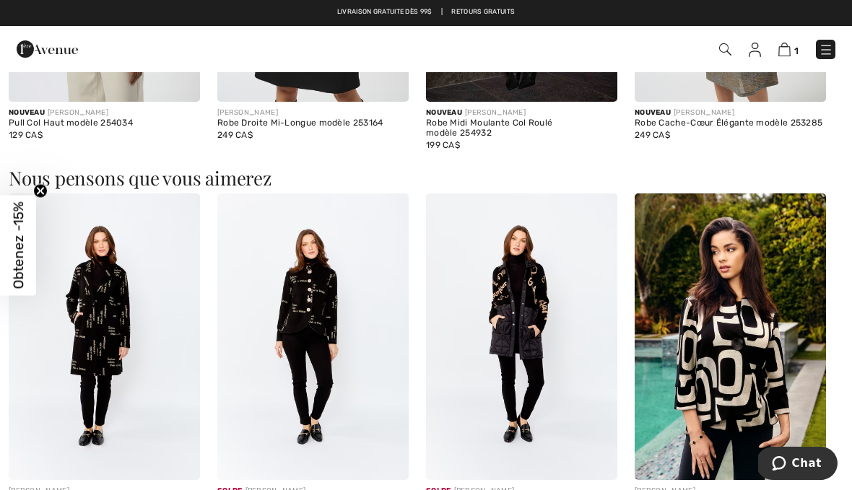
scroll to position [1130, 0]
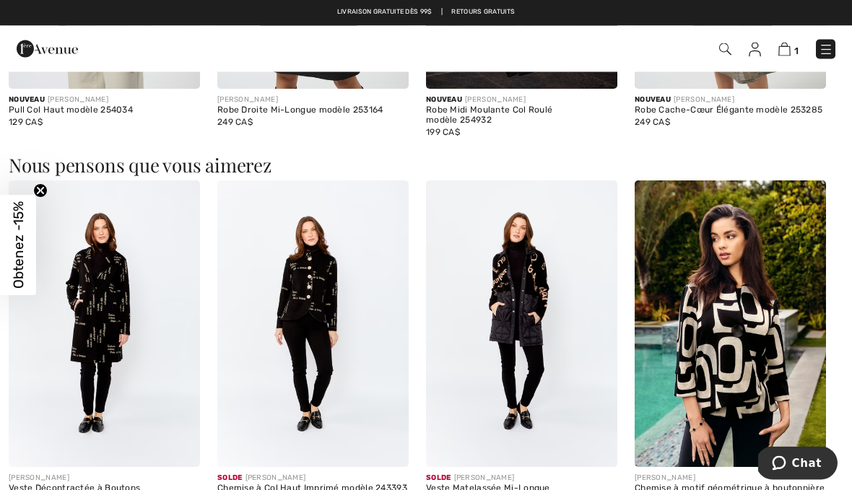
click at [747, 336] on img at bounding box center [729, 324] width 191 height 287
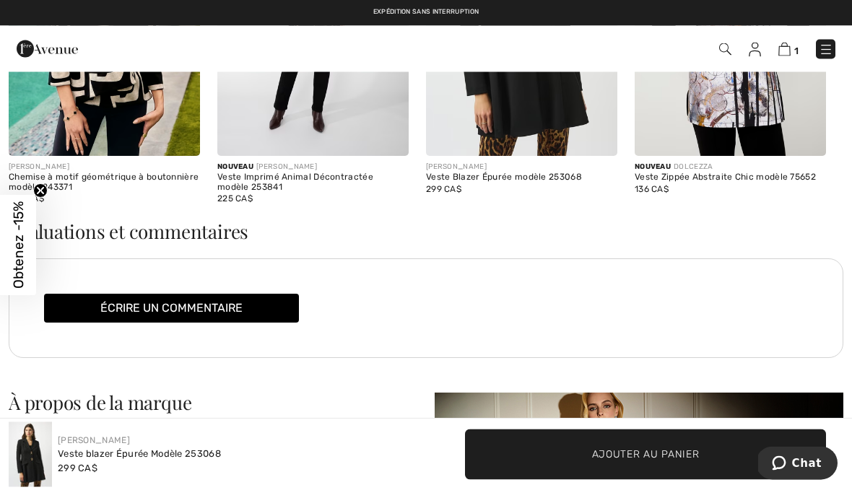
scroll to position [2302, 0]
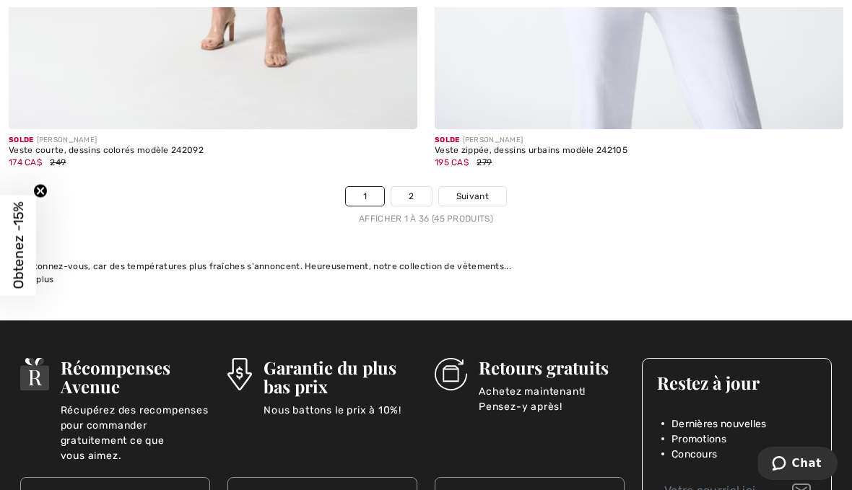
scroll to position [12640, 0]
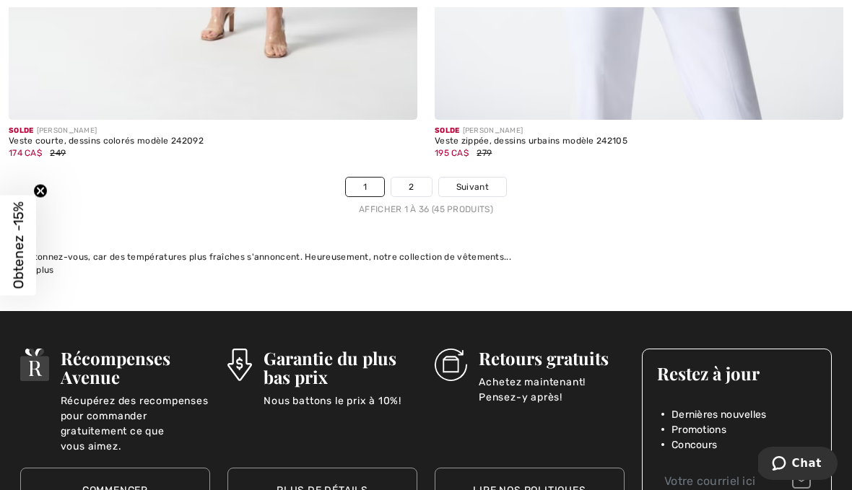
click at [410, 178] on link "2" at bounding box center [411, 187] width 40 height 19
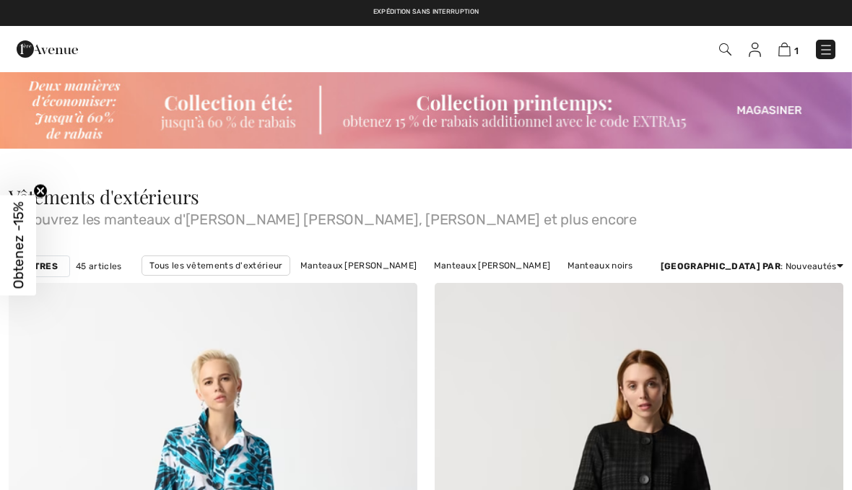
checkbox input "true"
click at [775, 105] on img at bounding box center [426, 110] width 852 height 78
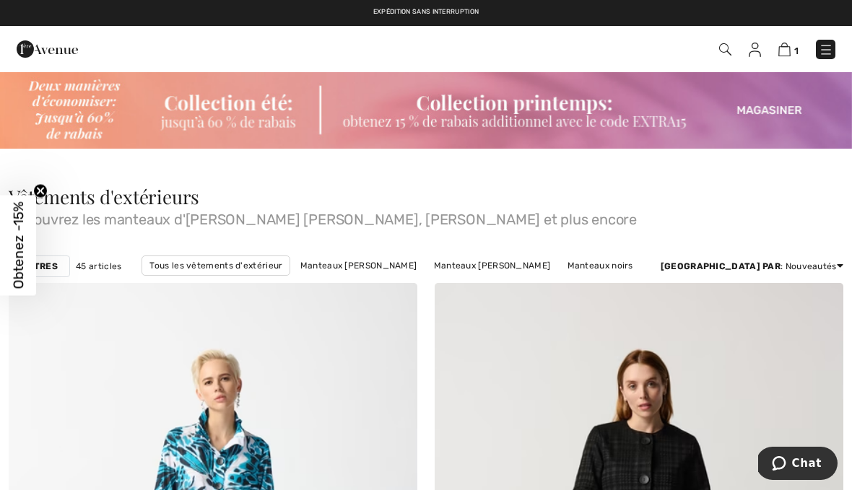
click at [773, 104] on img at bounding box center [426, 110] width 852 height 78
click at [789, 51] on img at bounding box center [784, 50] width 12 height 14
click at [788, 45] on img at bounding box center [784, 50] width 12 height 14
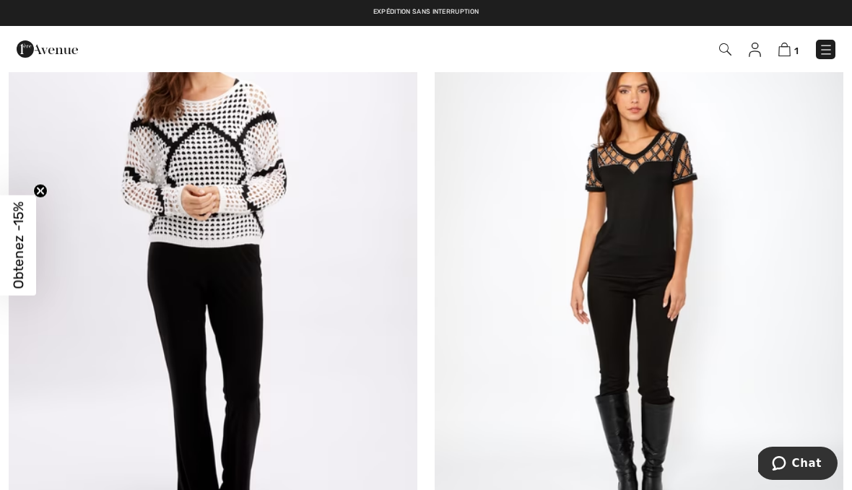
scroll to position [7188, 0]
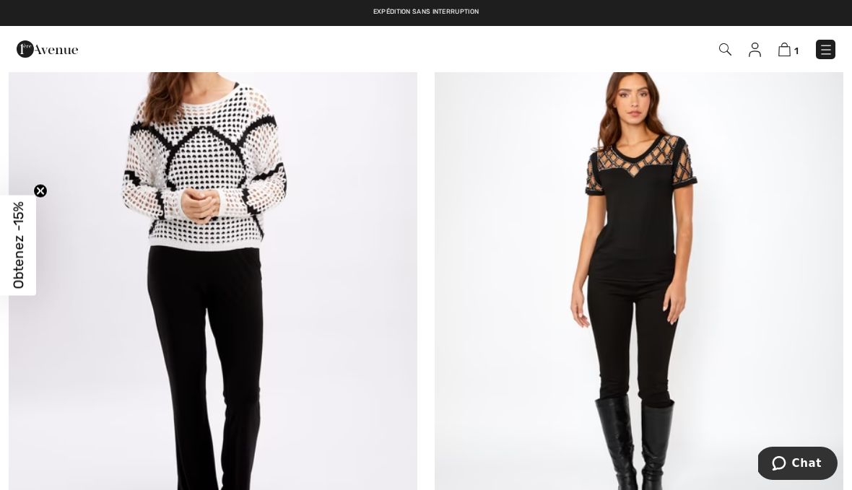
click at [827, 45] on img at bounding box center [825, 50] width 14 height 14
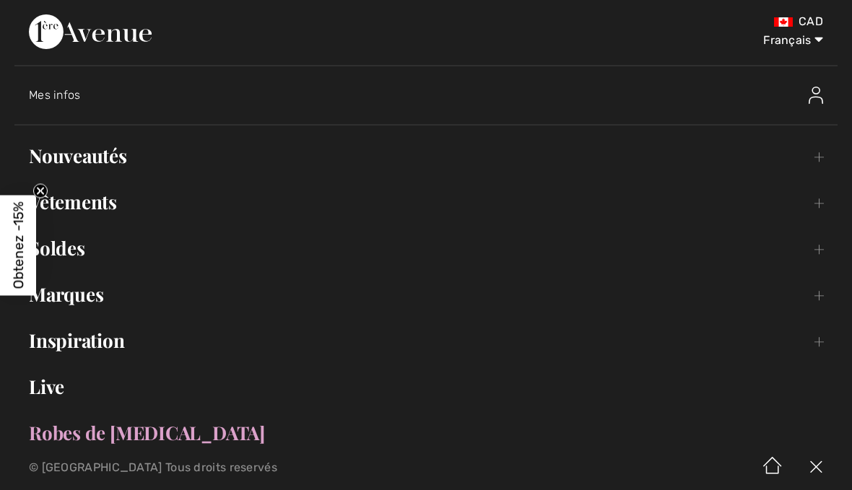
click at [112, 168] on link "Nouveautés Toggle submenu" at bounding box center [425, 156] width 823 height 32
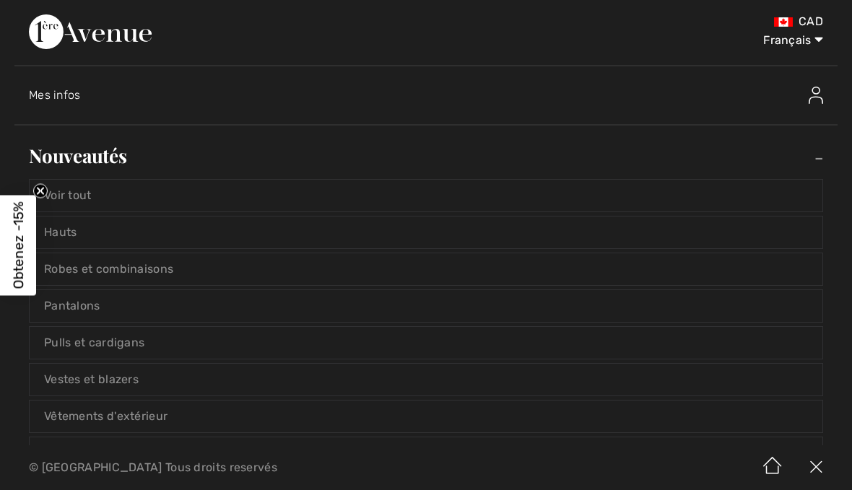
click at [86, 204] on link "Voir tout" at bounding box center [426, 196] width 793 height 32
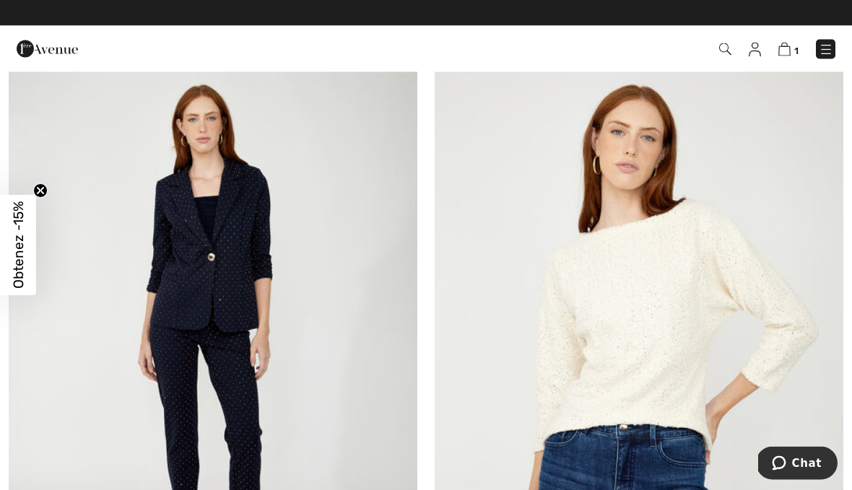
scroll to position [932, 0]
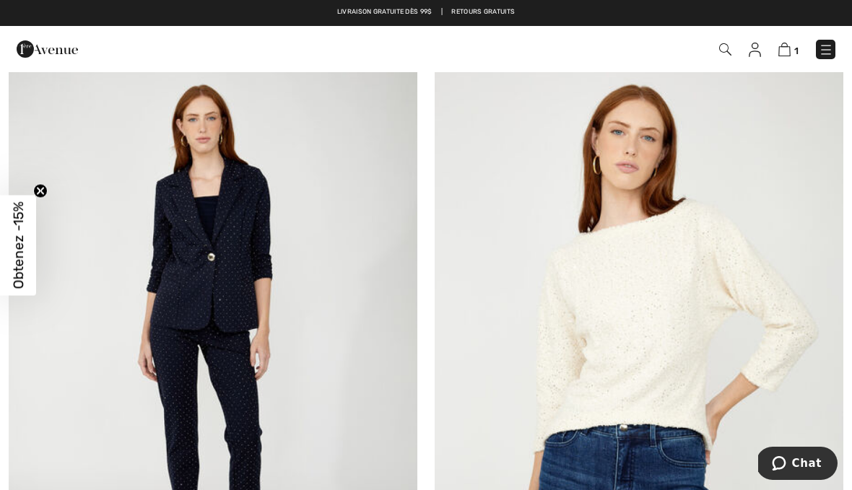
click at [245, 223] on img at bounding box center [213, 340] width 409 height 613
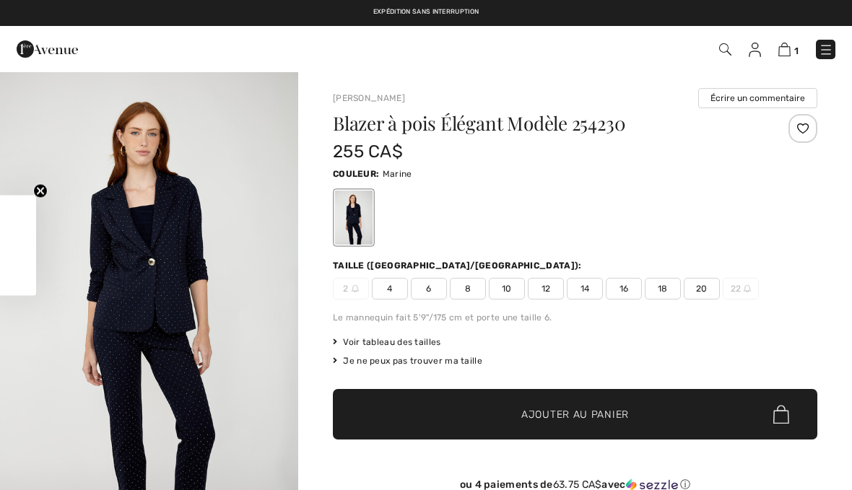
checkbox input "true"
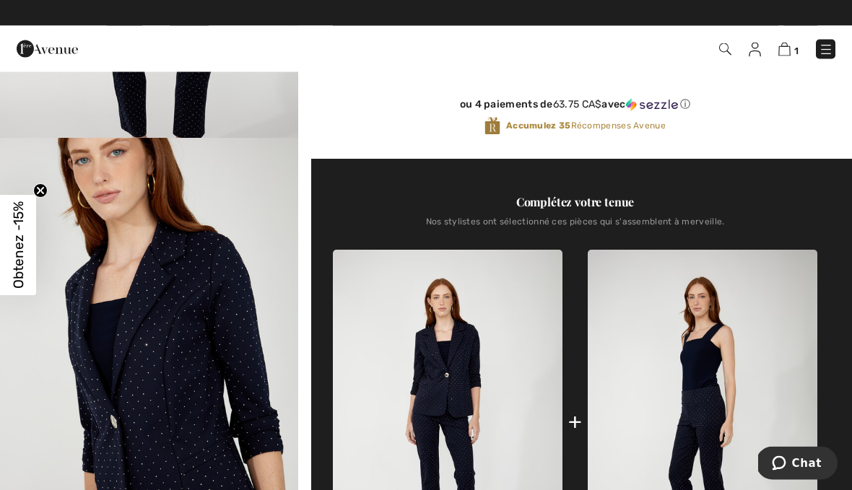
scroll to position [1451, 0]
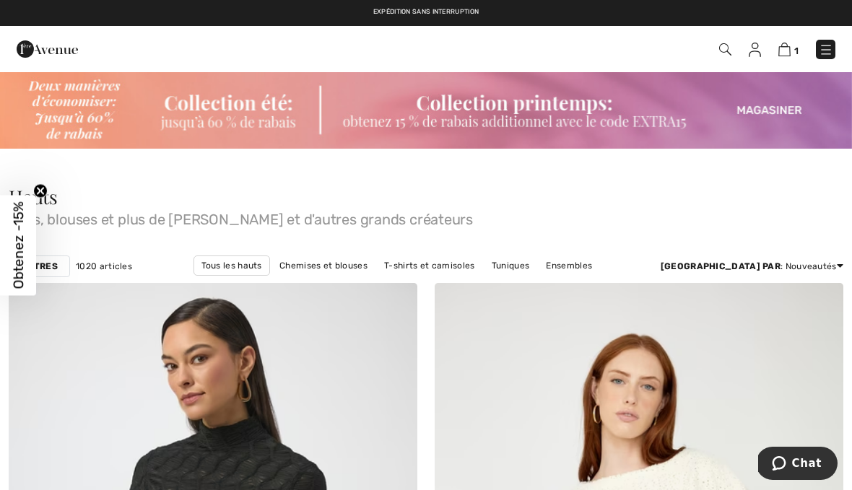
click at [831, 48] on img at bounding box center [825, 50] width 14 height 14
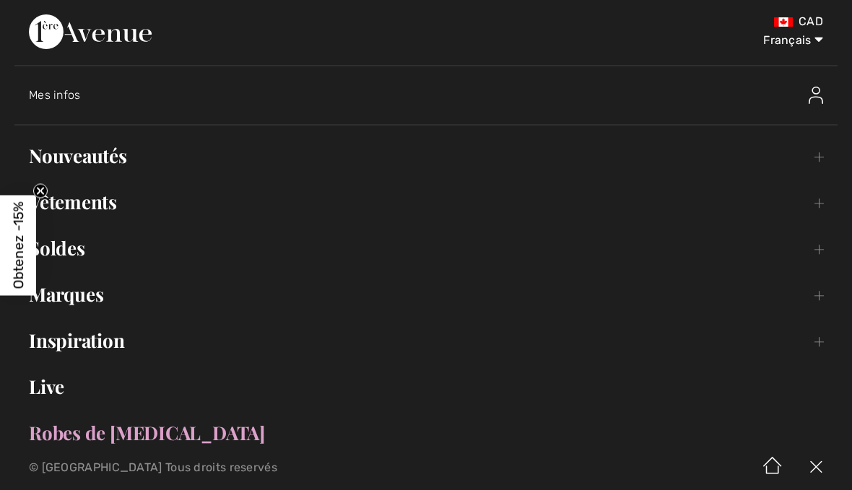
click at [84, 258] on link "Soldes Toggle submenu" at bounding box center [425, 248] width 823 height 32
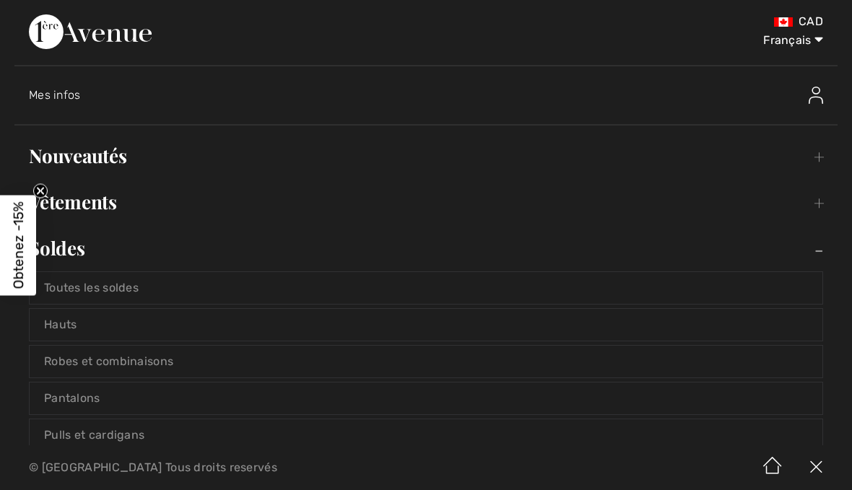
click at [71, 336] on link "Hauts" at bounding box center [426, 325] width 793 height 32
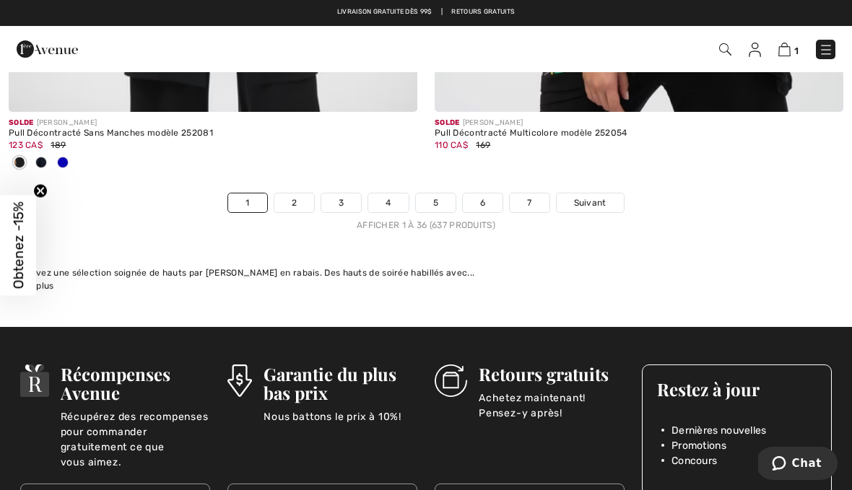
scroll to position [12669, 0]
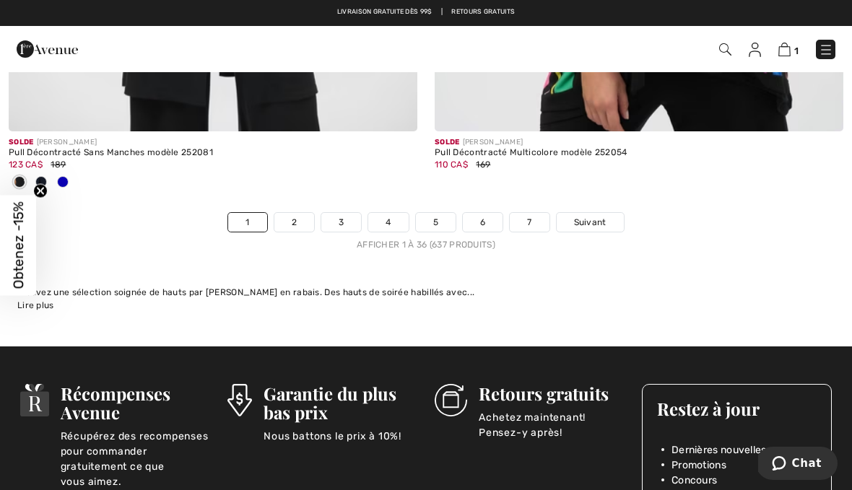
click at [297, 215] on link "2" at bounding box center [294, 222] width 40 height 19
click at [293, 213] on link "2" at bounding box center [294, 222] width 40 height 19
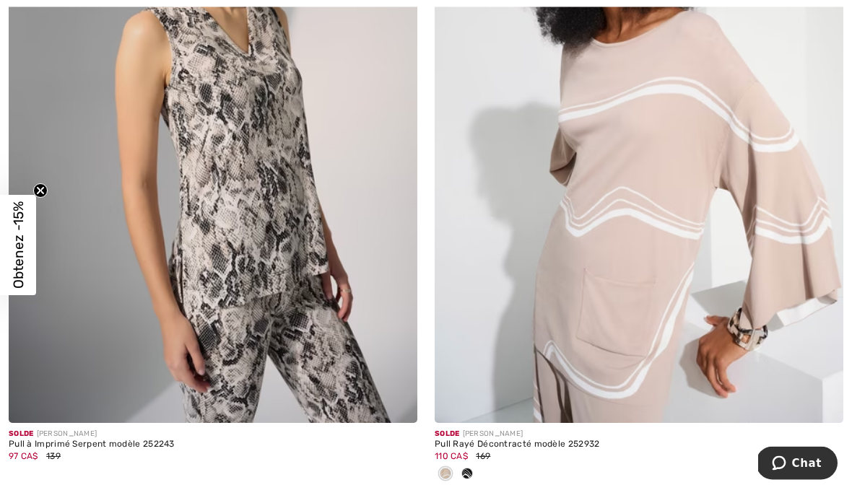
scroll to position [502, 0]
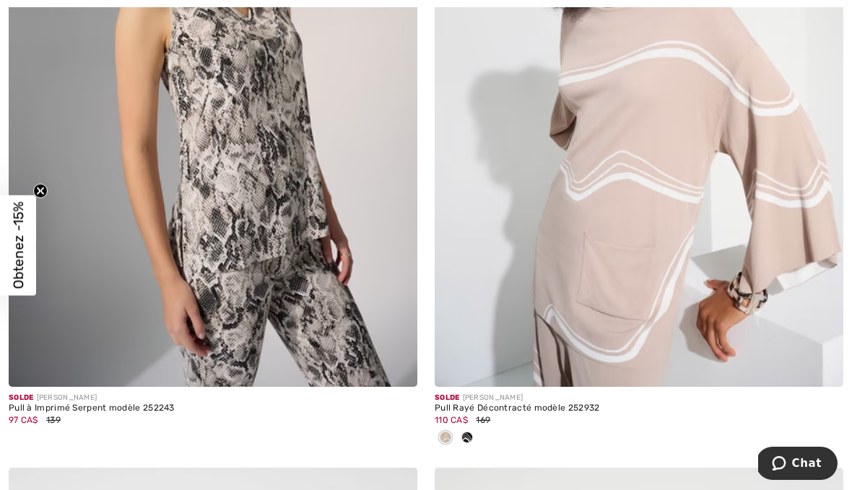
click at [476, 440] on div at bounding box center [467, 439] width 22 height 24
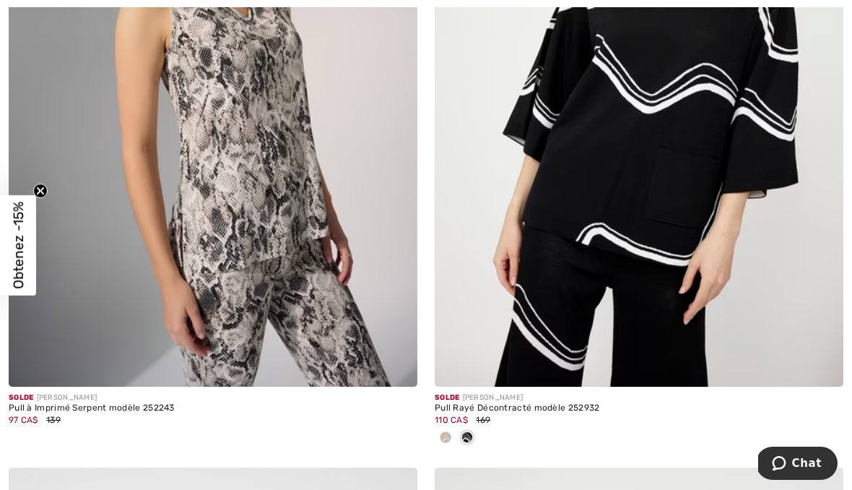
click at [709, 178] on img at bounding box center [639, 80] width 409 height 613
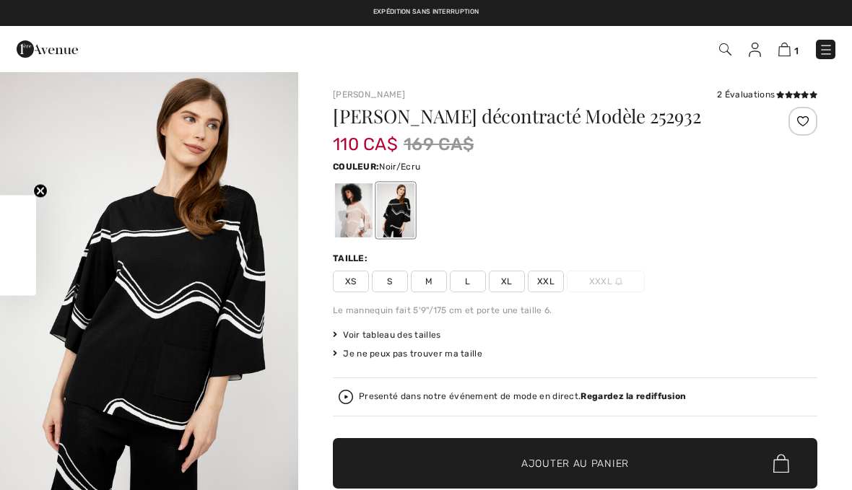
checkbox input "true"
click at [437, 286] on span "M" at bounding box center [429, 282] width 36 height 22
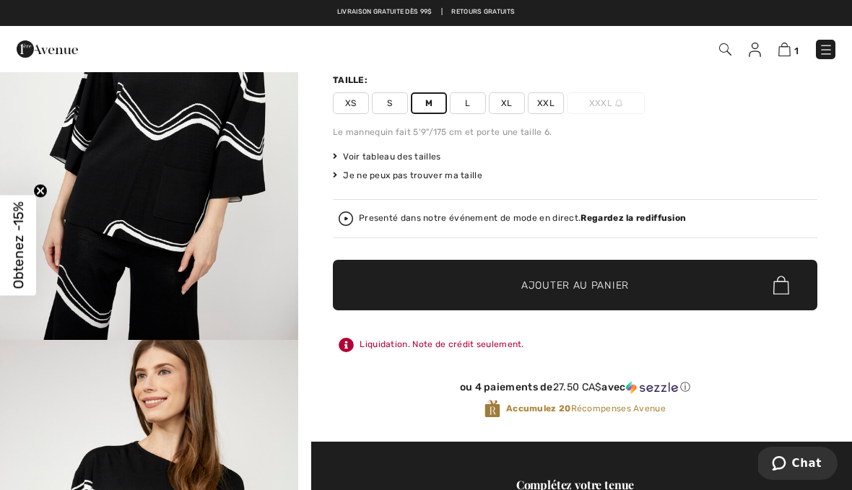
scroll to position [143, 0]
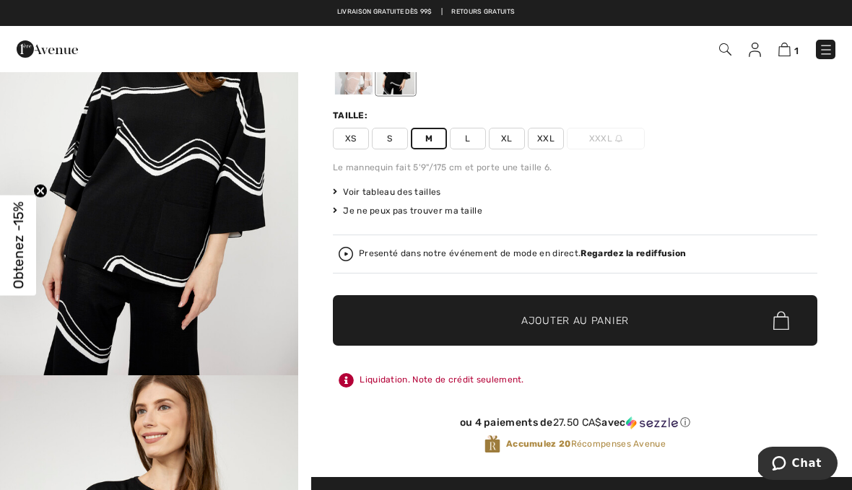
click at [660, 253] on strong "Regardez la rediffusion" at bounding box center [632, 253] width 105 height 10
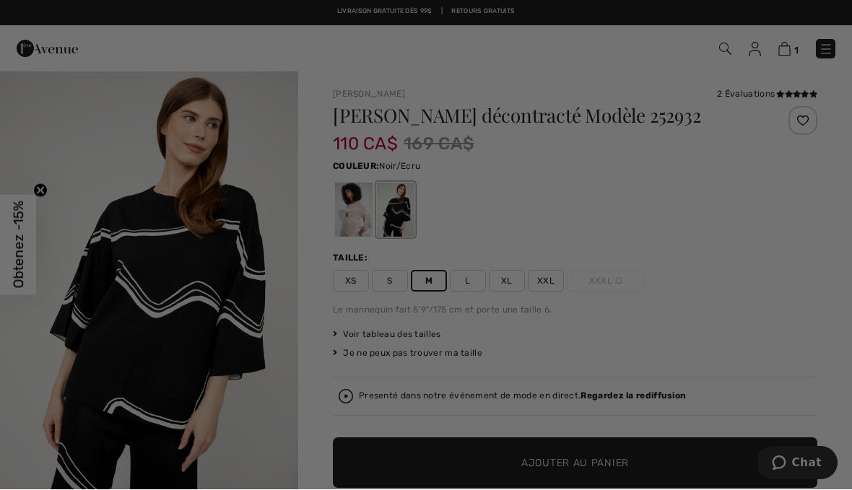
scroll to position [0, 0]
